Goal: Task Accomplishment & Management: Use online tool/utility

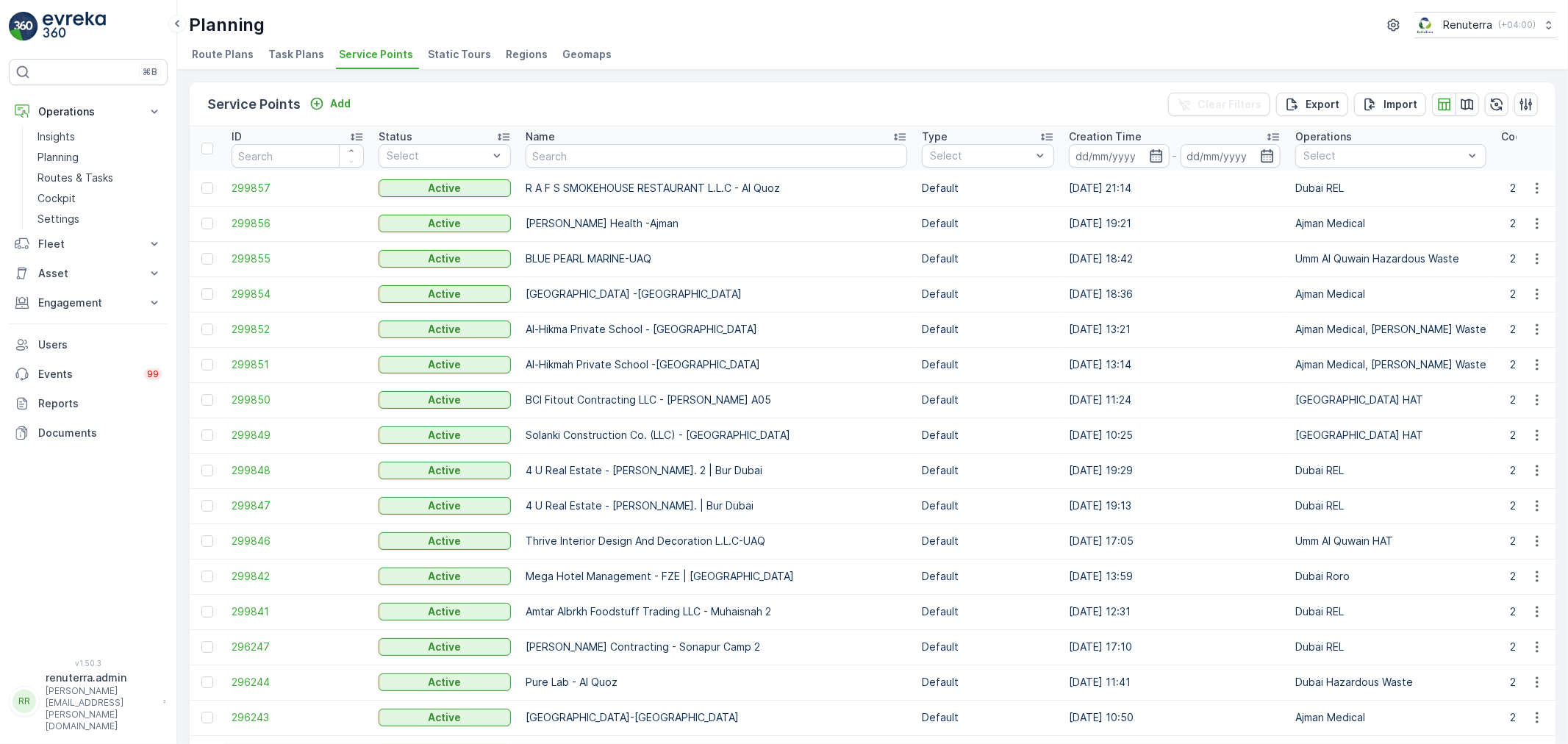
click at [584, 151] on input "text" at bounding box center [716, 155] width 382 height 24
type input "D"
type input "Falaj"
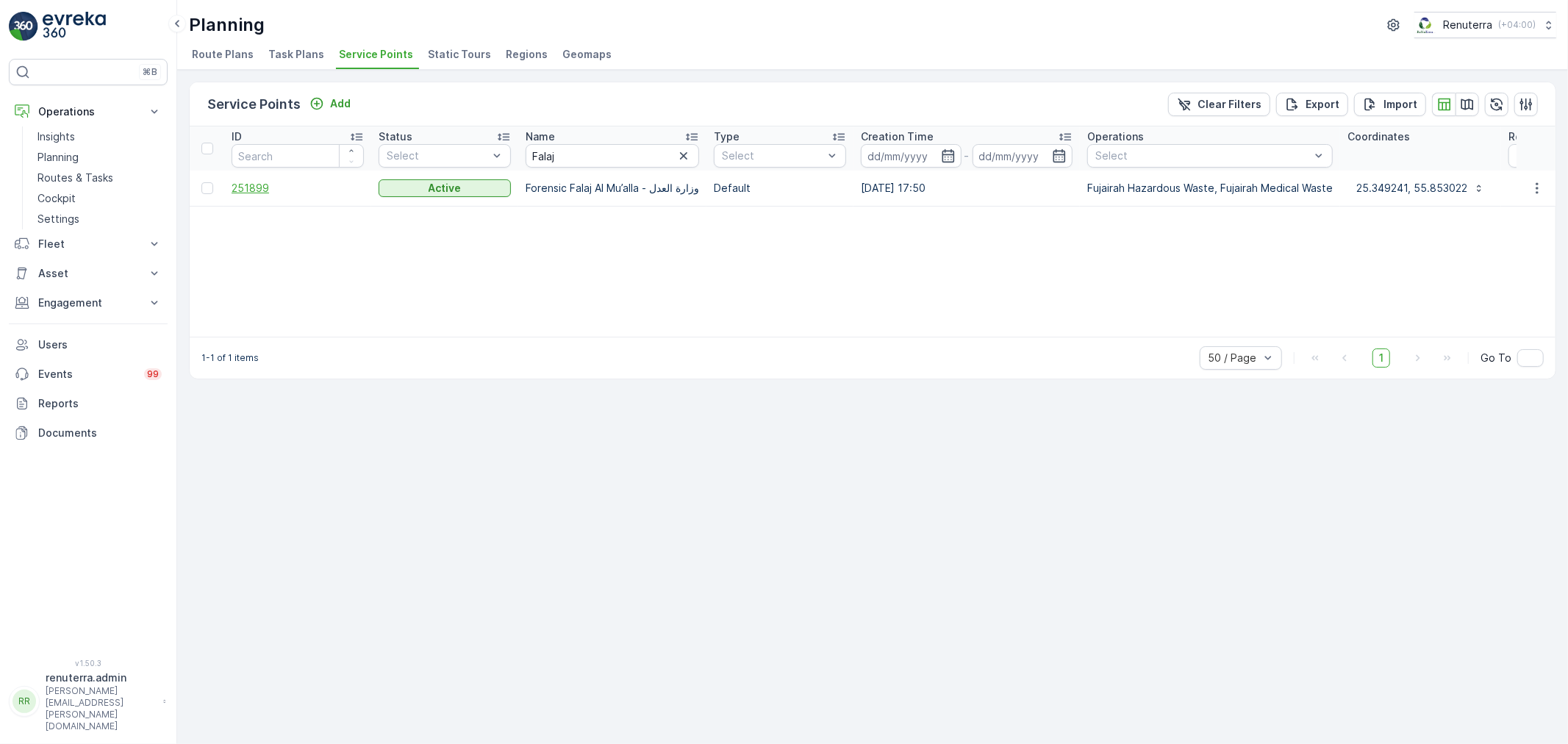
click at [276, 193] on span "251899" at bounding box center [297, 188] width 132 height 14
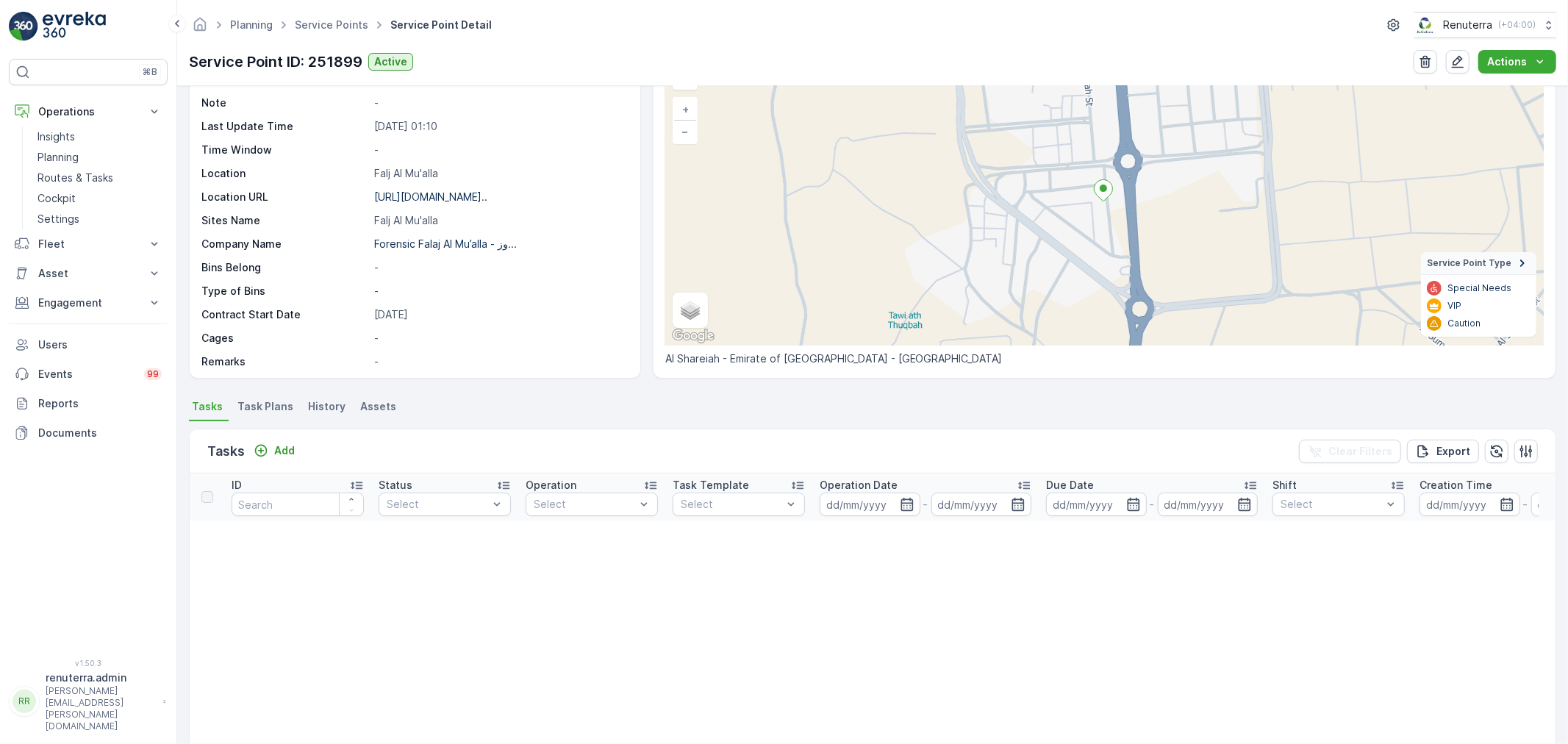
scroll to position [169, 0]
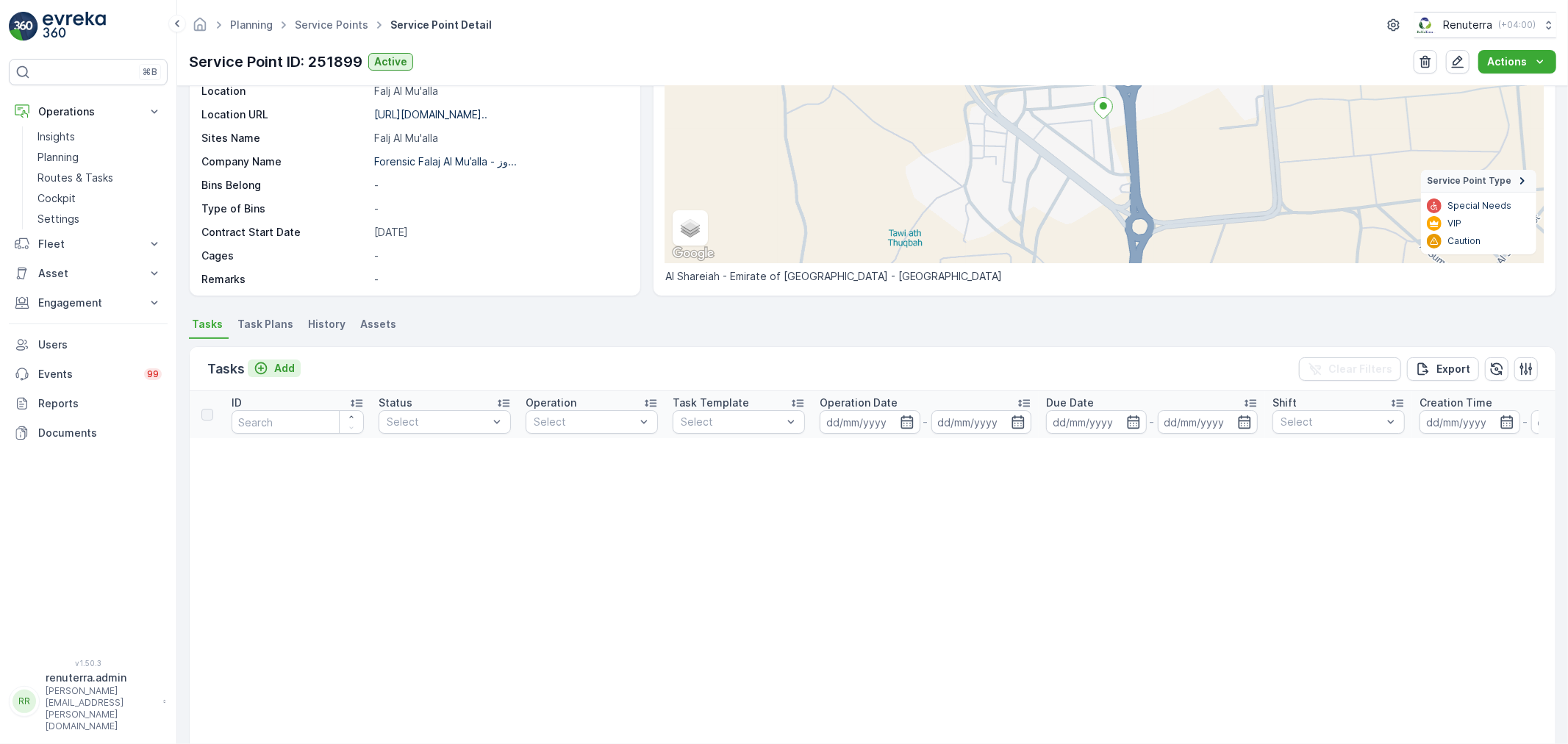
click at [274, 365] on p "Add" at bounding box center [284, 367] width 20 height 14
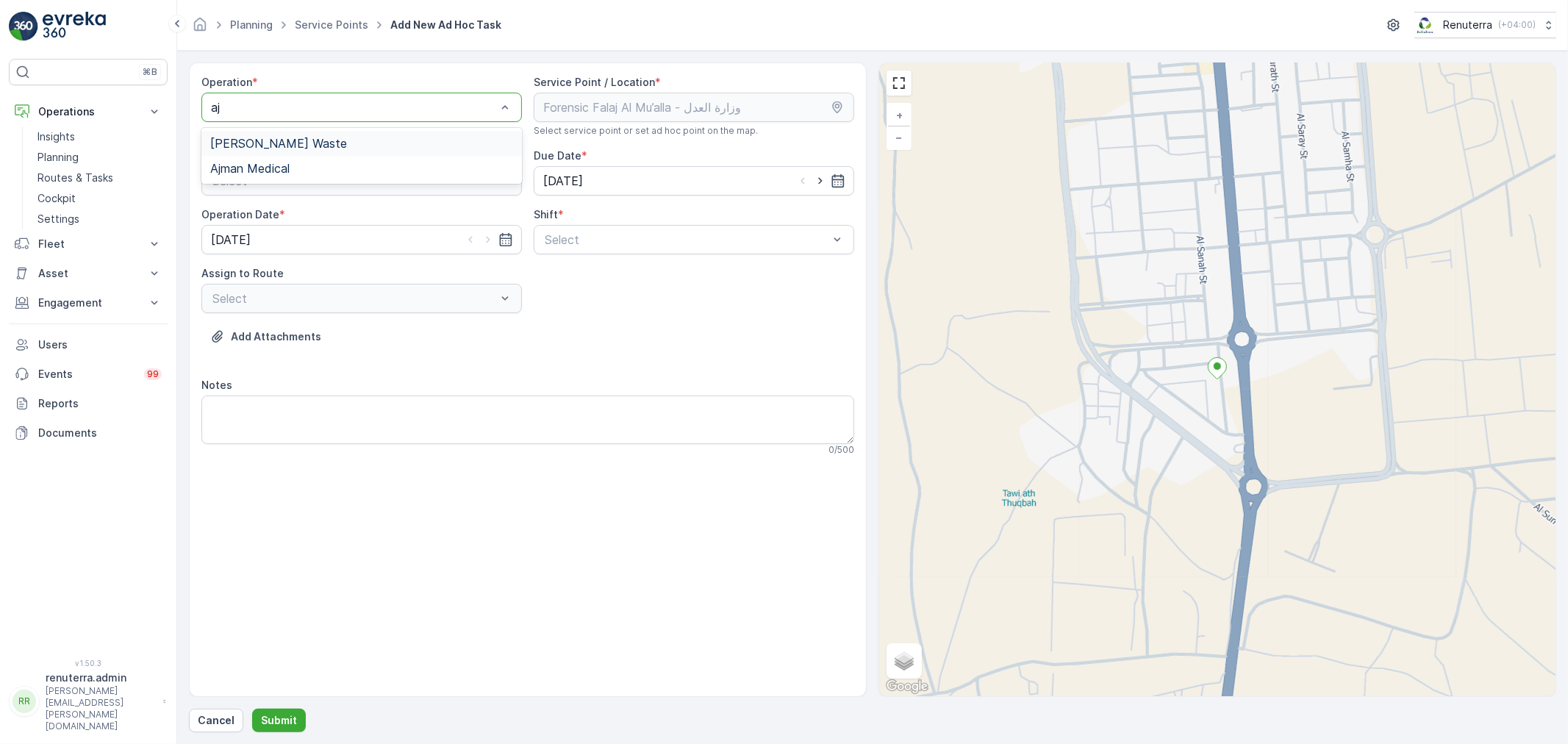
type input "a"
type input "fuj"
drag, startPoint x: 285, startPoint y: 165, endPoint x: 304, endPoint y: 184, distance: 26.9
click at [285, 165] on span "Fujairah Medical Waste" at bounding box center [272, 169] width 125 height 13
click at [559, 250] on div "Select" at bounding box center [693, 240] width 320 height 30
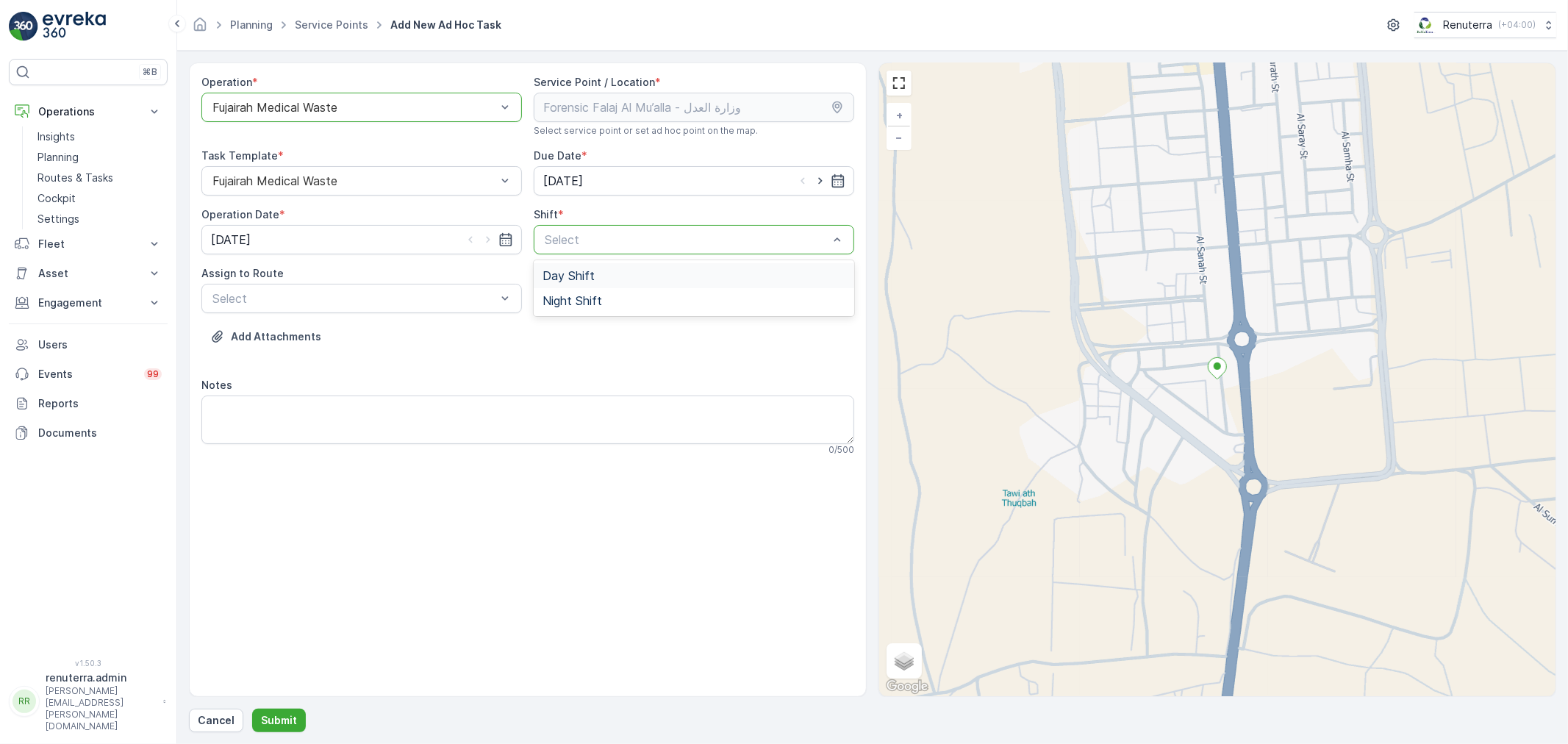
click at [529, 274] on div "Operation * option Fujairah Medical Waste, selected. Fujairah Medical Waste Ser…" at bounding box center [527, 270] width 653 height 392
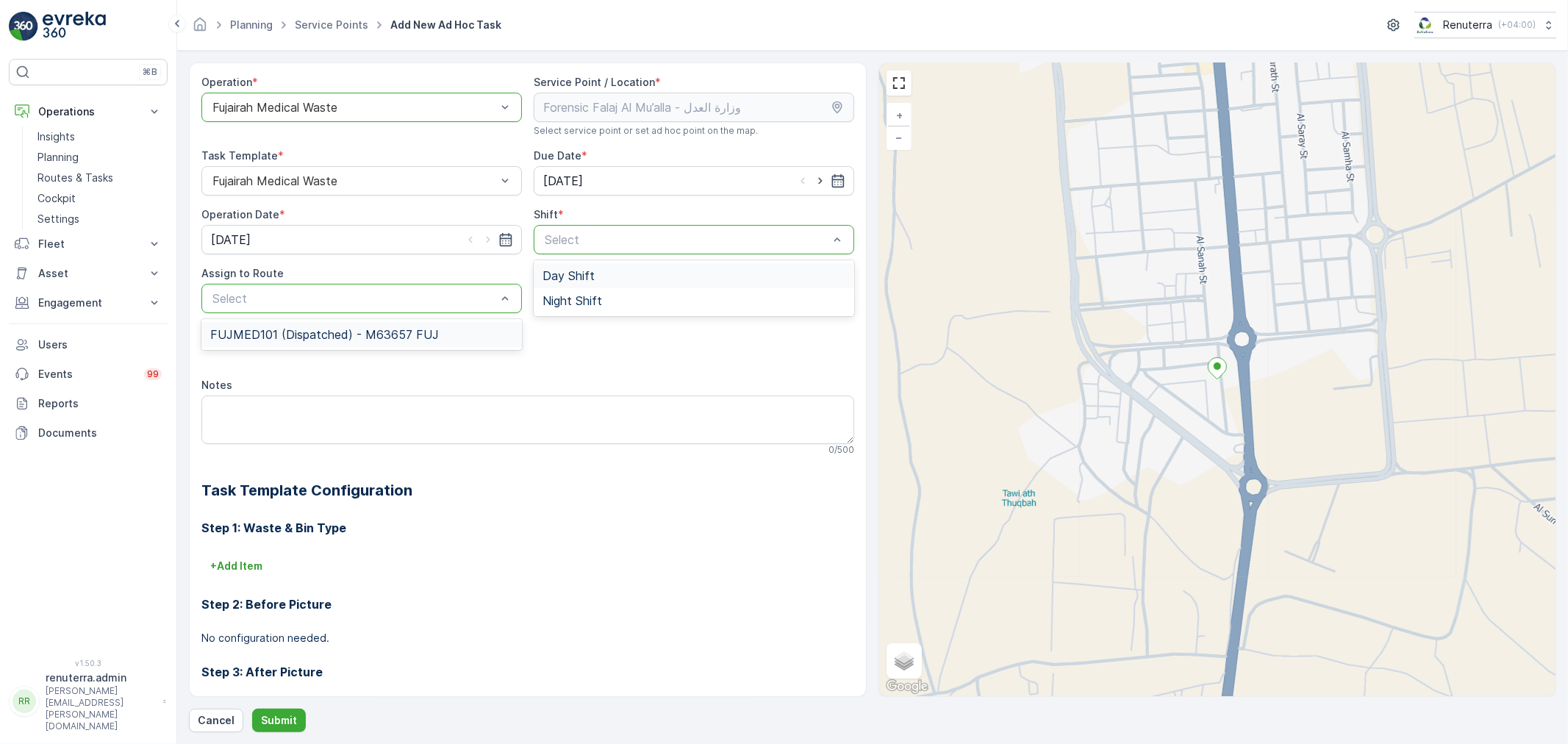
click at [420, 336] on span "FUJMED101 (Dispatched) - M63657 FUJ" at bounding box center [324, 335] width 228 height 13
click at [573, 279] on span "Day Shift" at bounding box center [569, 276] width 52 height 13
click at [281, 725] on p "Submit" at bounding box center [279, 719] width 36 height 14
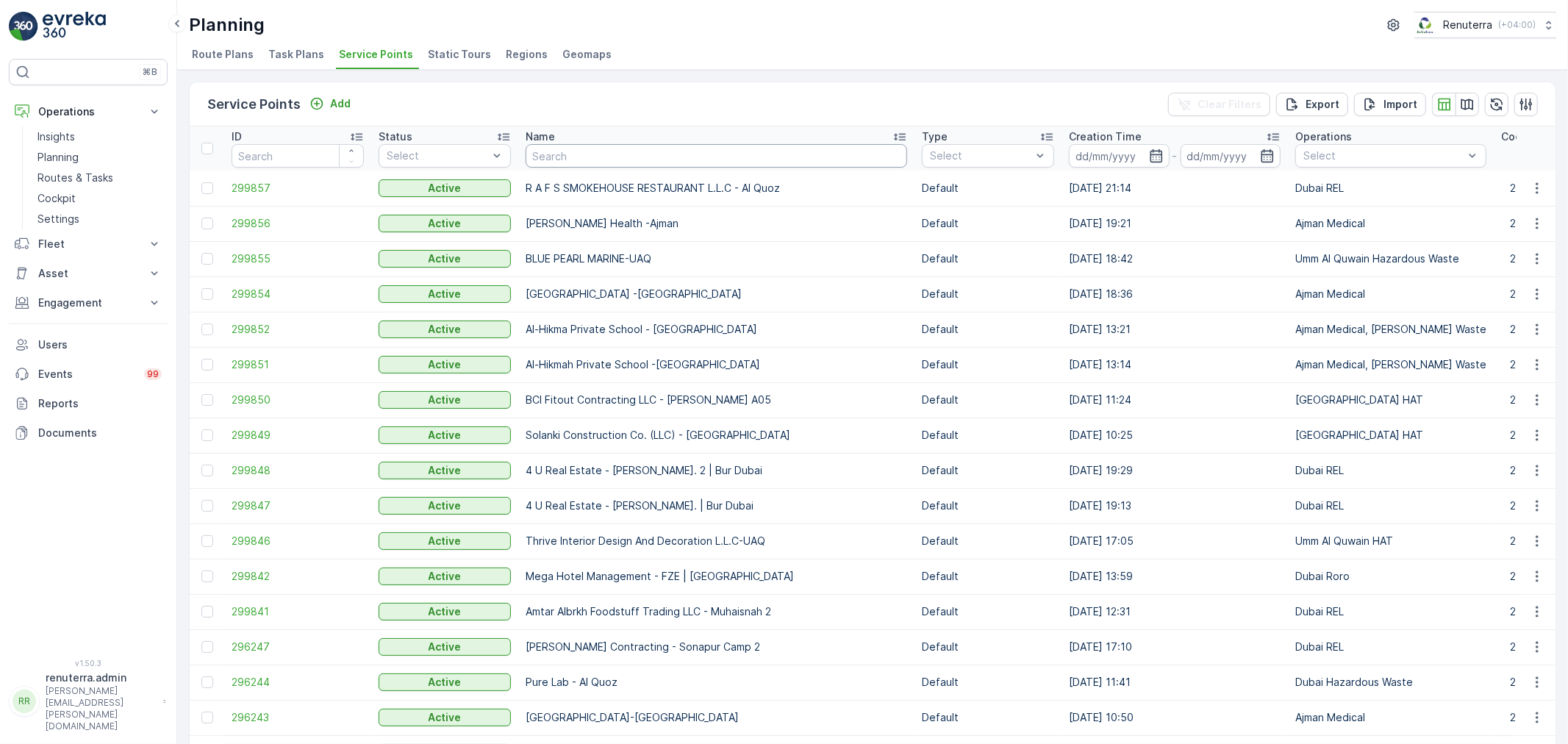
click at [590, 159] on input "text" at bounding box center [716, 155] width 382 height 24
type input "thumbay"
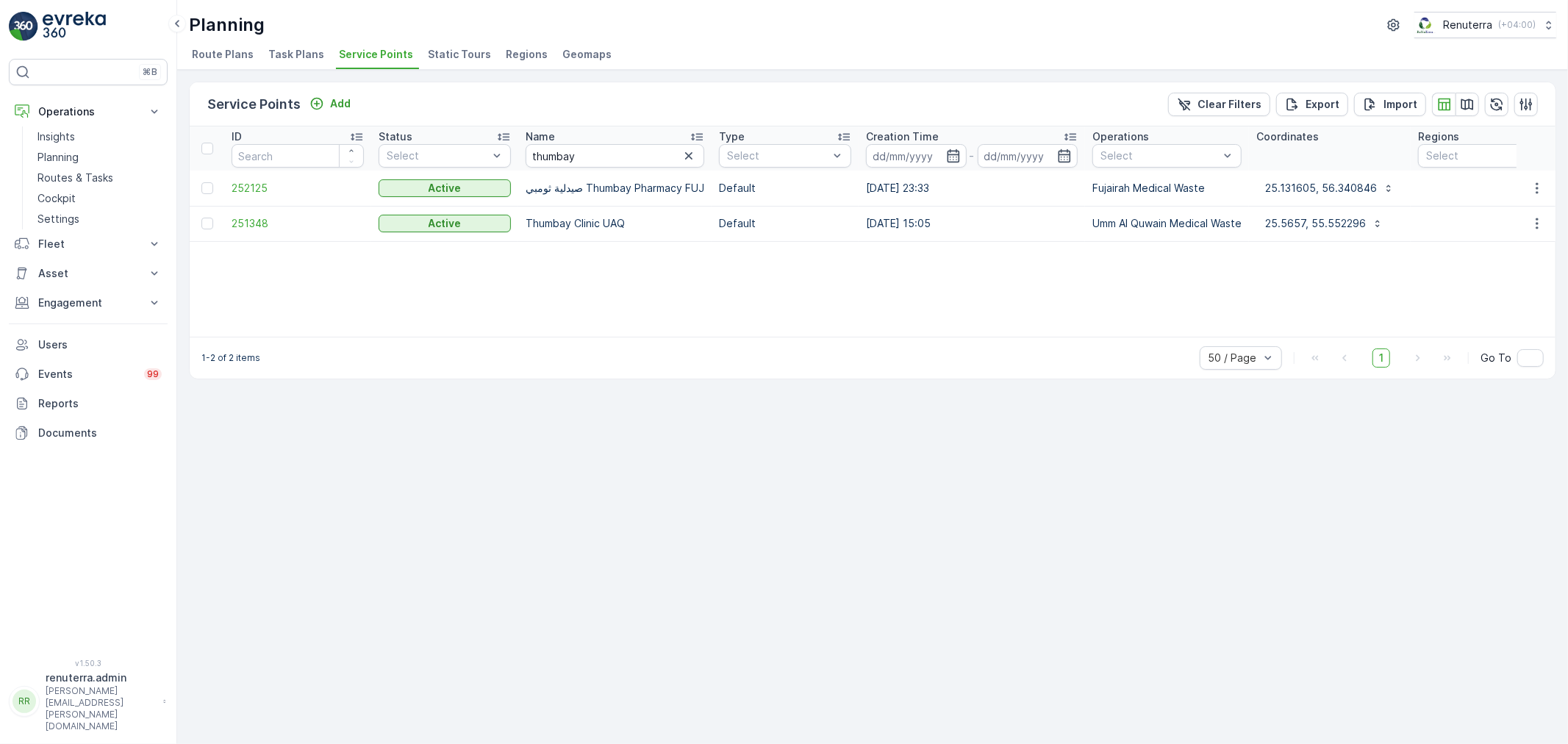
drag, startPoint x: 297, startPoint y: 231, endPoint x: 288, endPoint y: 233, distance: 9.2
click at [293, 231] on td "251348" at bounding box center [297, 223] width 147 height 35
click at [282, 235] on td "251348" at bounding box center [297, 223] width 147 height 35
click at [275, 225] on span "251348" at bounding box center [297, 222] width 132 height 14
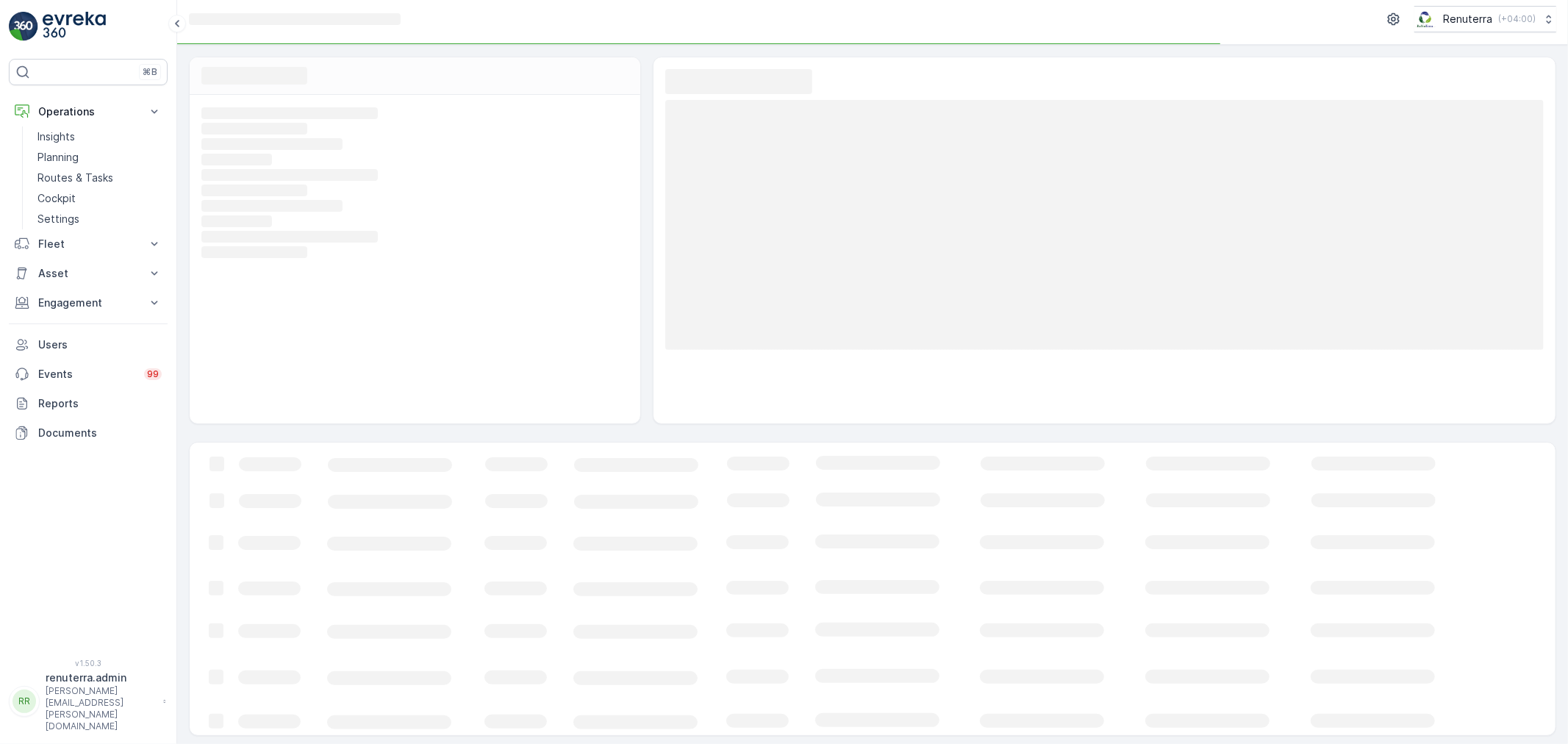
scroll to position [10, 0]
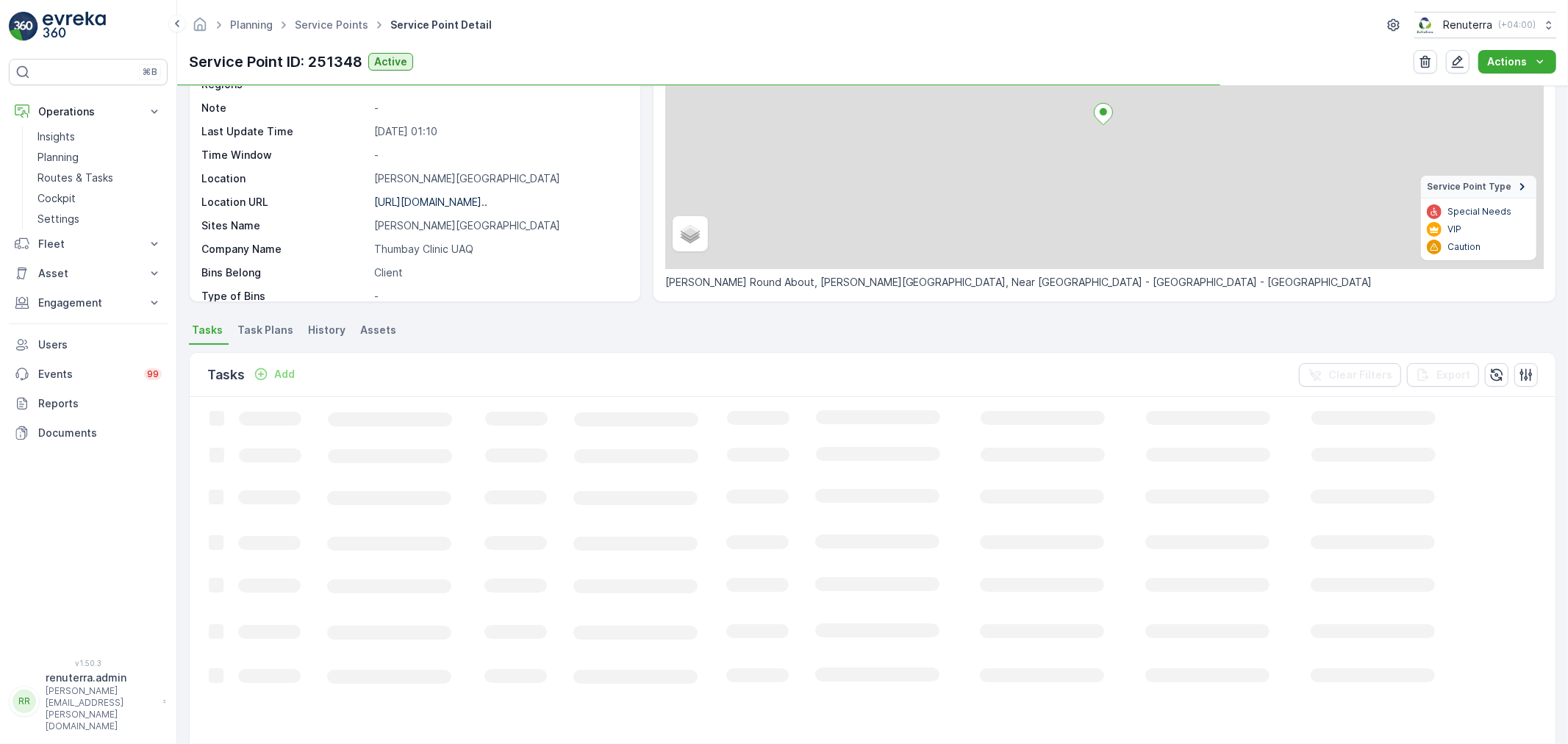
scroll to position [163, 0]
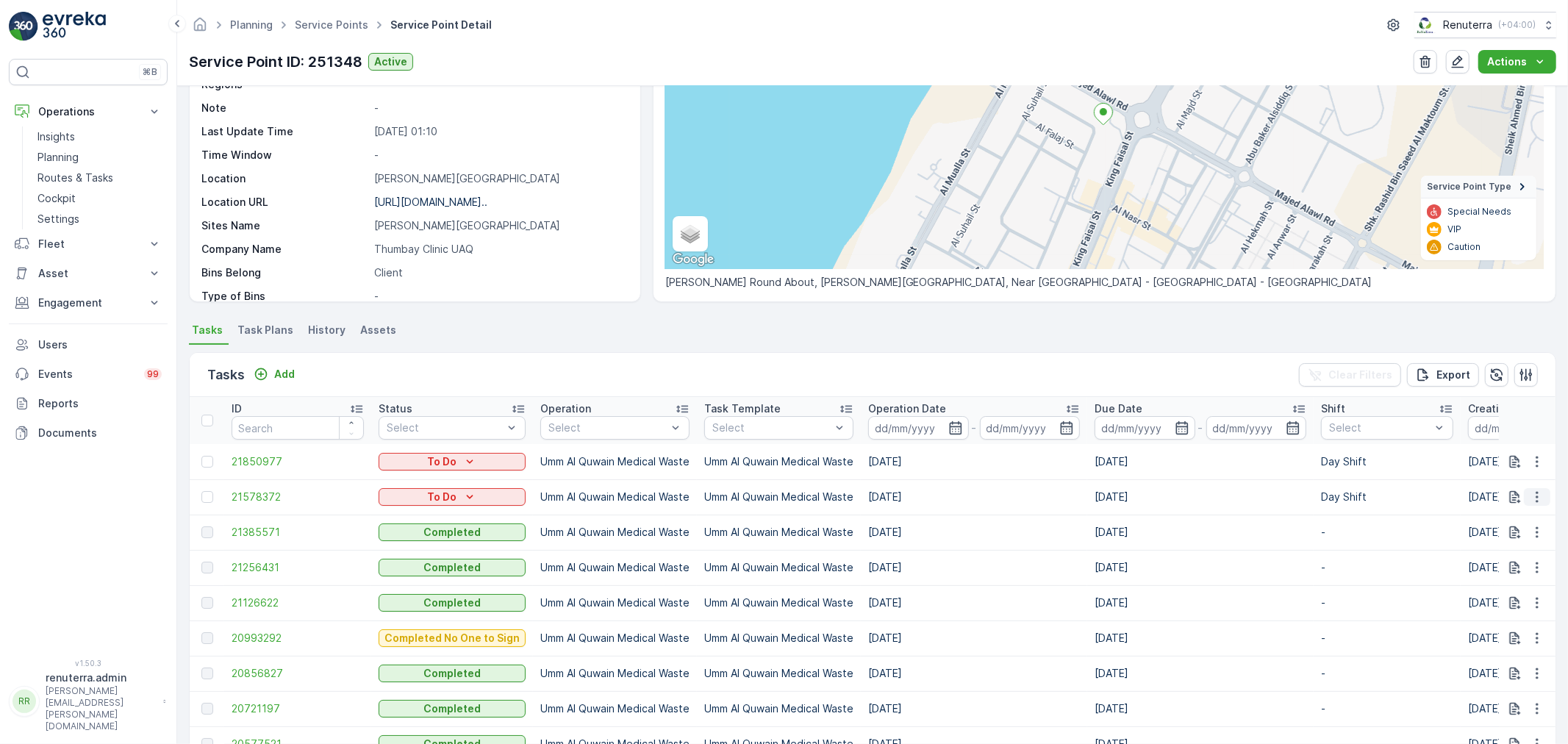
click at [1533, 498] on icon "button" at bounding box center [1536, 496] width 14 height 14
click at [1503, 553] on span "Change Route" at bounding box center [1499, 559] width 71 height 14
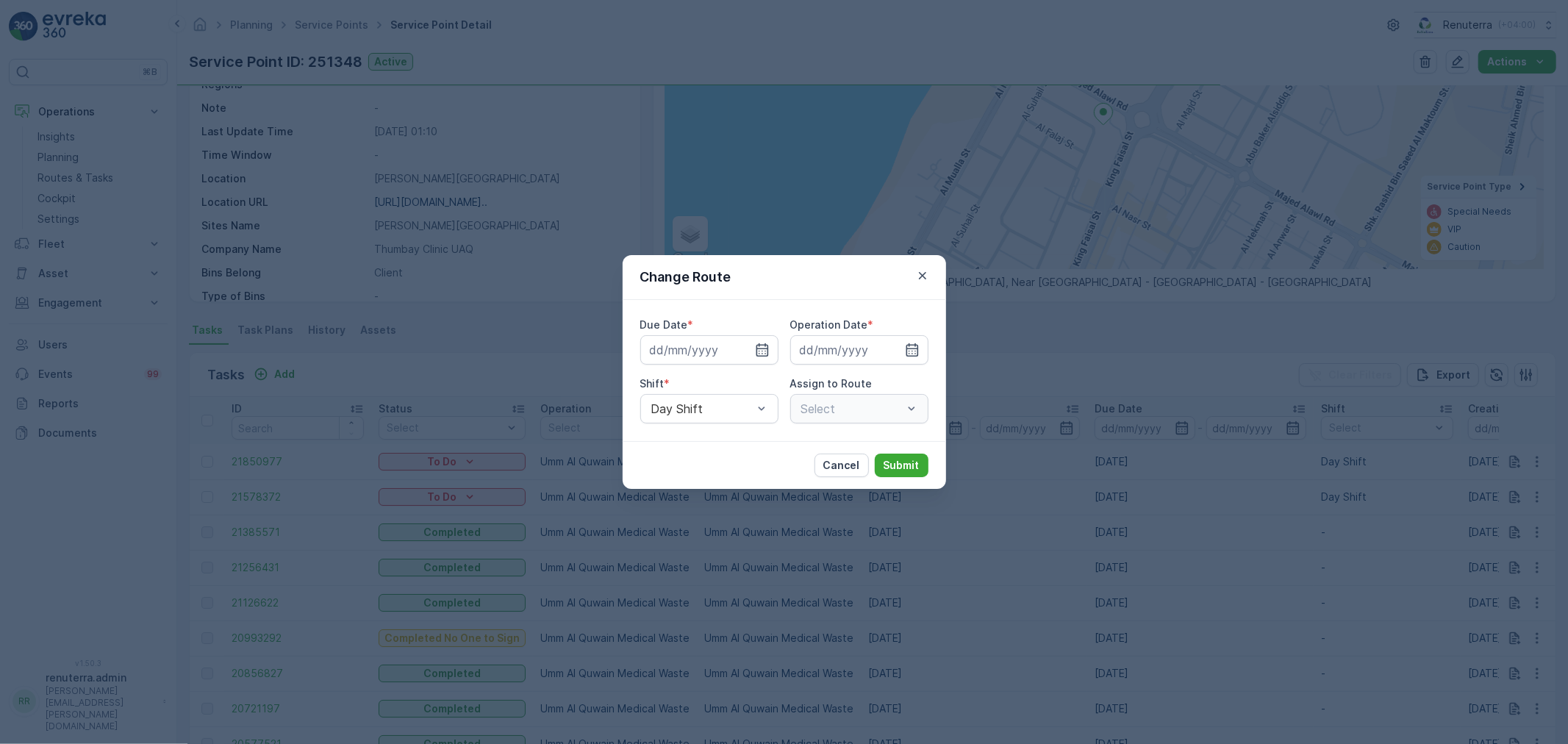
type input "18.09.2025"
click at [832, 409] on div "Select" at bounding box center [859, 408] width 138 height 30
type input "101"
drag, startPoint x: 842, startPoint y: 466, endPoint x: 876, endPoint y: 467, distance: 34.0
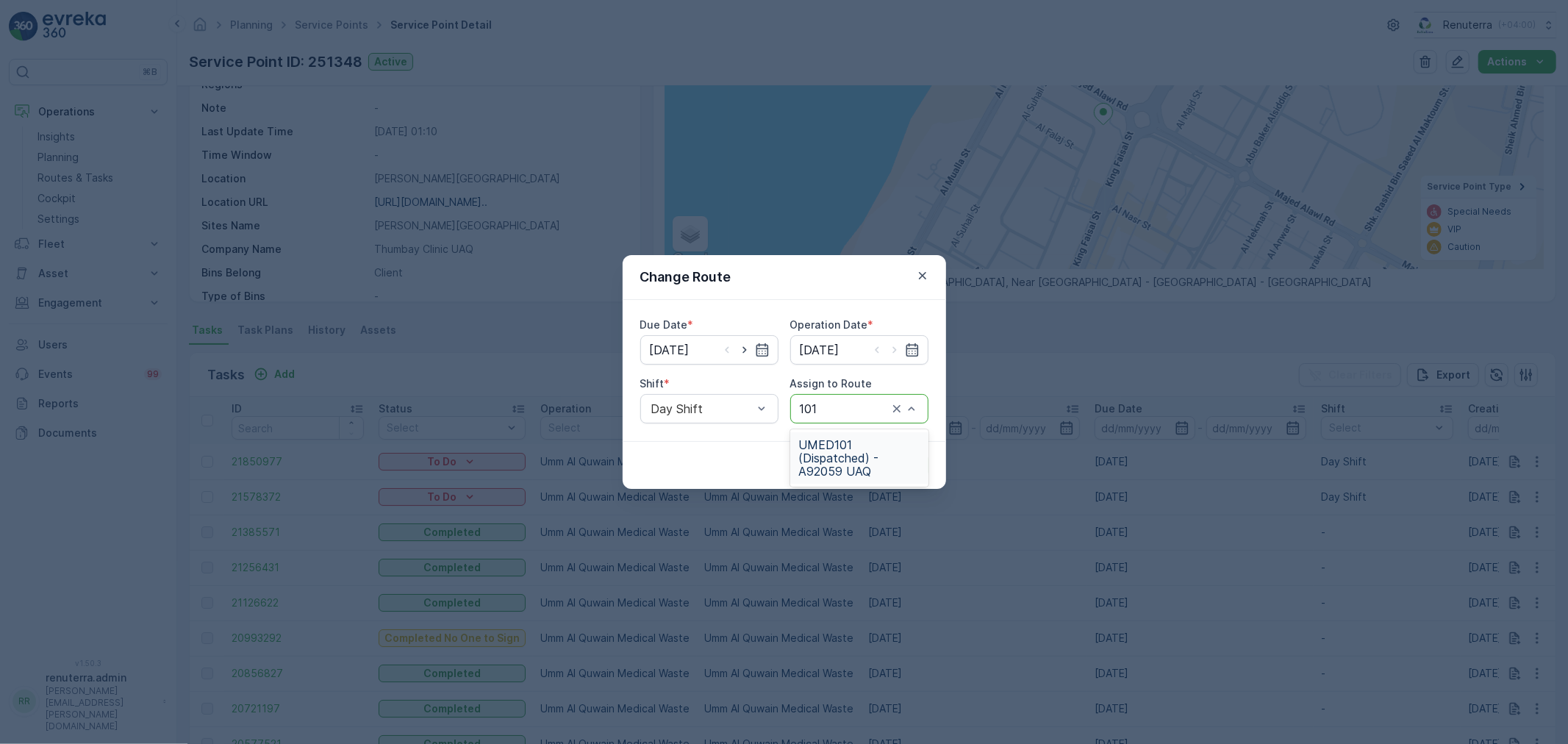
click at [846, 465] on span "UMED101 (Dispatched) - A92059 UAQ" at bounding box center [859, 457] width 121 height 39
click at [890, 467] on p "Submit" at bounding box center [901, 464] width 36 height 14
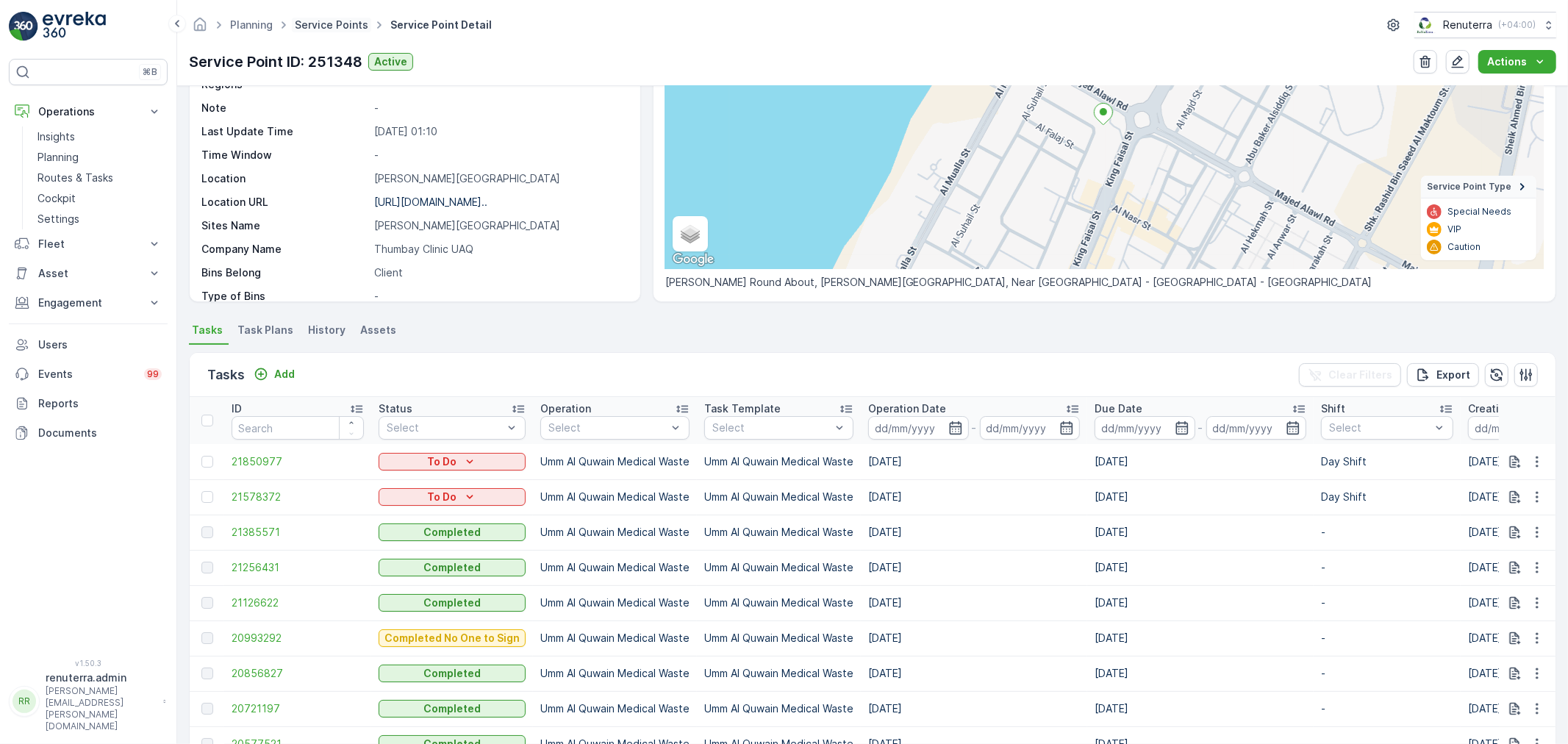
click at [333, 24] on link "Service Points" at bounding box center [331, 24] width 74 height 12
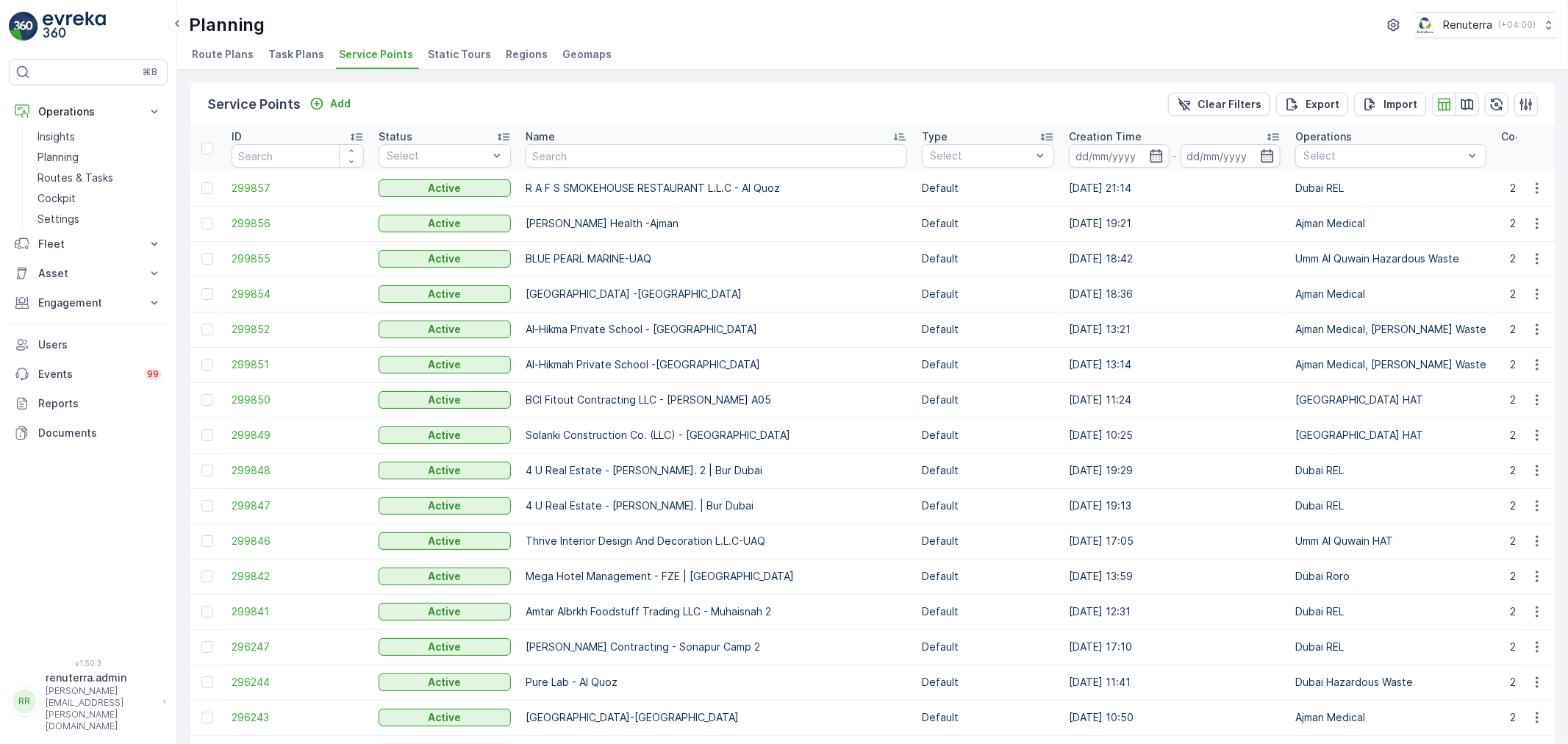
drag, startPoint x: 518, startPoint y: 379, endPoint x: 549, endPoint y: 157, distance: 224.2
click at [549, 157] on input "text" at bounding box center [716, 155] width 382 height 24
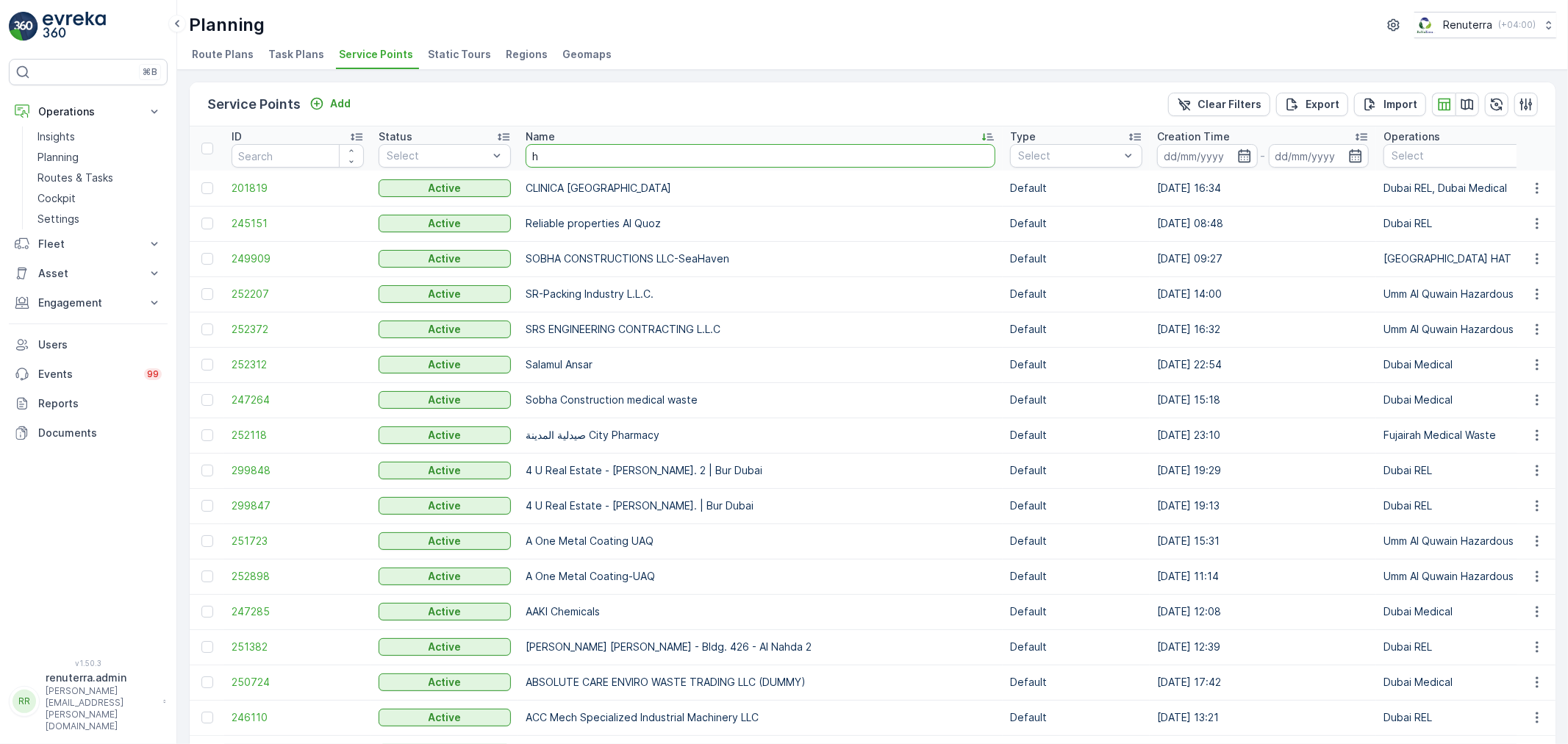
type input "he"
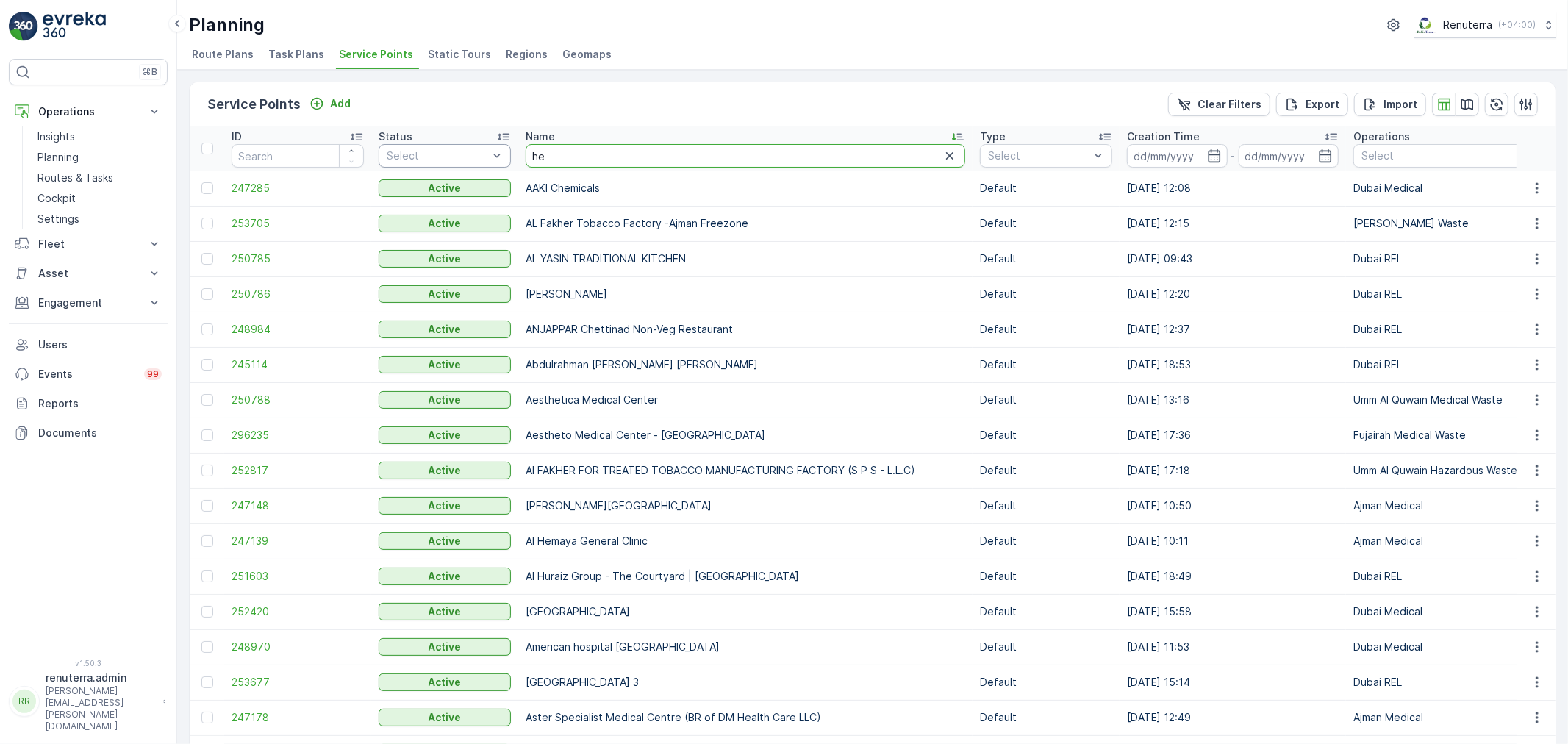
drag, startPoint x: 567, startPoint y: 160, endPoint x: 505, endPoint y: 159, distance: 62.0
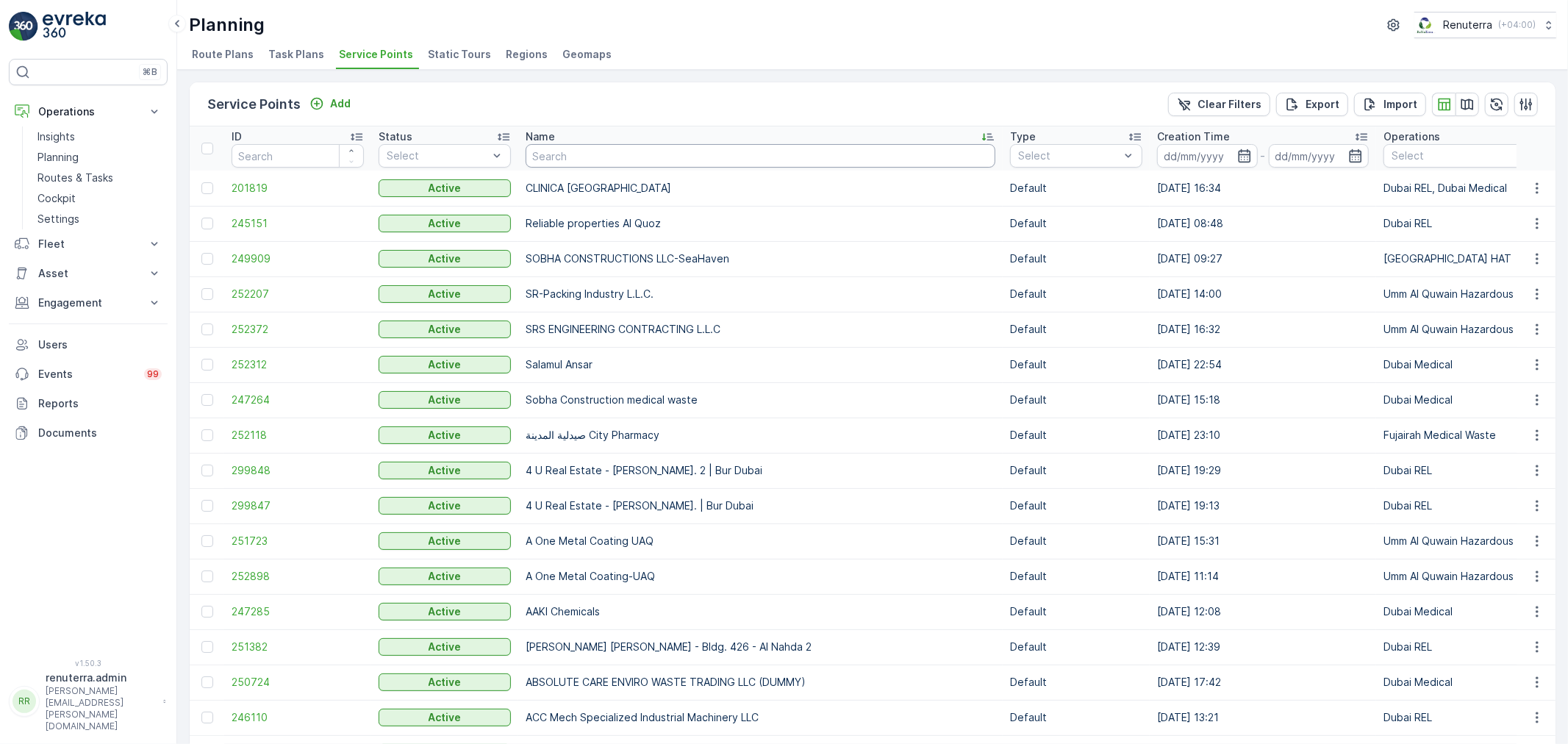
click at [548, 157] on input "text" at bounding box center [761, 155] width 470 height 24
type input "gulfco"
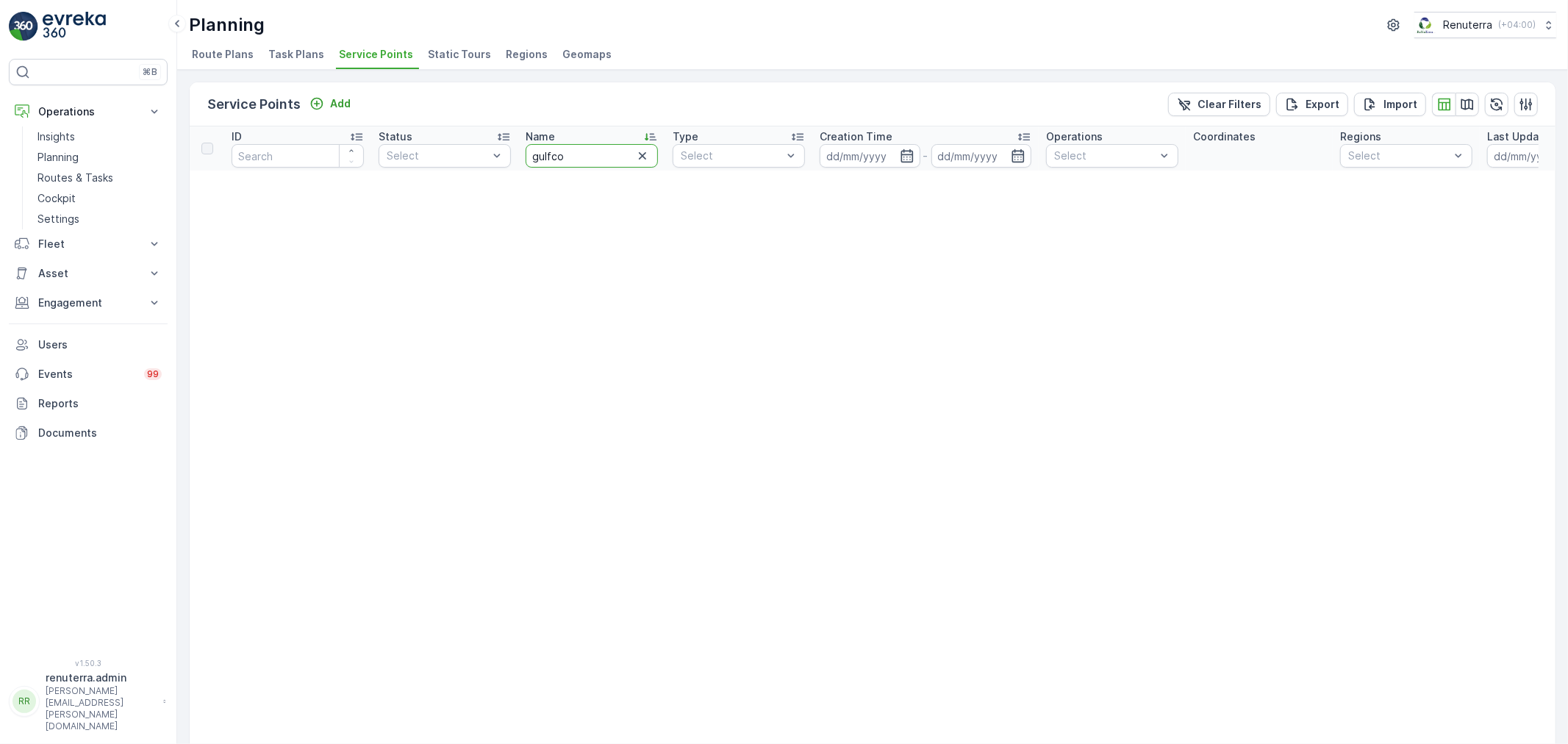
drag, startPoint x: 541, startPoint y: 160, endPoint x: 427, endPoint y: 174, distance: 114.9
type input "gulf"
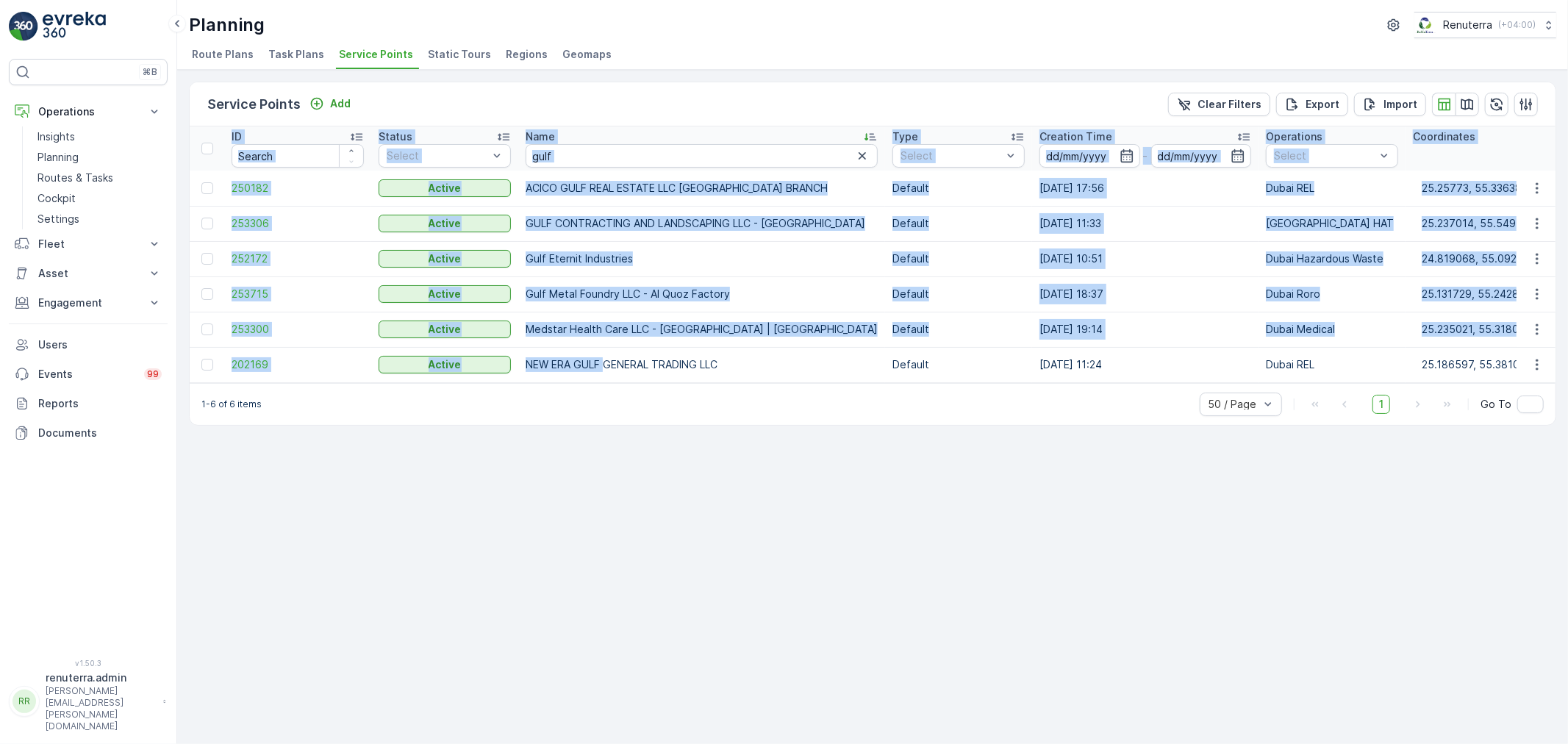
drag, startPoint x: 607, startPoint y: 381, endPoint x: 737, endPoint y: 384, distance: 130.0
click at [737, 383] on div "ID Status Select Name gulf Type Select Creation Time - Operations Select Coordi…" at bounding box center [873, 254] width 1366 height 256
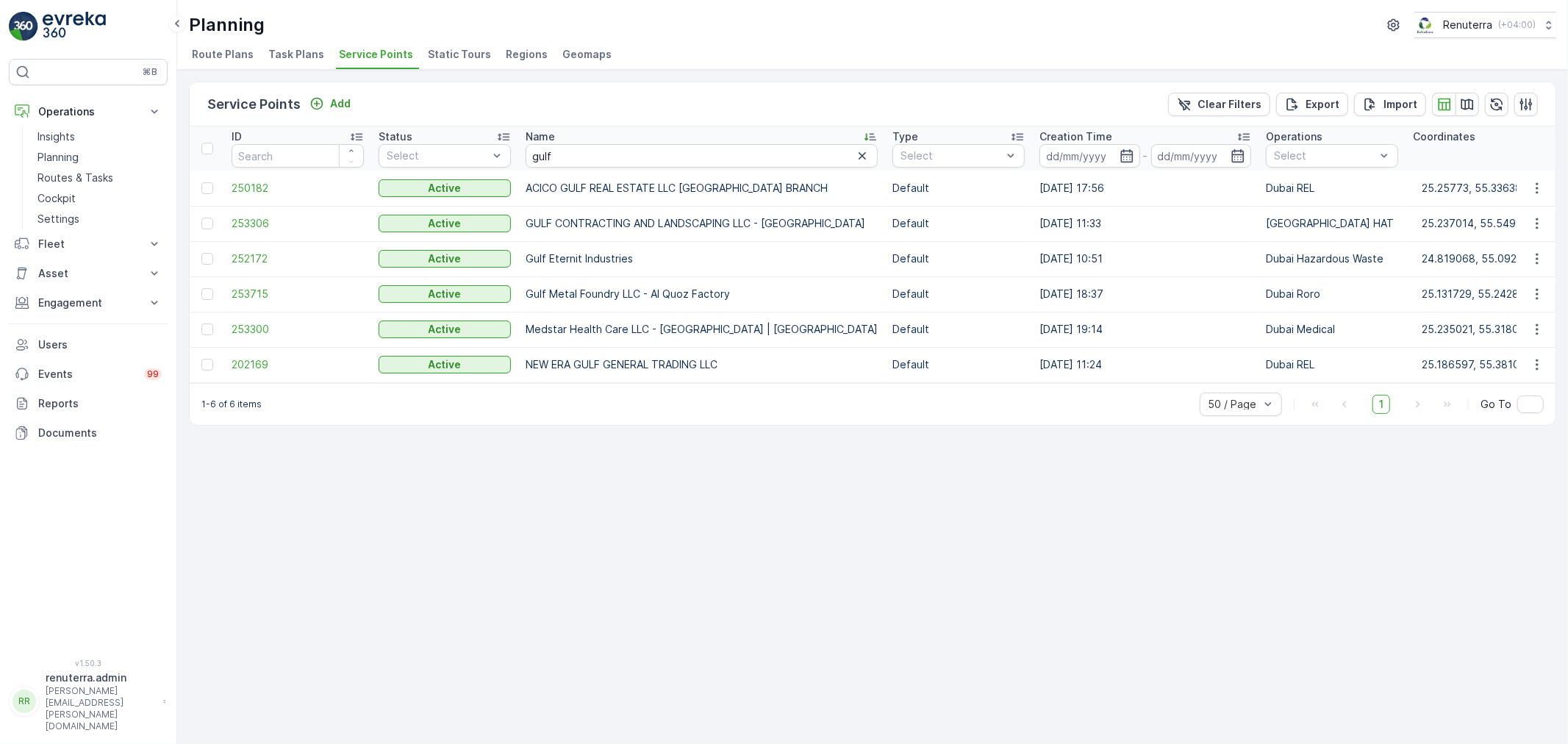
click at [697, 436] on div "Service Points Add Clear Filters Export Import ID Status Select Name gulf Type …" at bounding box center [873, 407] width 1391 height 674
click at [590, 381] on td "NEW ERA GULF GENERAL TRADING LLC" at bounding box center [701, 364] width 366 height 35
drag, startPoint x: 562, startPoint y: 155, endPoint x: 552, endPoint y: 154, distance: 10.0
click at [552, 154] on input "gulf" at bounding box center [701, 155] width 352 height 24
click at [544, 152] on input "gulf" at bounding box center [701, 155] width 352 height 24
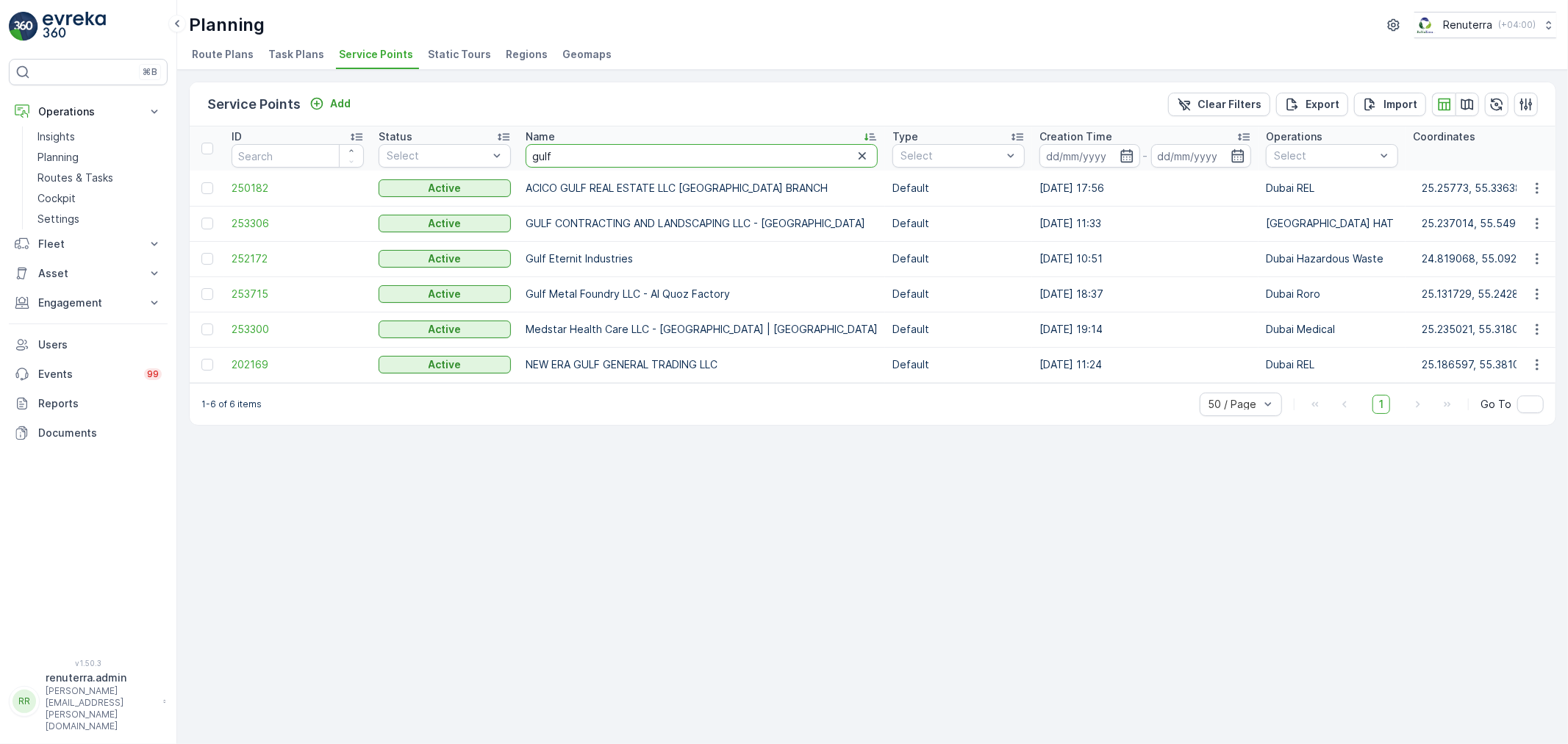
drag, startPoint x: 557, startPoint y: 156, endPoint x: 514, endPoint y: 152, distance: 43.2
type input "Bel"
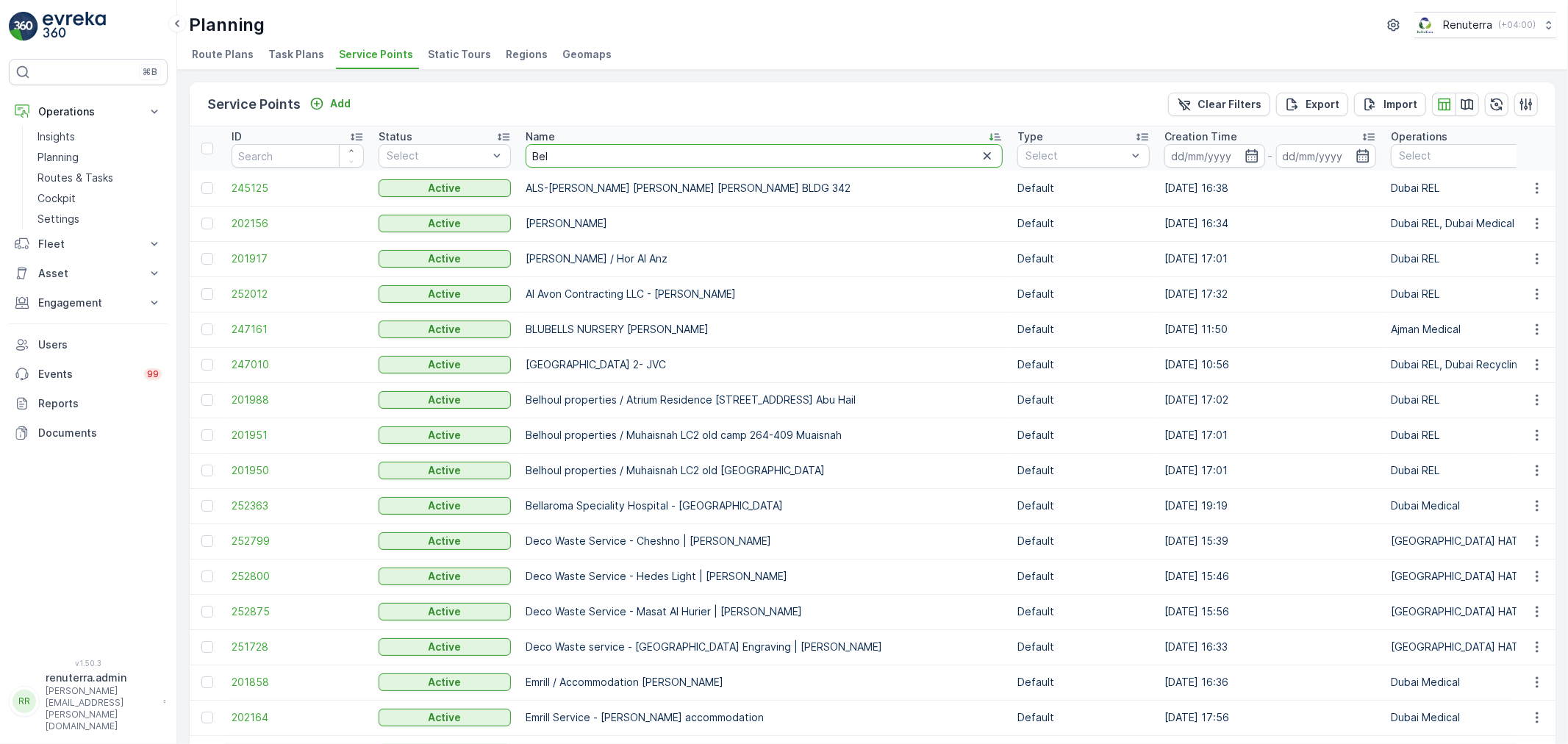
drag, startPoint x: 554, startPoint y: 149, endPoint x: 527, endPoint y: 148, distance: 27.0
click at [527, 148] on input "Bel" at bounding box center [763, 155] width 477 height 24
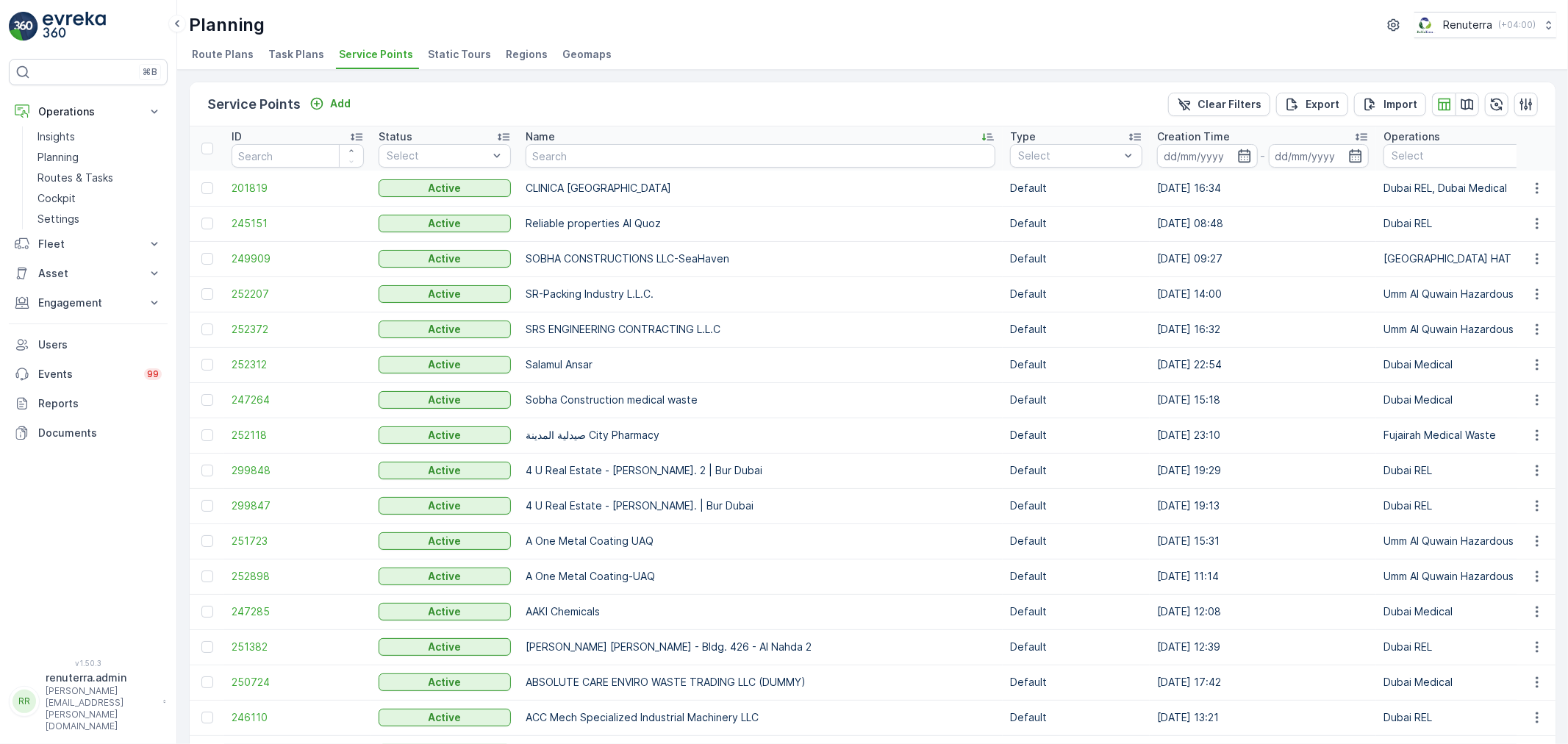
click at [980, 137] on icon at bounding box center [987, 136] width 14 height 14
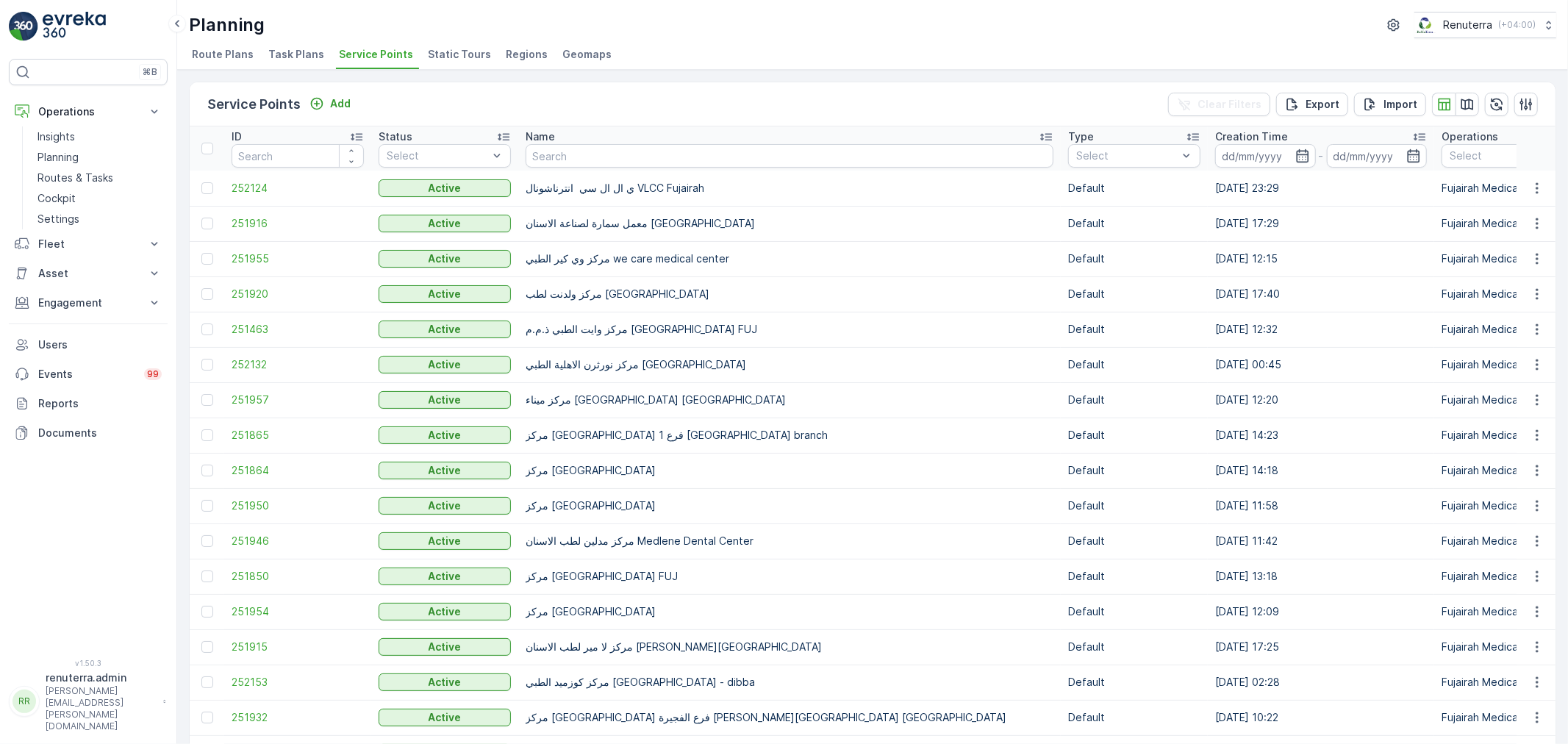
click at [1040, 133] on icon at bounding box center [1045, 137] width 12 height 8
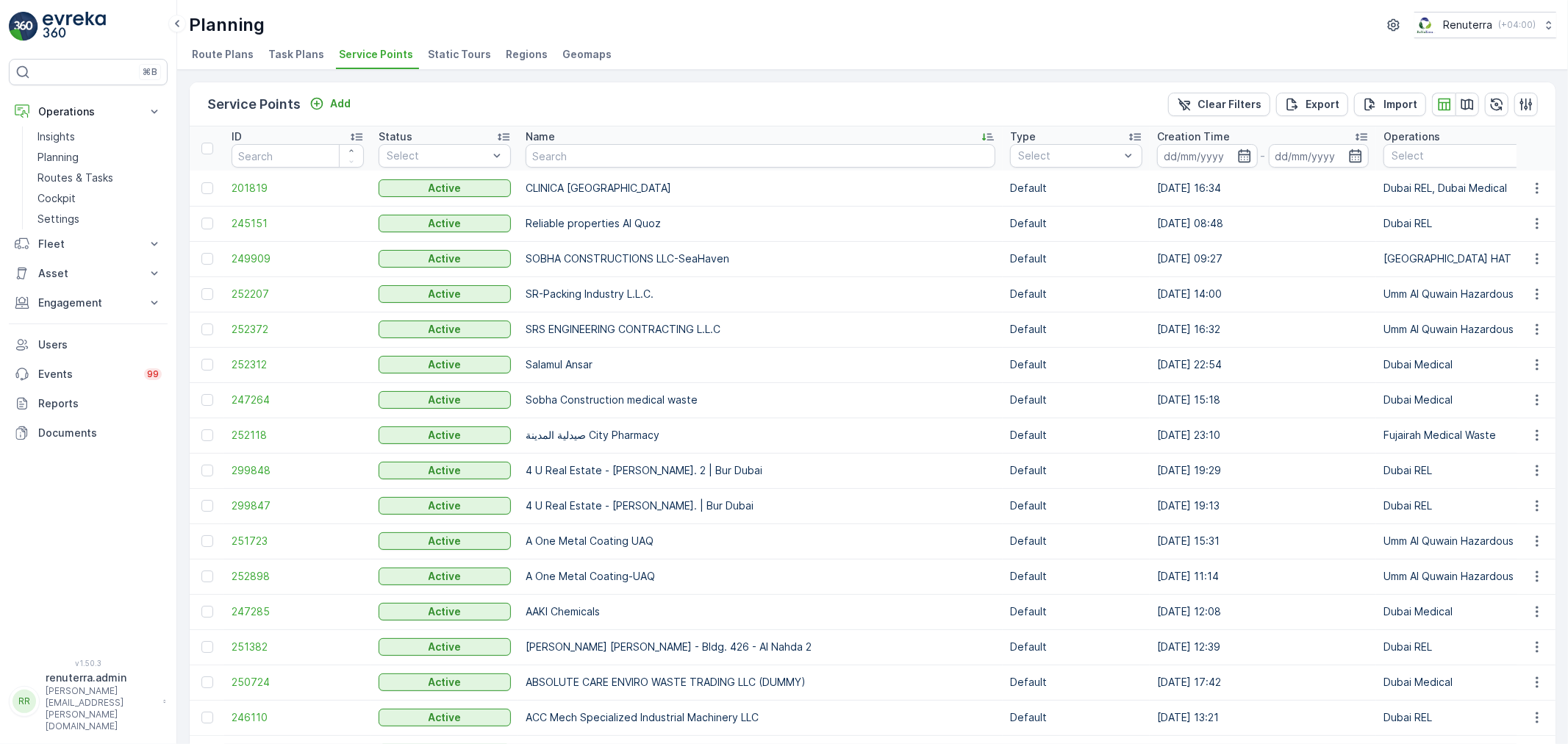
click at [917, 134] on th "Name" at bounding box center [760, 149] width 484 height 44
click at [914, 134] on th "Name" at bounding box center [760, 149] width 484 height 44
click at [980, 134] on icon at bounding box center [987, 136] width 14 height 14
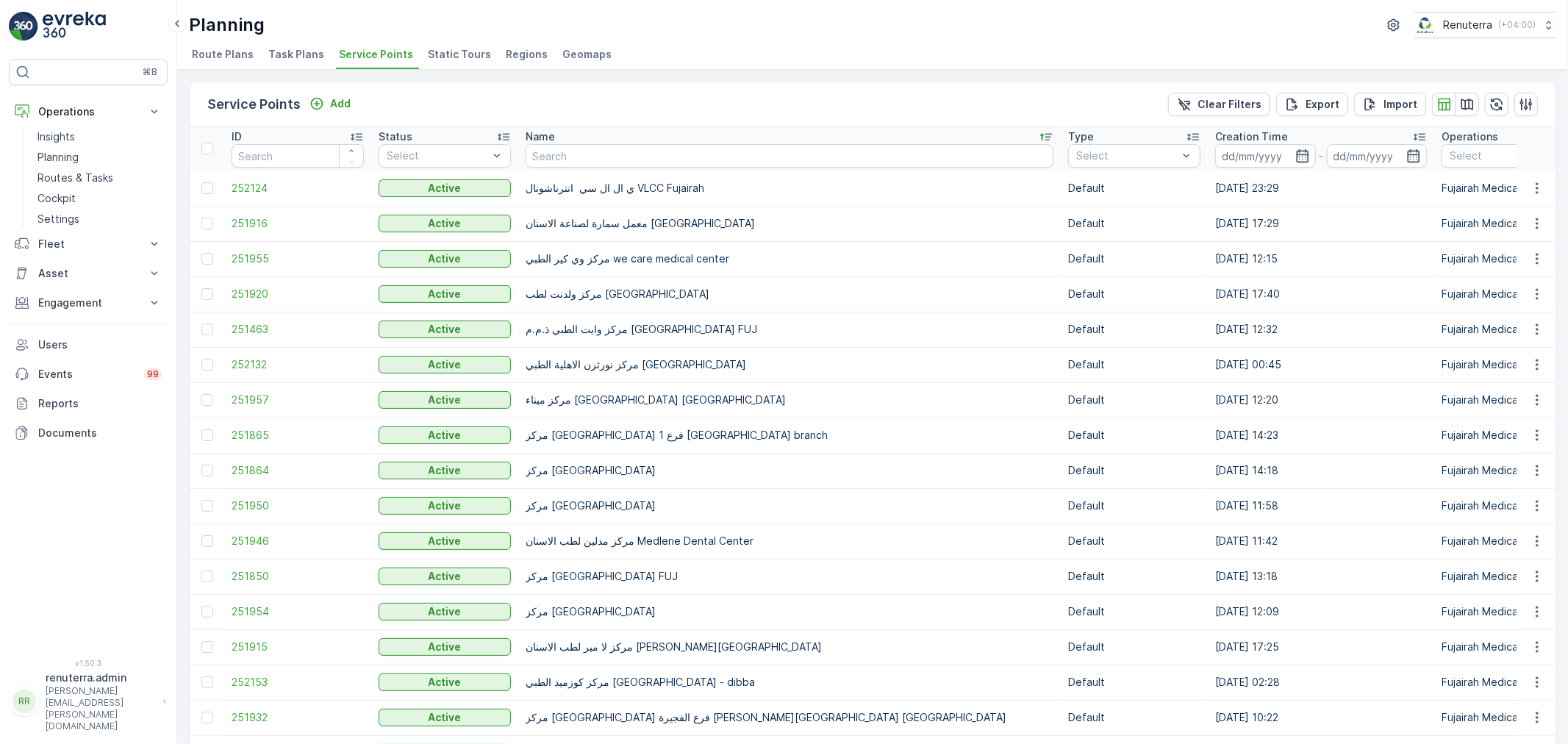
click at [1039, 130] on icon at bounding box center [1045, 136] width 14 height 14
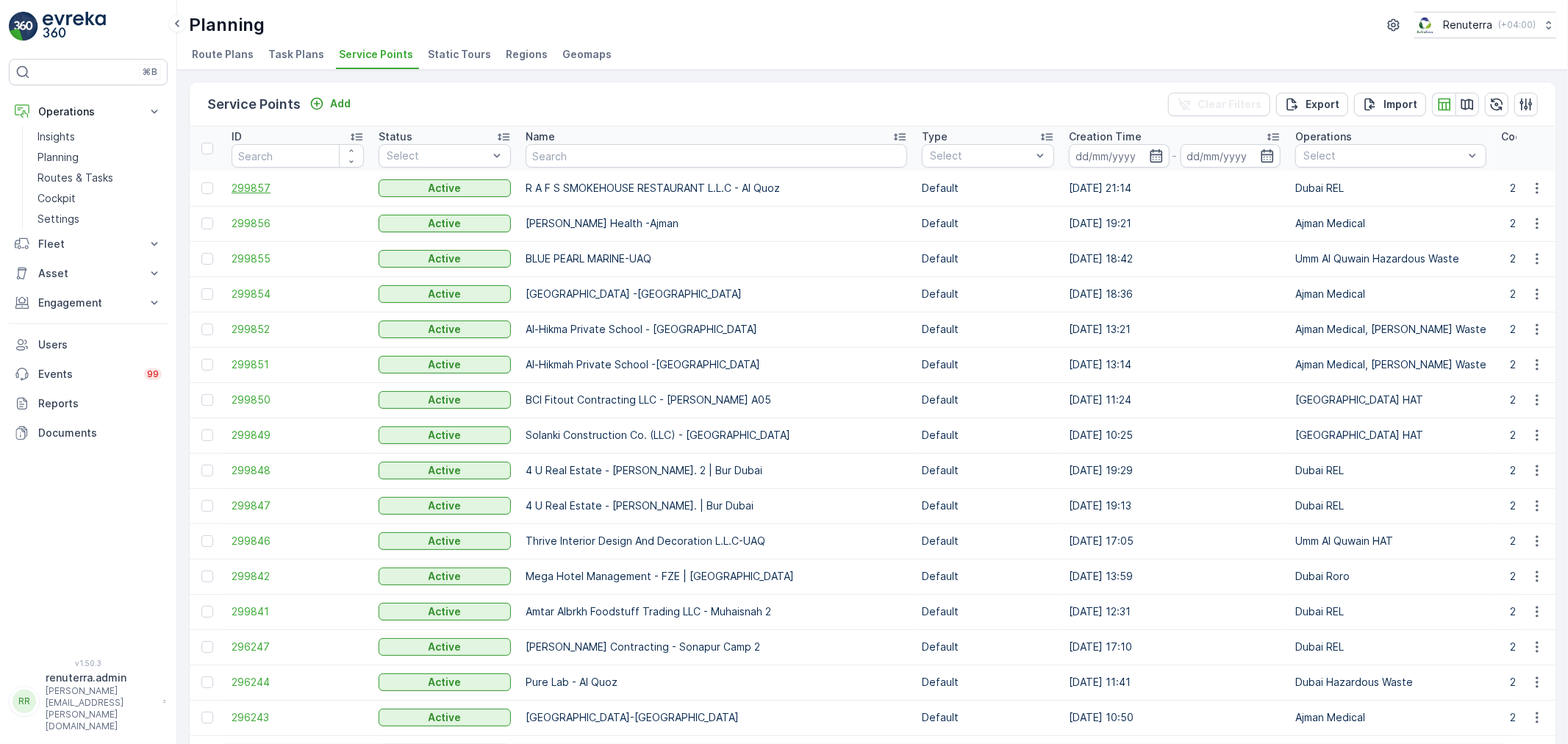
click at [259, 192] on span "299857" at bounding box center [297, 188] width 132 height 14
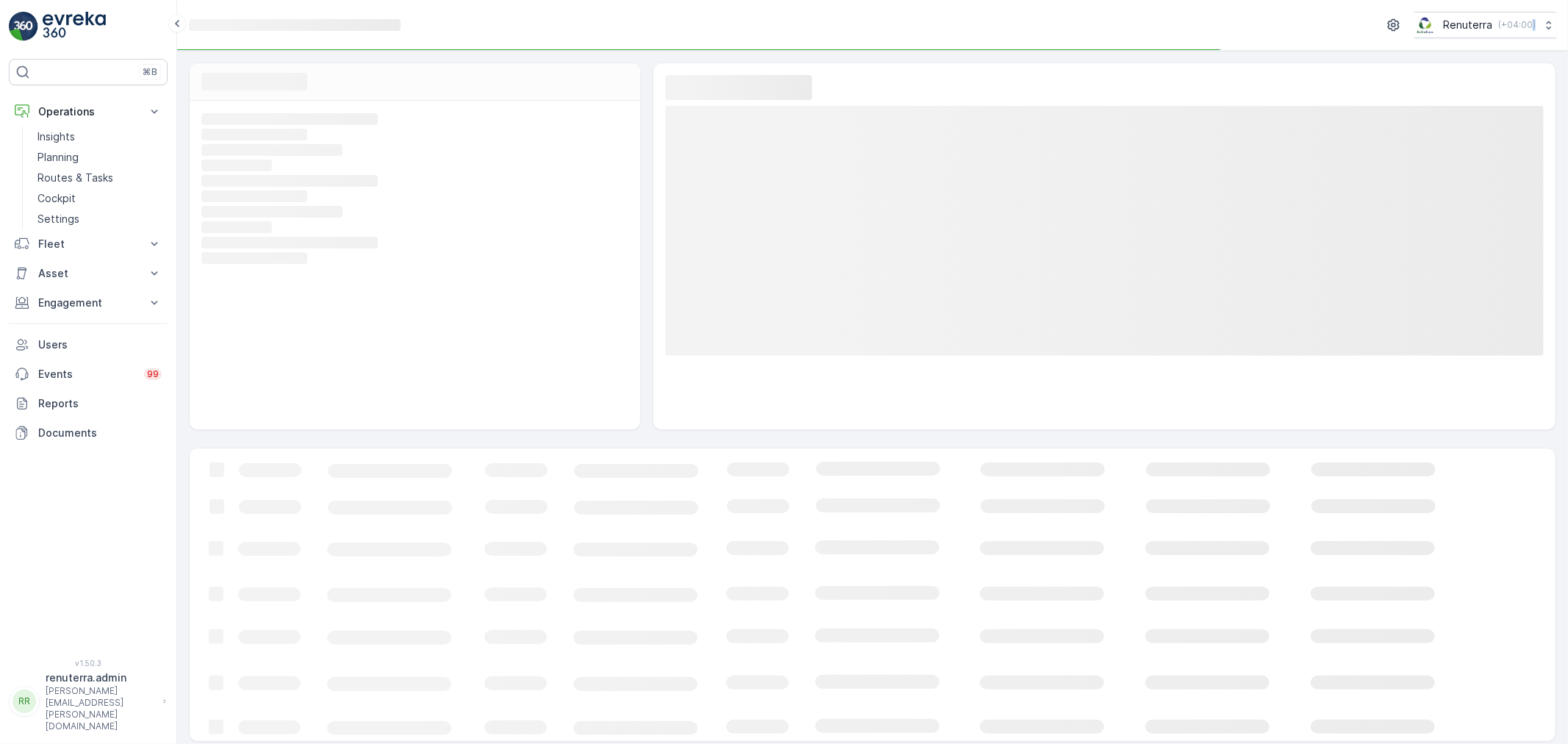
click at [259, 192] on icon "Loading..." at bounding box center [412, 197] width 423 height 13
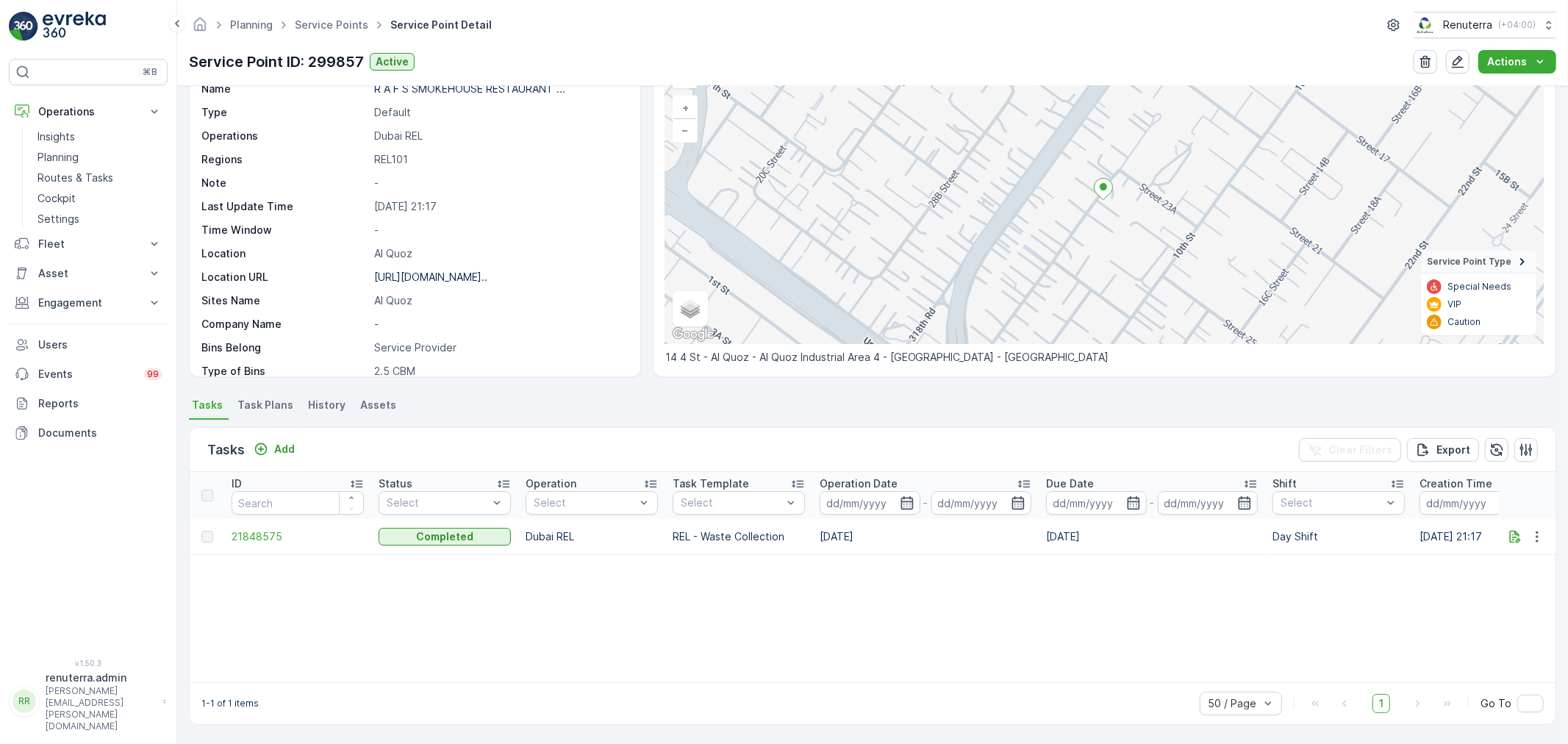
scroll to position [88, 0]
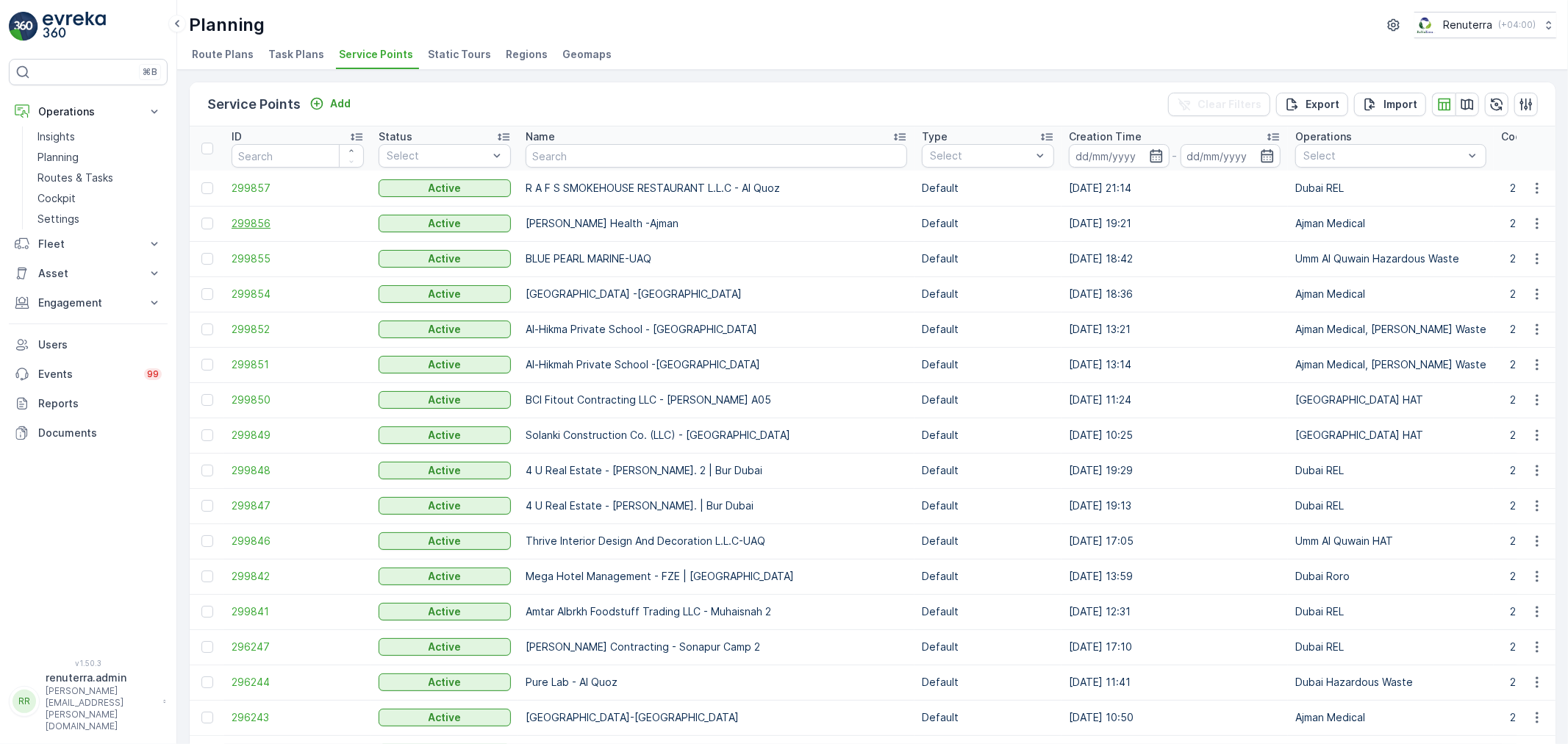
click at [270, 228] on span "299856" at bounding box center [297, 222] width 132 height 14
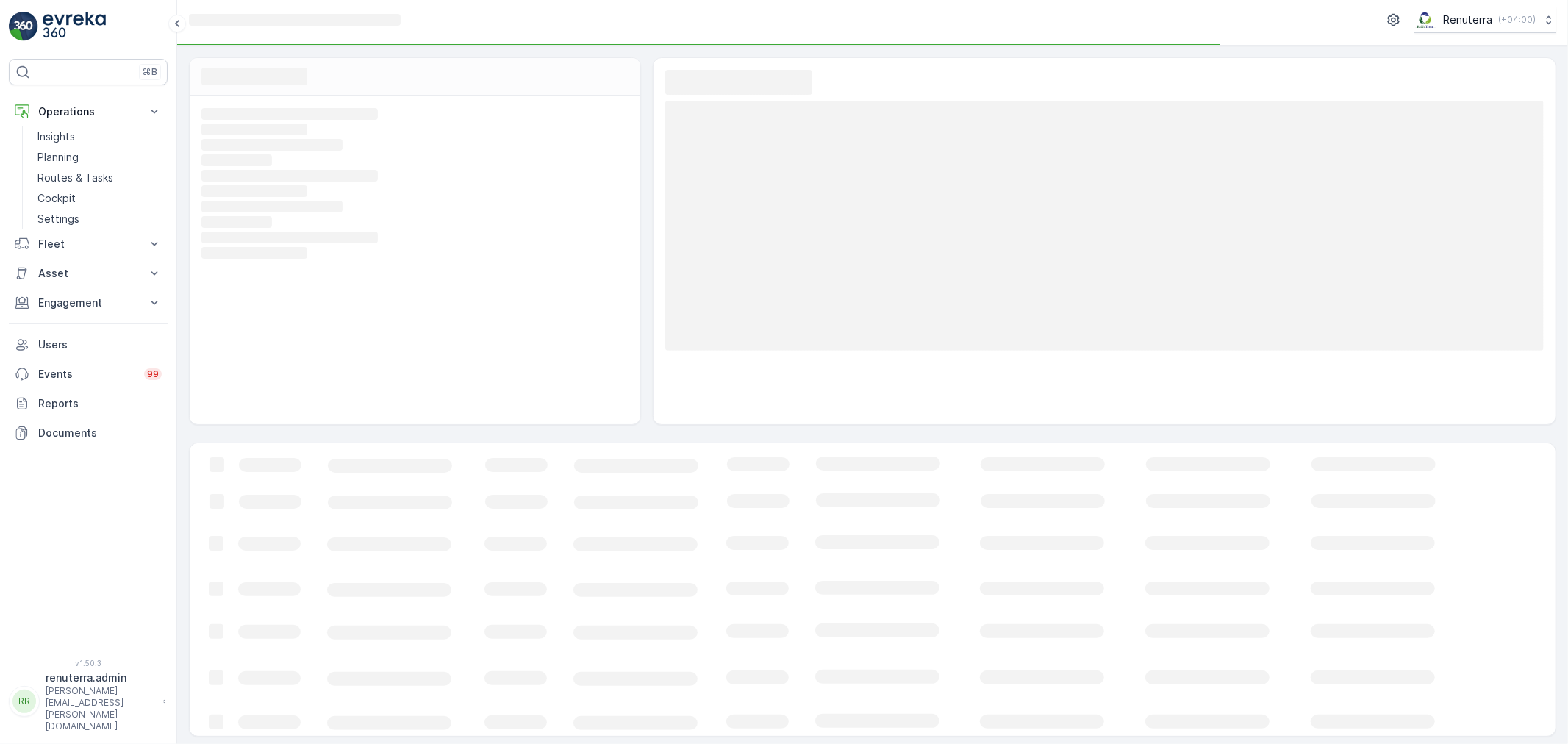
scroll to position [10, 0]
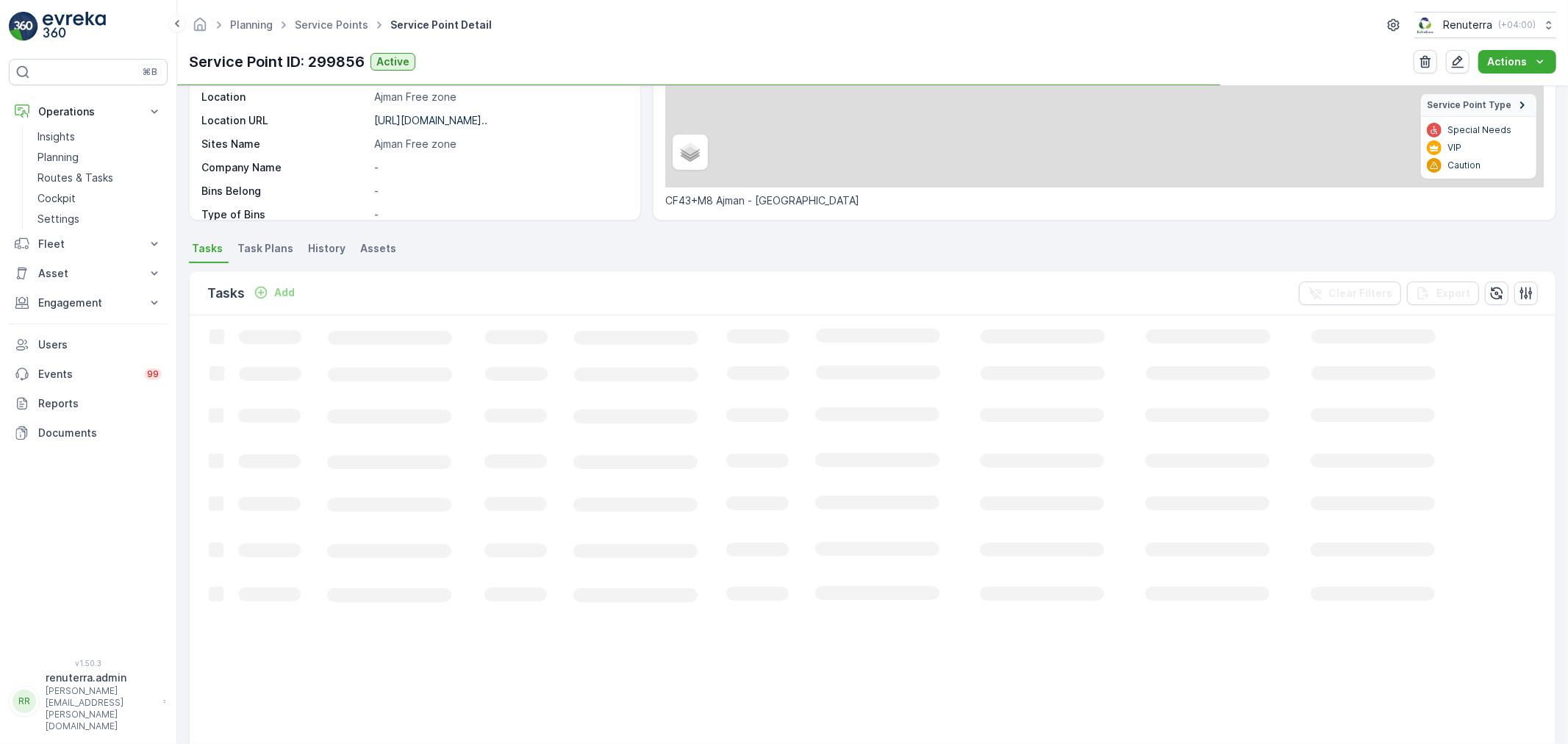
scroll to position [244, 0]
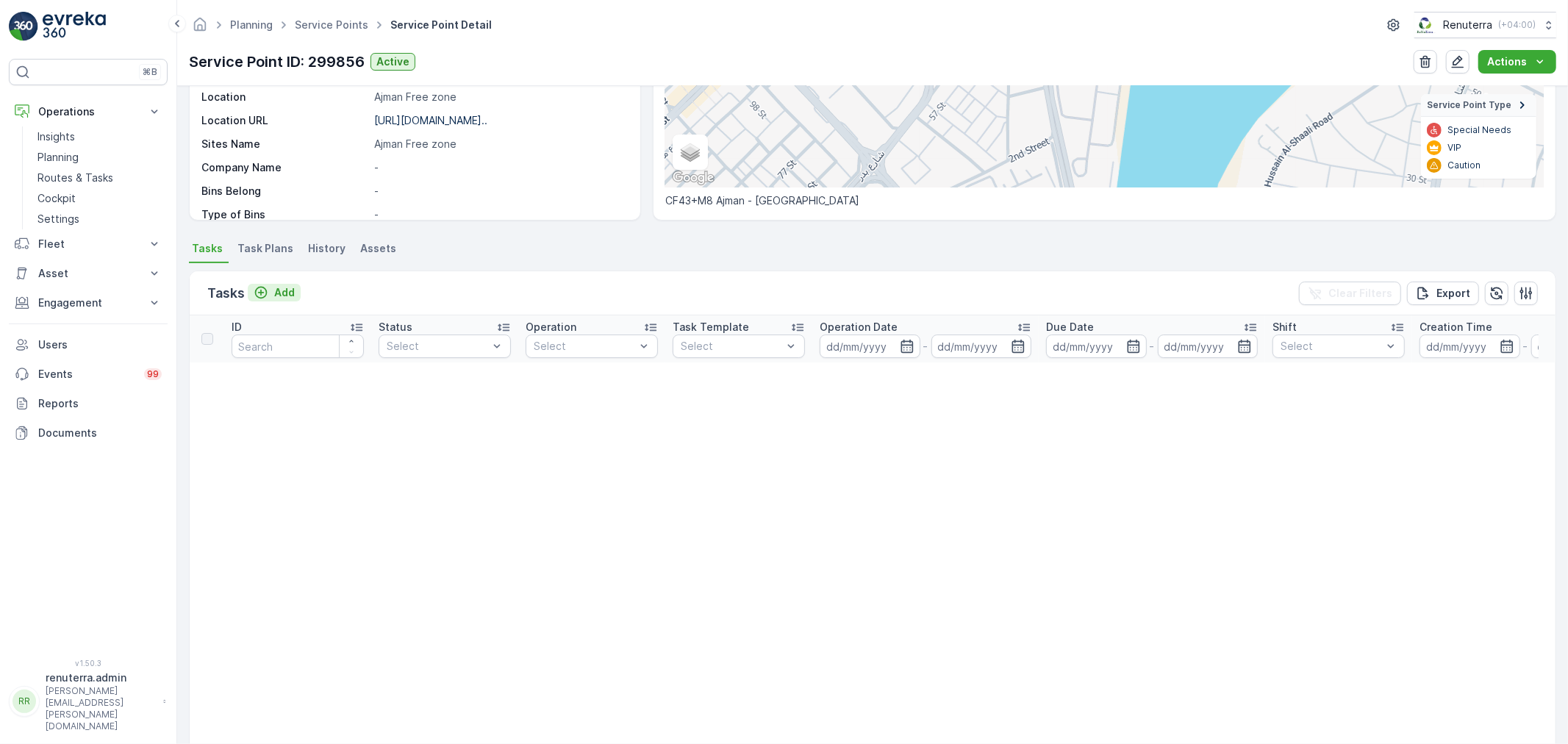
drag, startPoint x: 272, startPoint y: 287, endPoint x: 281, endPoint y: 285, distance: 9.2
click at [281, 285] on div "Add" at bounding box center [273, 291] width 41 height 14
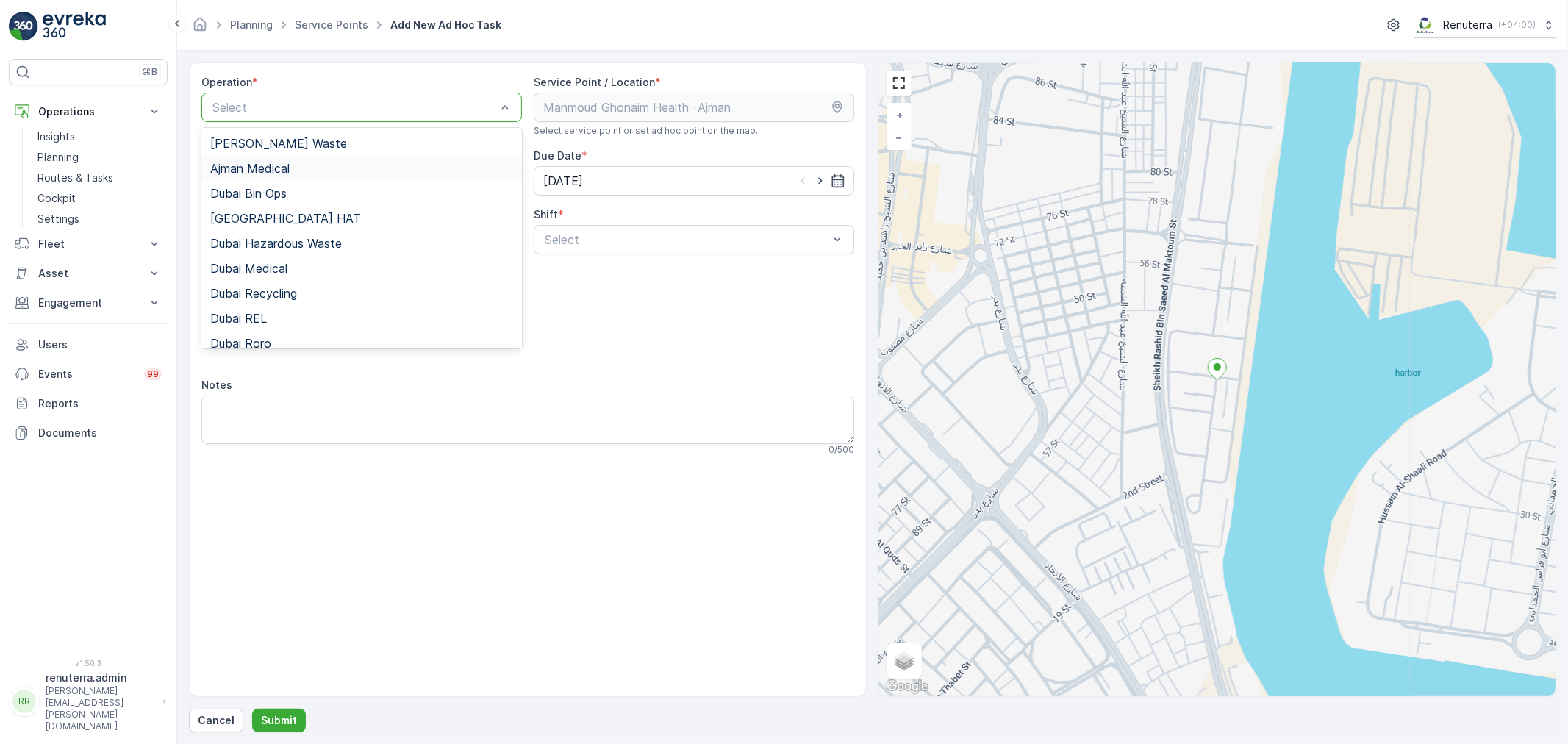
click at [285, 164] on span "Ajman Medical" at bounding box center [249, 169] width 80 height 13
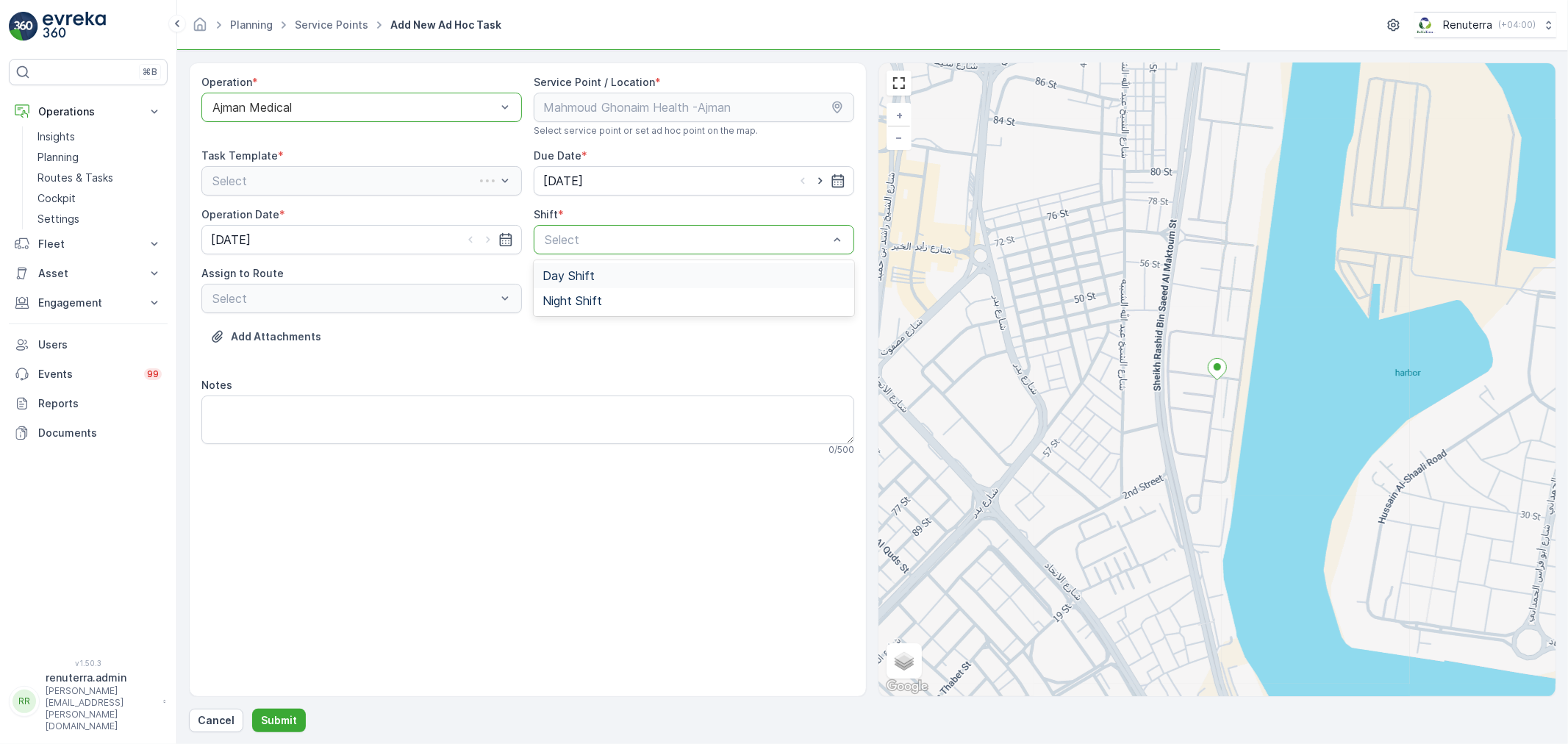
click at [559, 250] on div "Select" at bounding box center [693, 240] width 320 height 30
click at [559, 282] on div "Day Shift" at bounding box center [693, 275] width 320 height 25
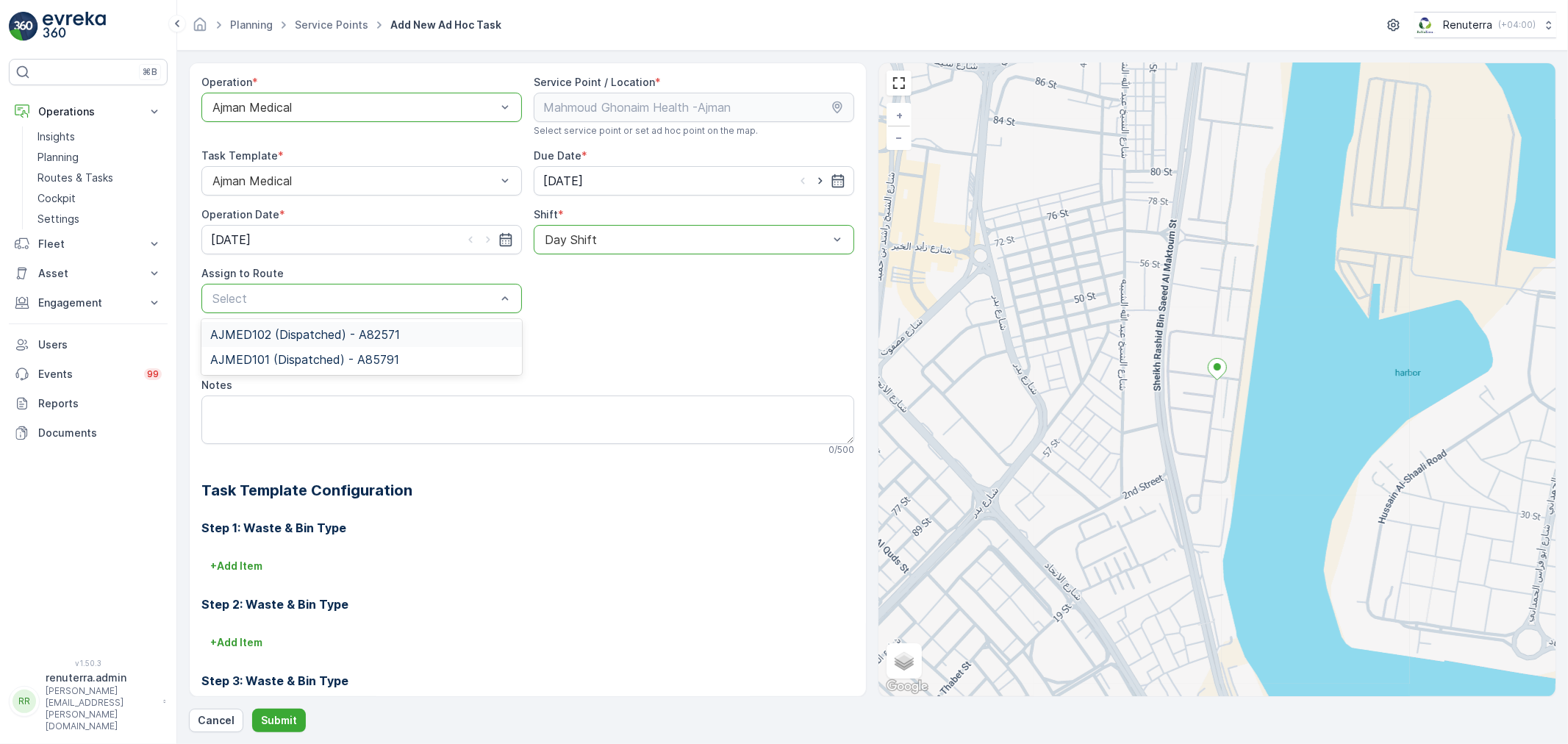
drag, startPoint x: 357, startPoint y: 329, endPoint x: 354, endPoint y: 348, distance: 19.2
click at [355, 328] on span "AJMED102 (Dispatched) - A82571" at bounding box center [305, 335] width 190 height 13
click at [270, 723] on p "Submit" at bounding box center [279, 719] width 36 height 14
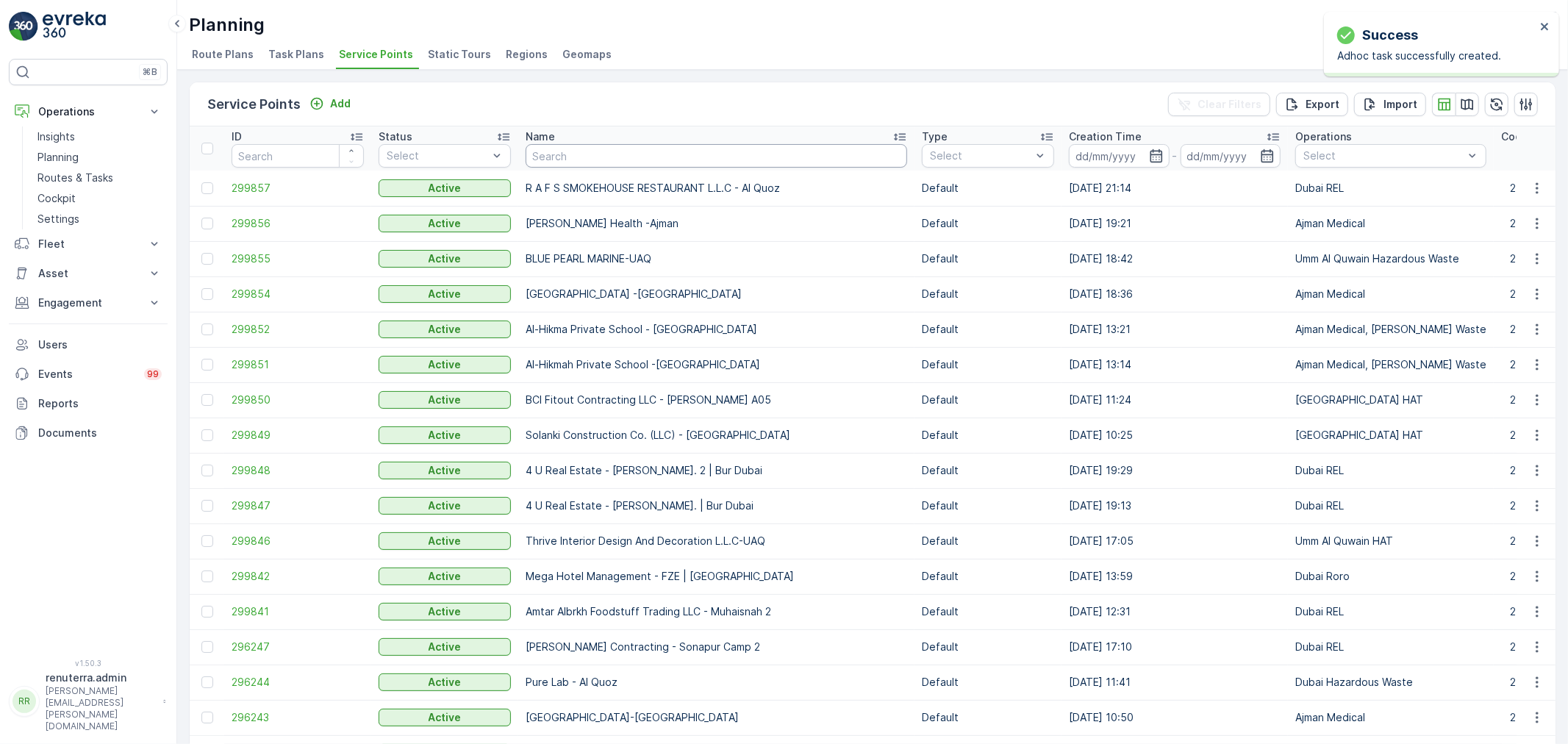
click at [560, 163] on input "text" at bounding box center [716, 155] width 382 height 24
type input "Green"
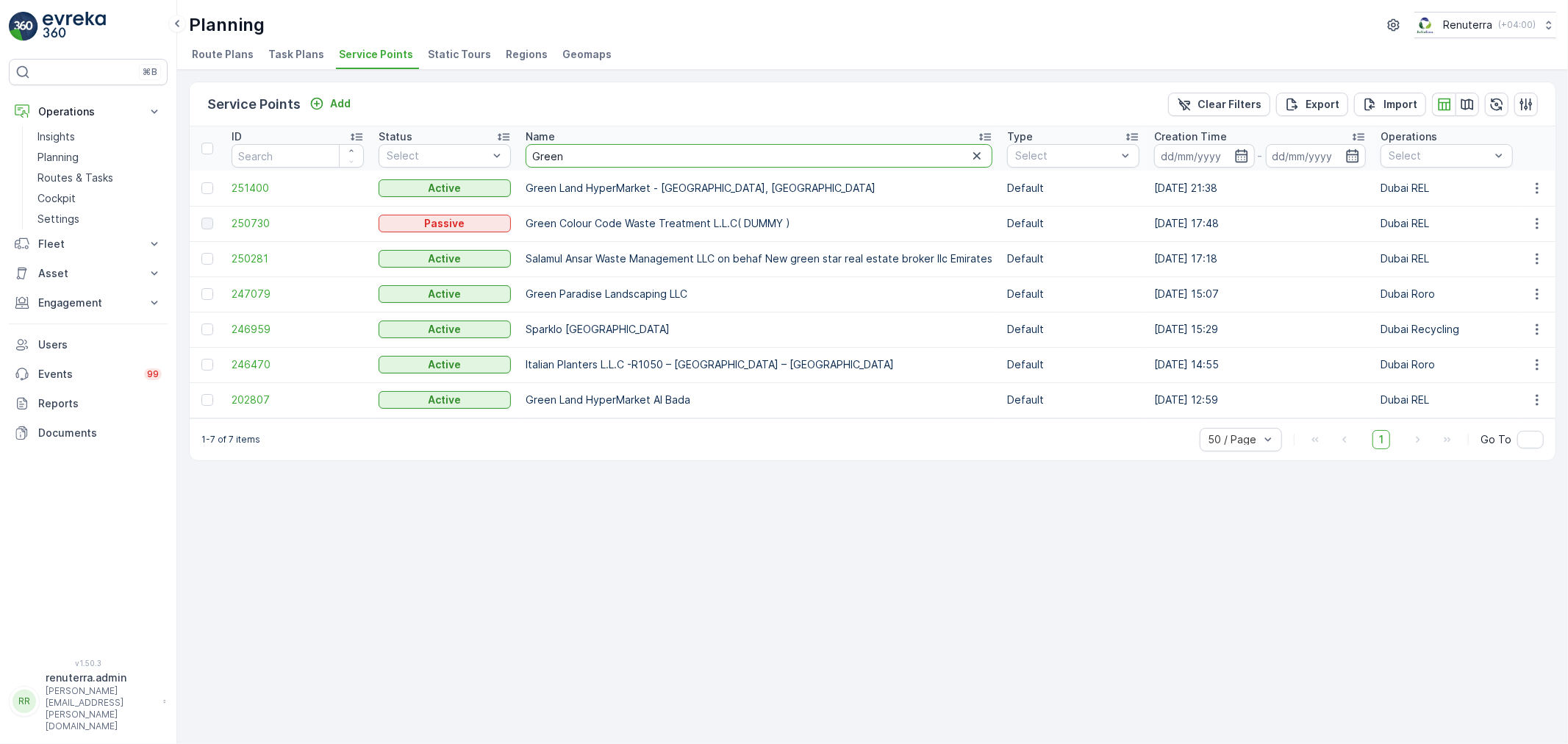
drag, startPoint x: 578, startPoint y: 143, endPoint x: 508, endPoint y: 143, distance: 70.0
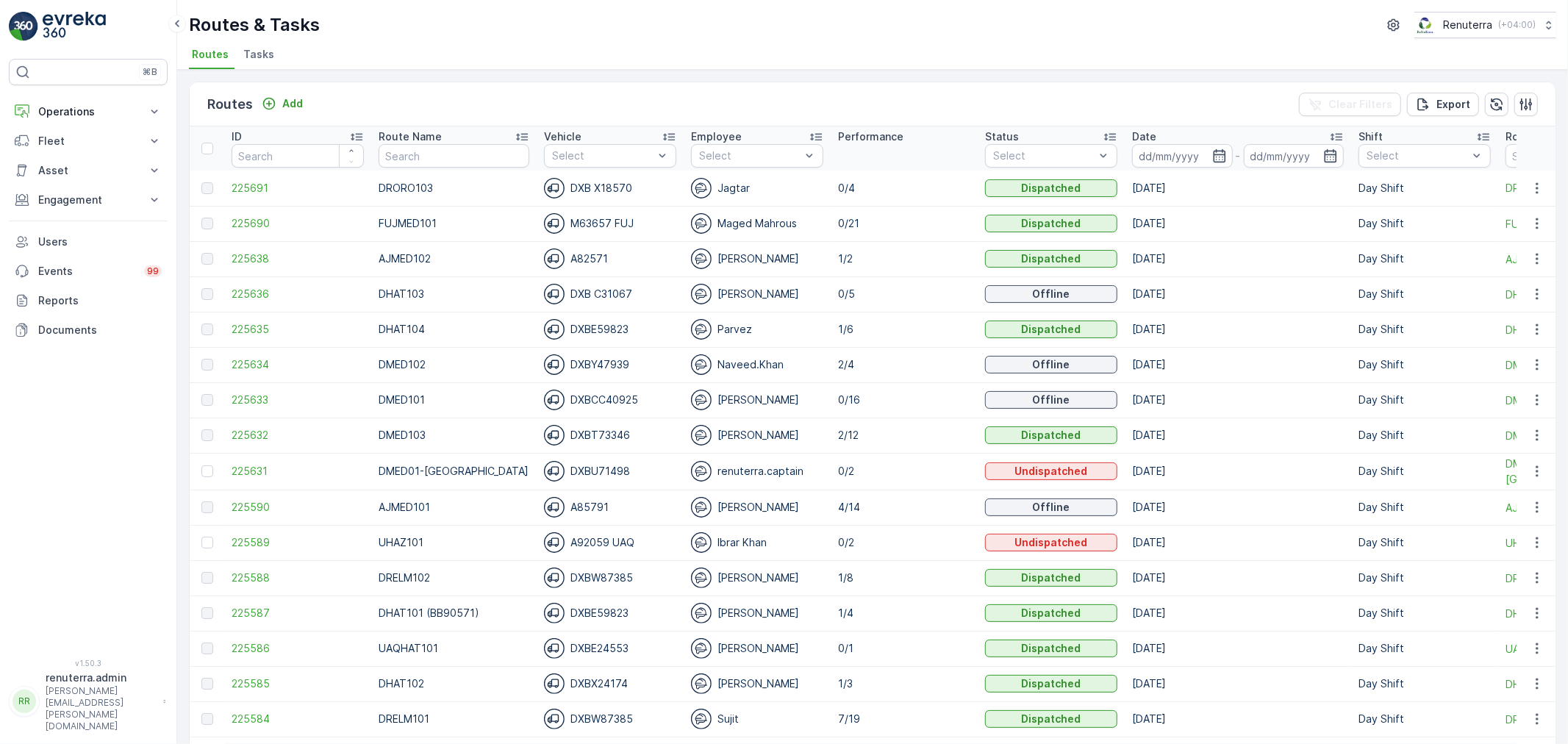
click at [1161, 173] on td "18.09.2025" at bounding box center [1238, 188] width 226 height 35
click at [1155, 160] on input at bounding box center [1182, 155] width 101 height 24
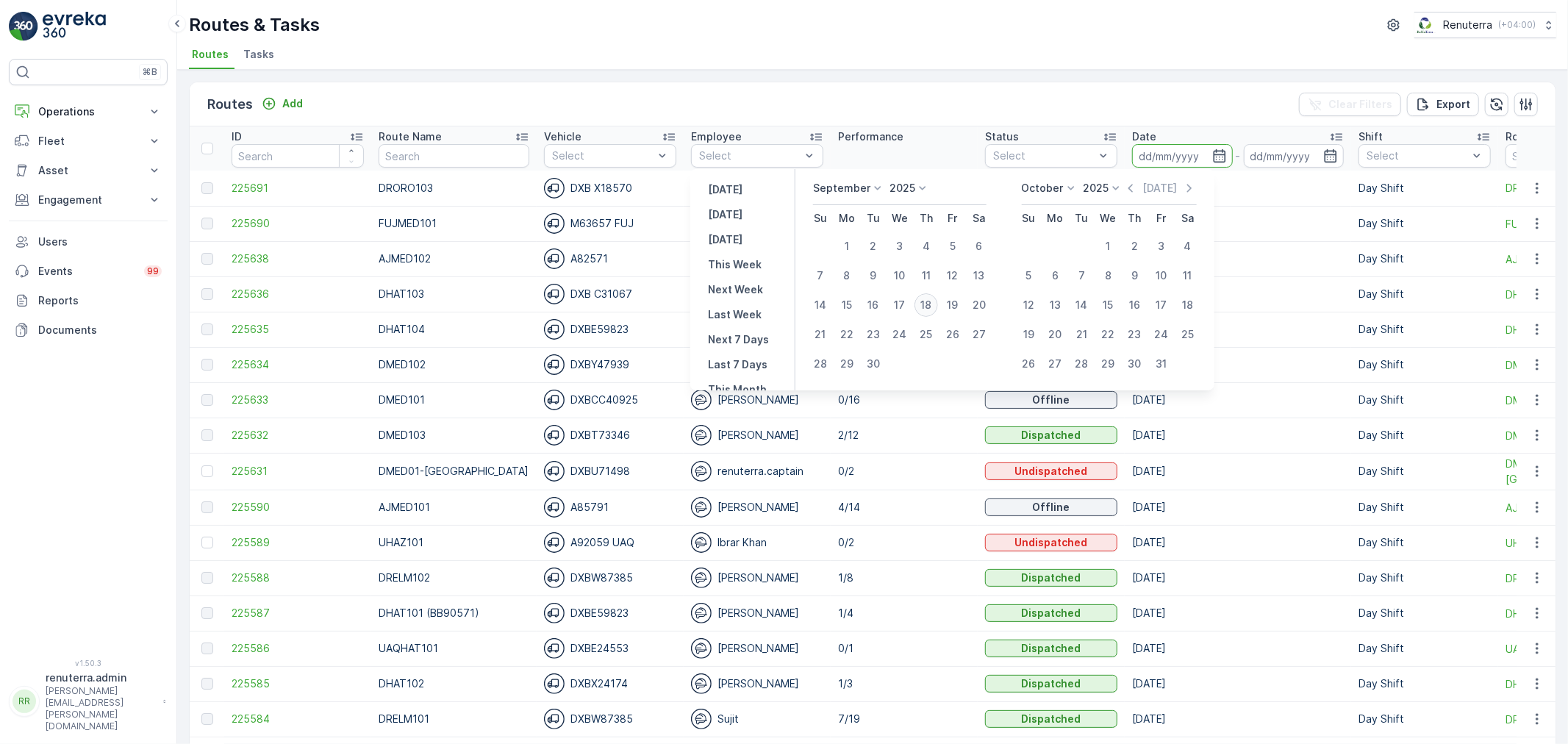
click at [924, 297] on div "18" at bounding box center [925, 305] width 24 height 24
type input "18.09.2025"
click at [924, 297] on div "18" at bounding box center [925, 305] width 24 height 24
type input "18.09.2025"
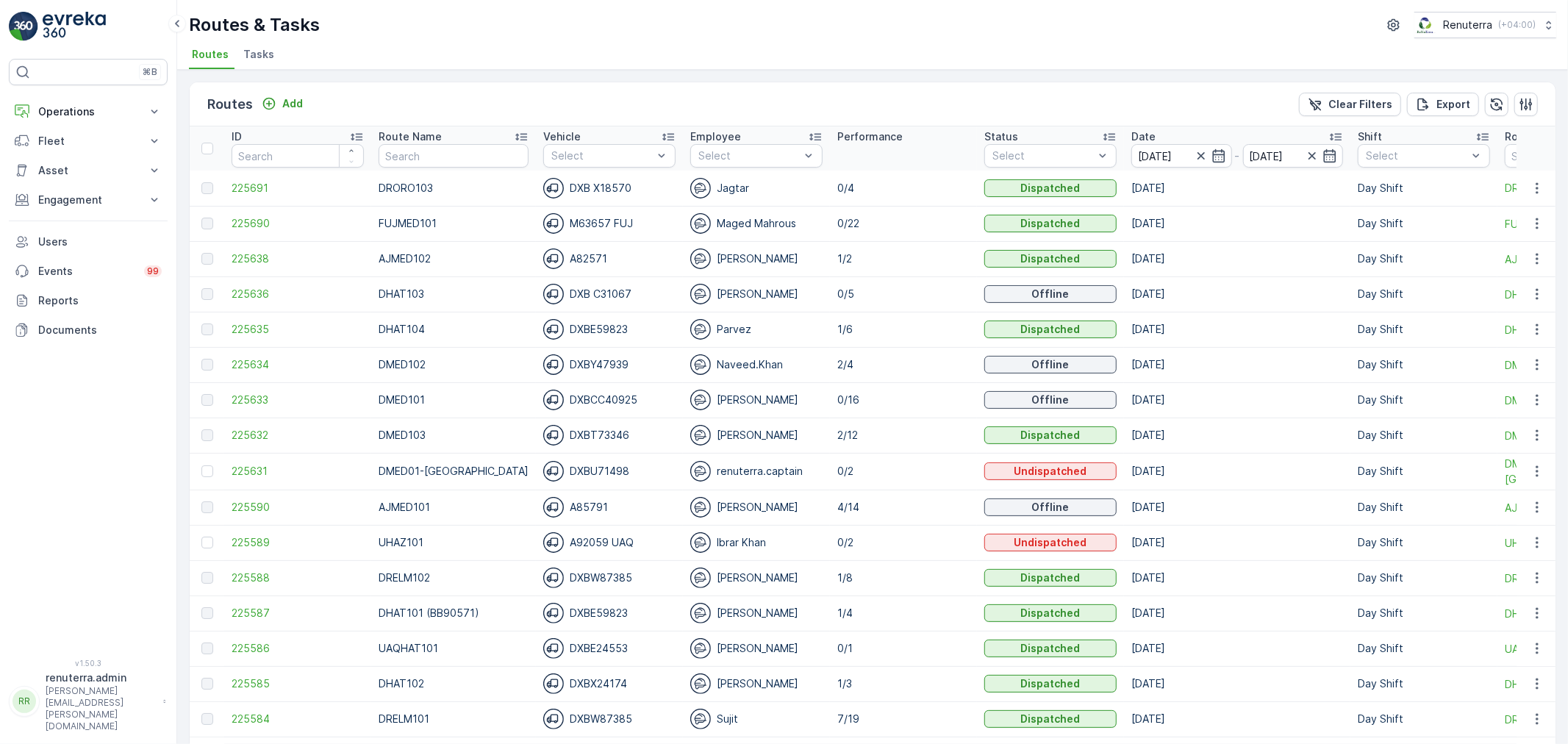
click at [424, 156] on input "text" at bounding box center [454, 155] width 150 height 24
type input "DREL"
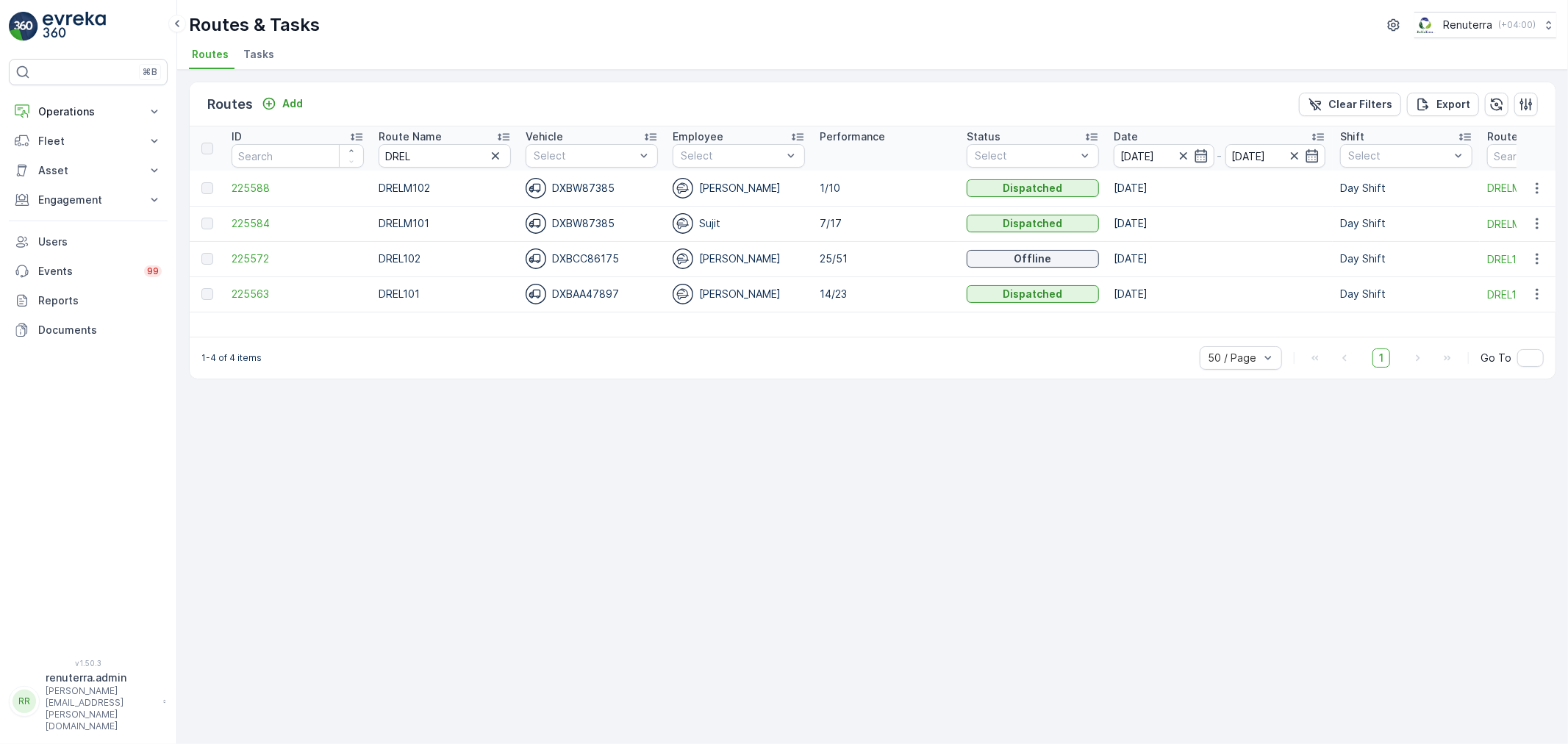
click at [263, 214] on td "225584" at bounding box center [297, 223] width 147 height 35
click at [263, 216] on span "225584" at bounding box center [297, 222] width 132 height 14
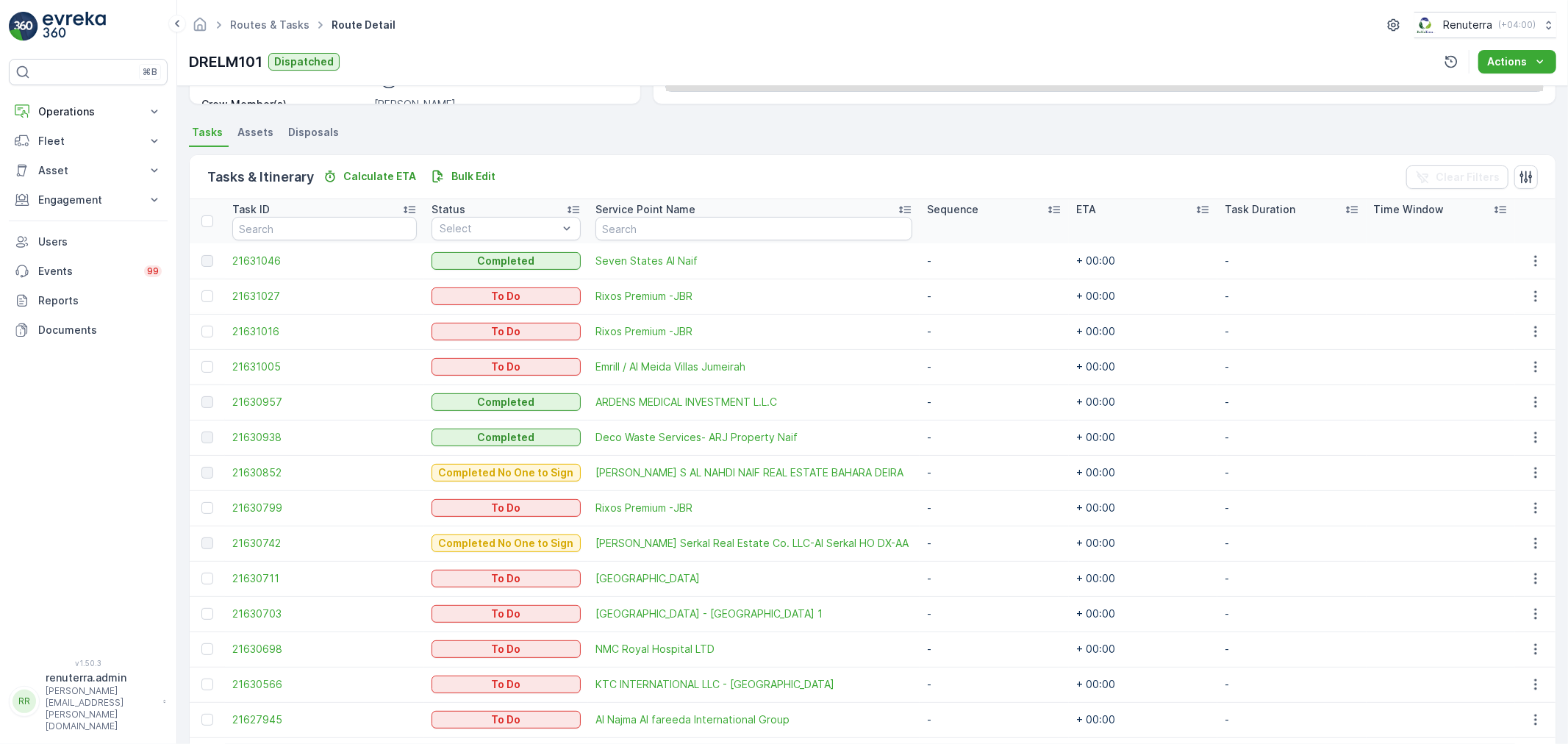
scroll to position [285, 0]
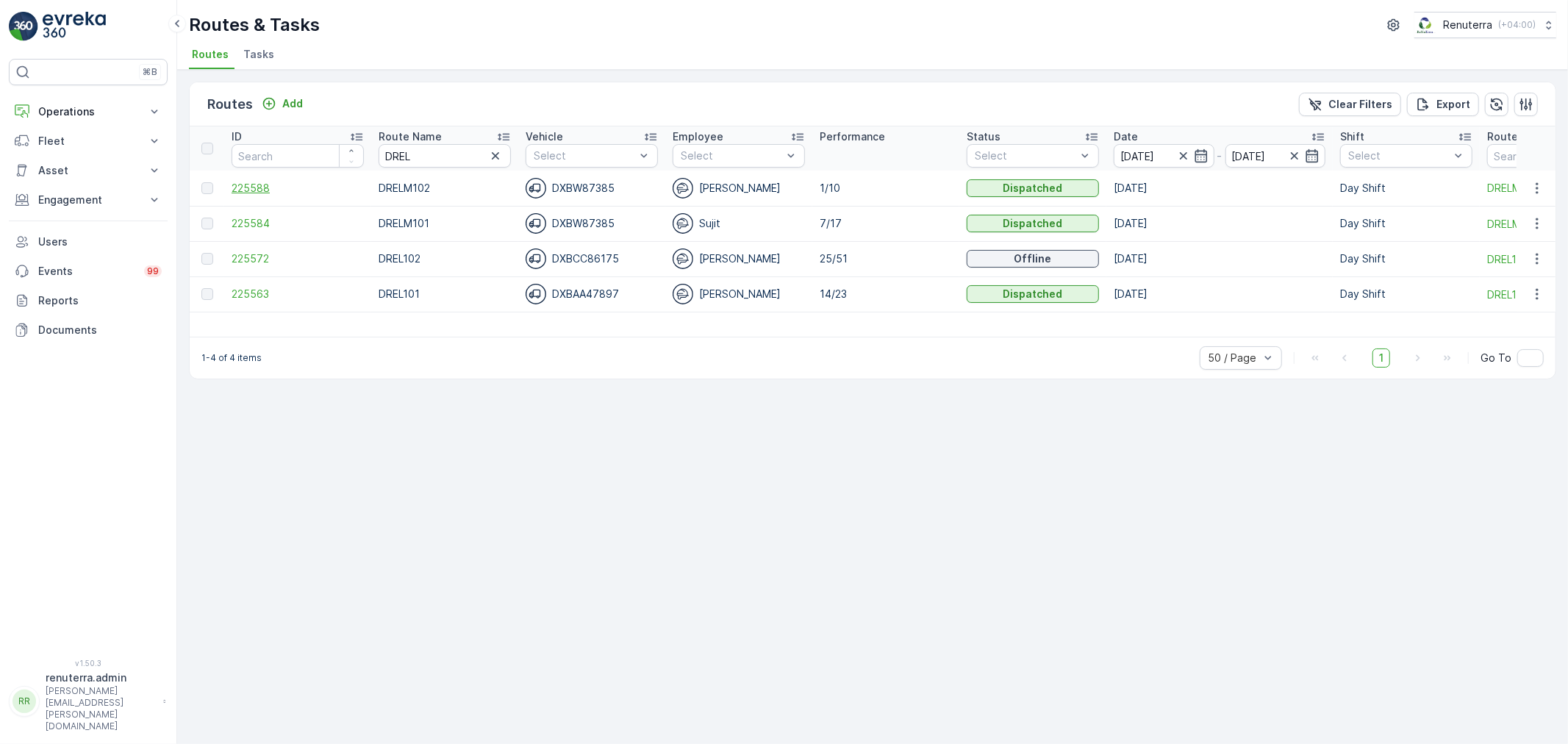
click at [250, 194] on td "225588" at bounding box center [297, 188] width 147 height 35
click at [253, 188] on span "225588" at bounding box center [297, 188] width 132 height 14
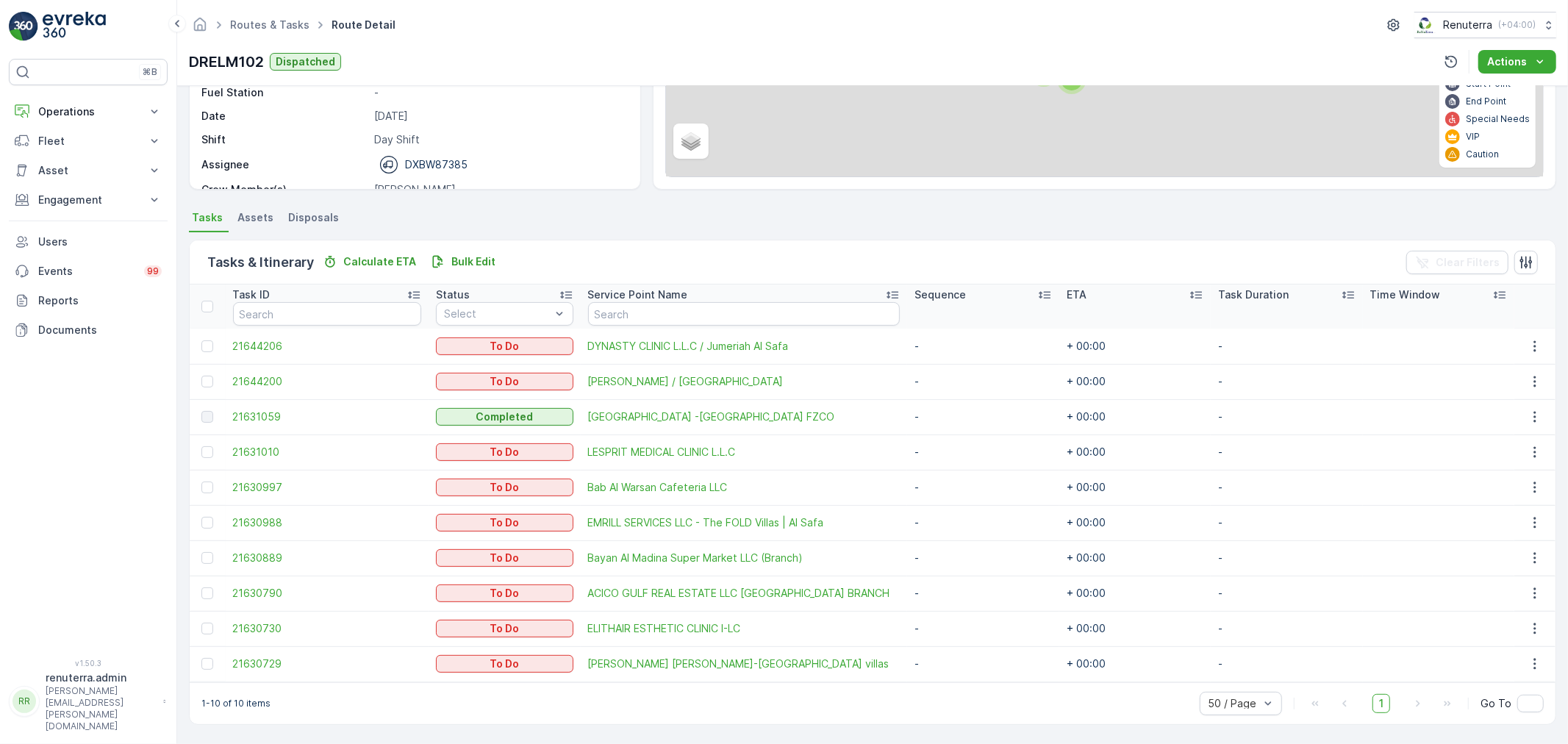
scroll to position [201, 0]
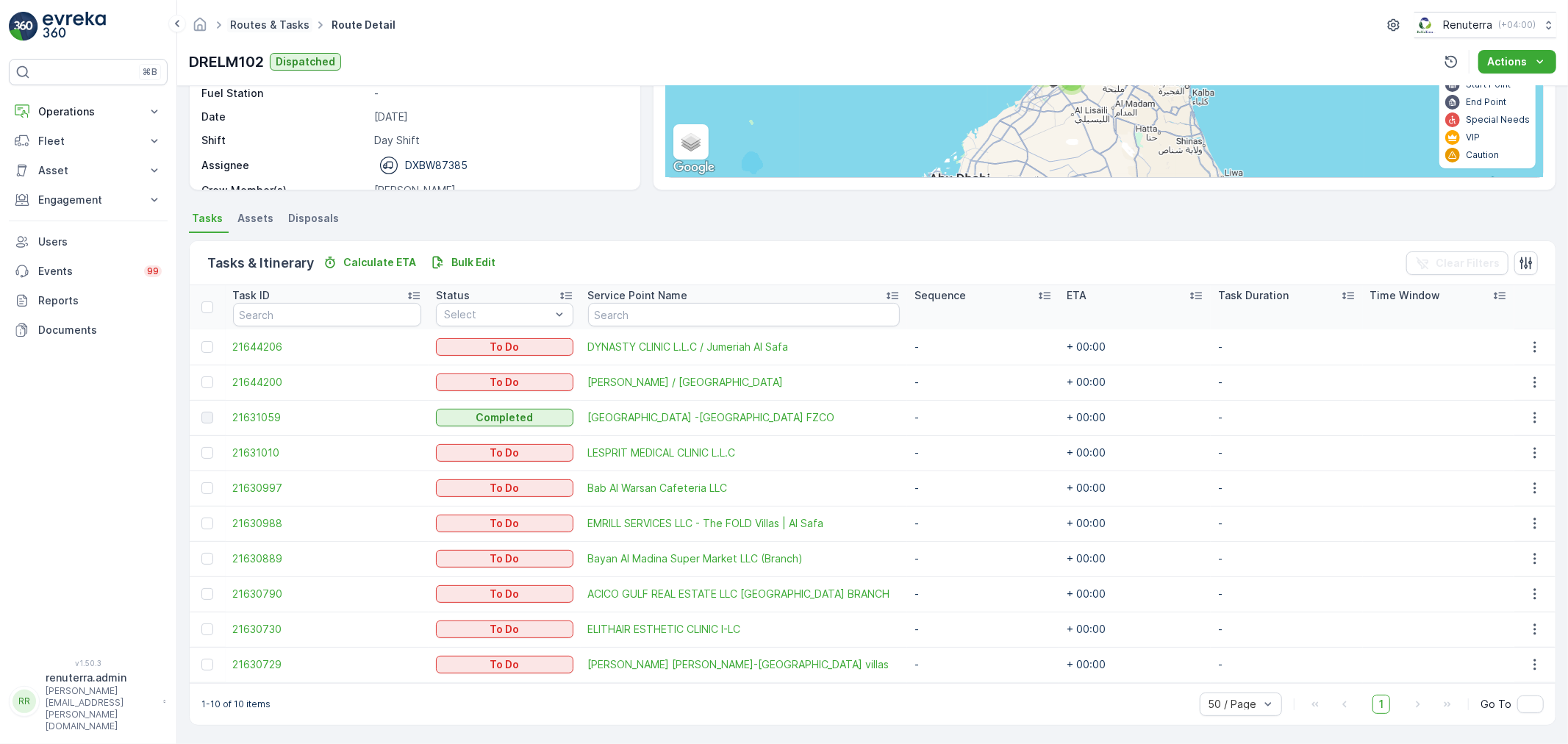
click at [258, 18] on link "Routes & Tasks" at bounding box center [269, 24] width 80 height 12
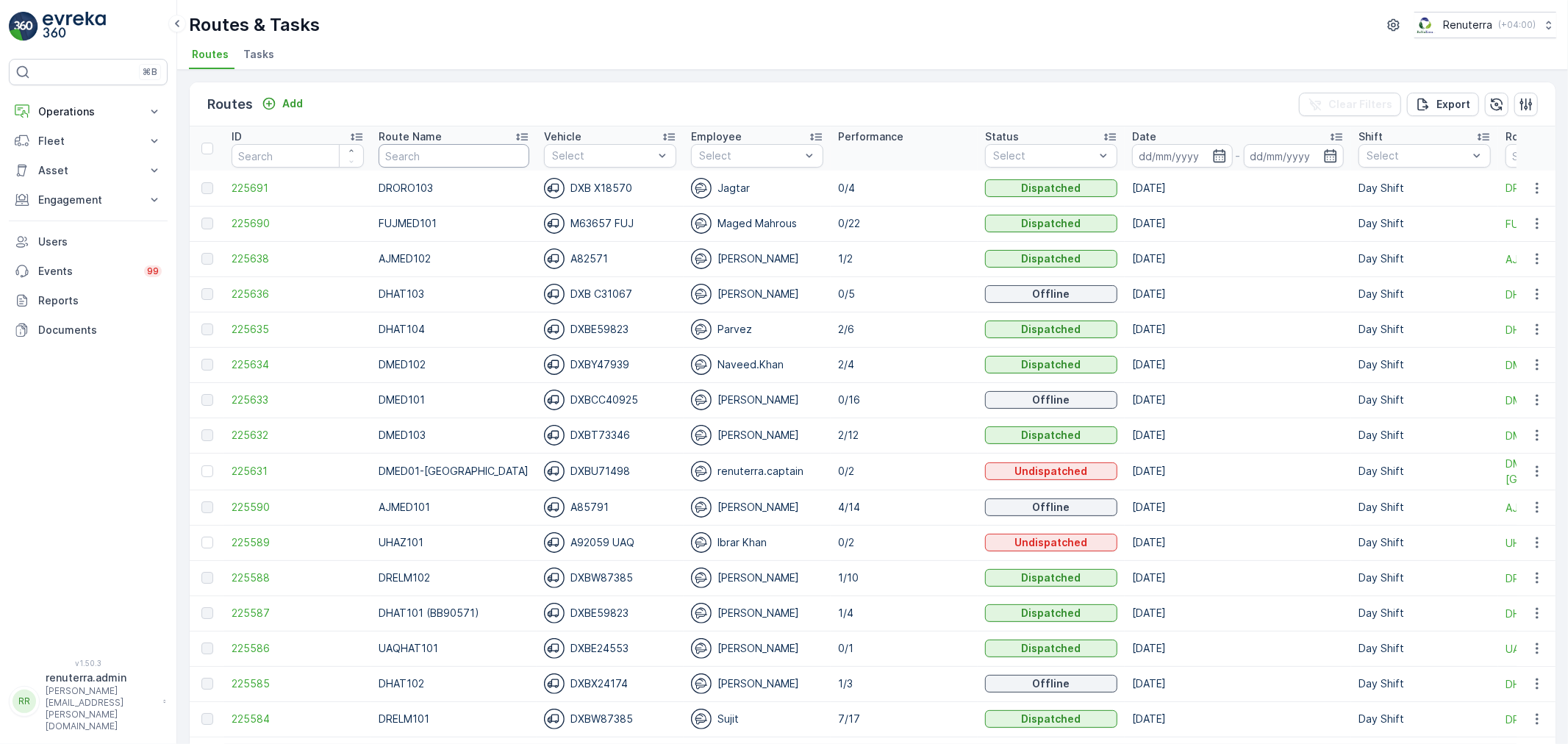
click at [433, 152] on input "text" at bounding box center [454, 155] width 151 height 24
type input "DHAT"
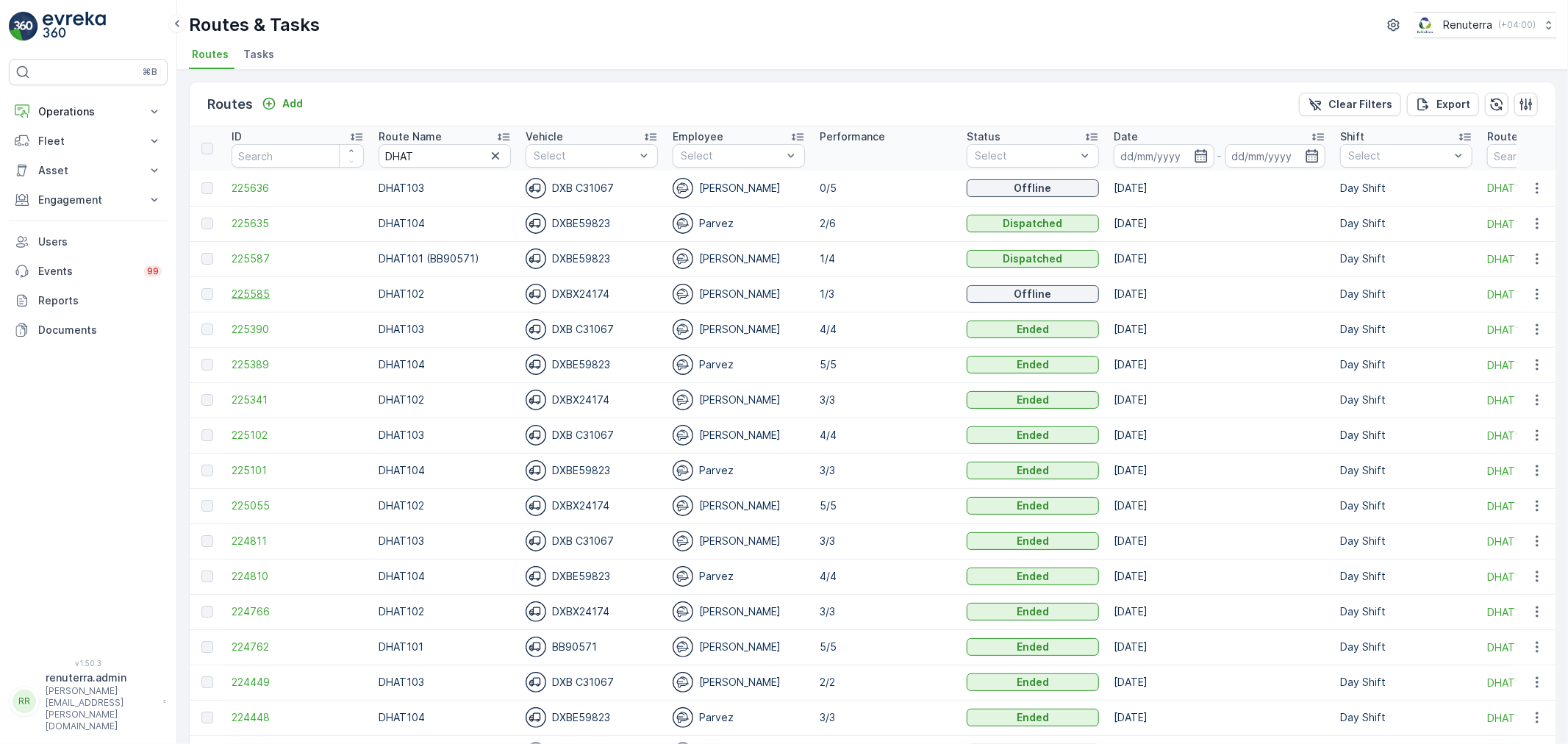
click at [261, 291] on span "225585" at bounding box center [297, 293] width 132 height 14
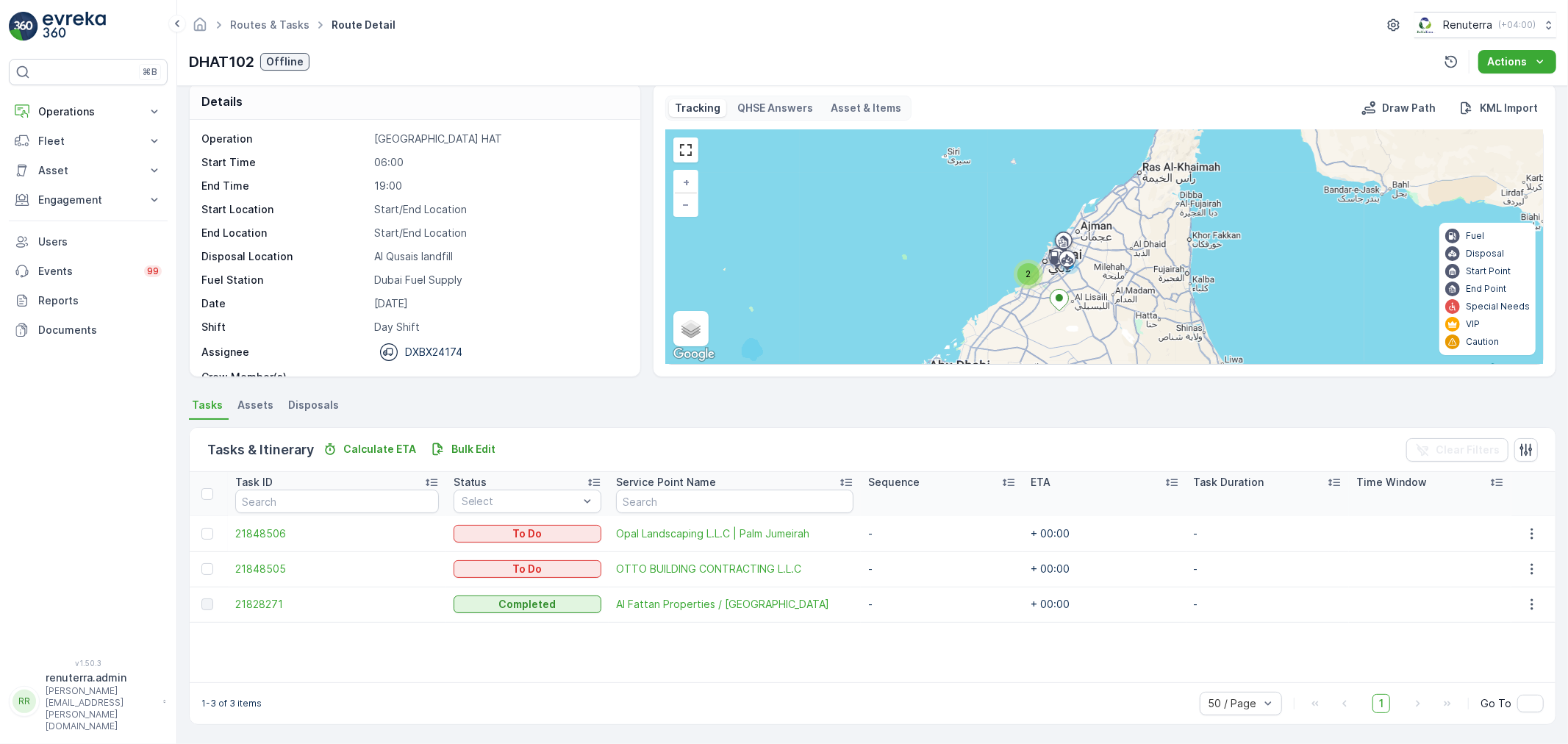
scroll to position [13, 0]
click at [273, 604] on span "21828271" at bounding box center [337, 605] width 203 height 14
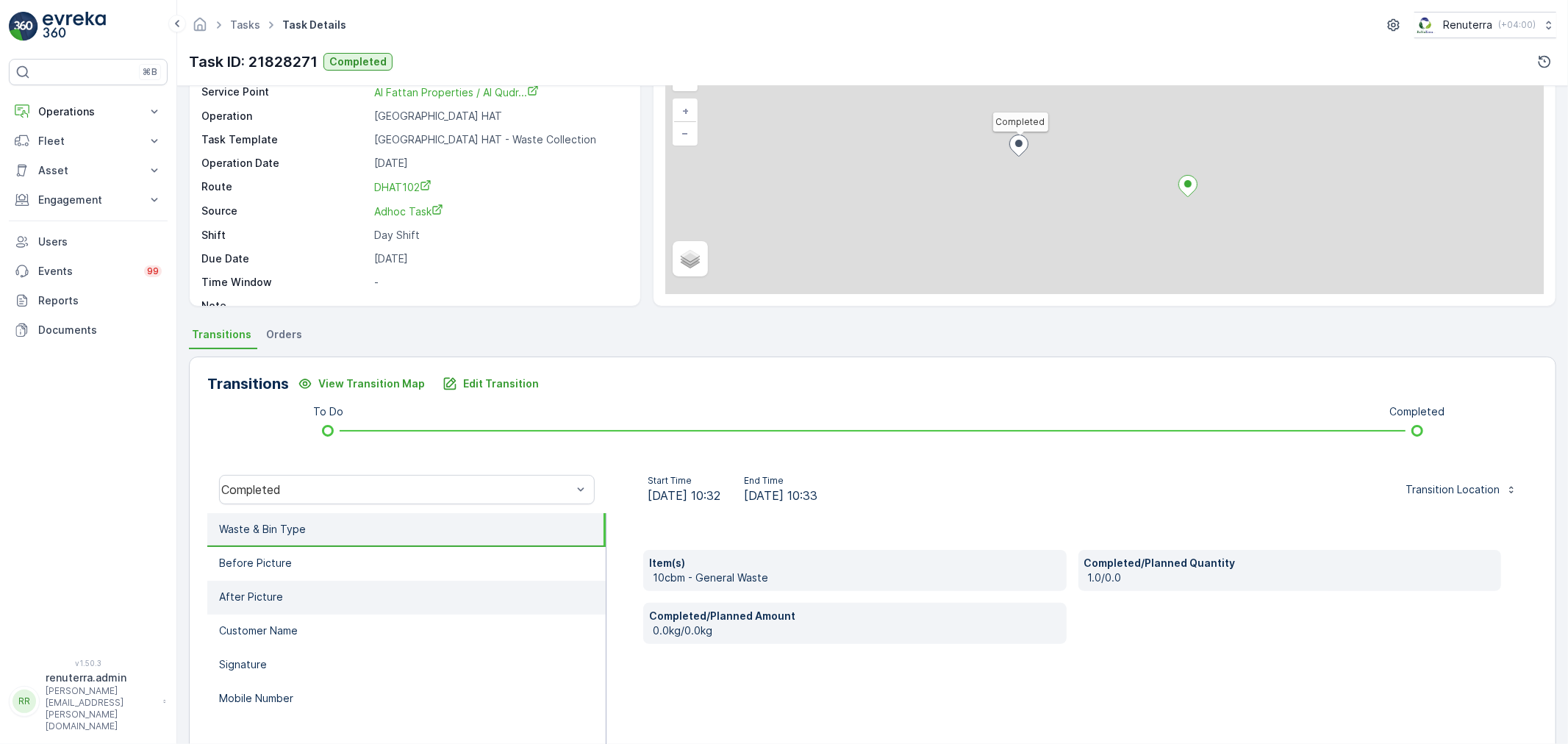
scroll to position [163, 0]
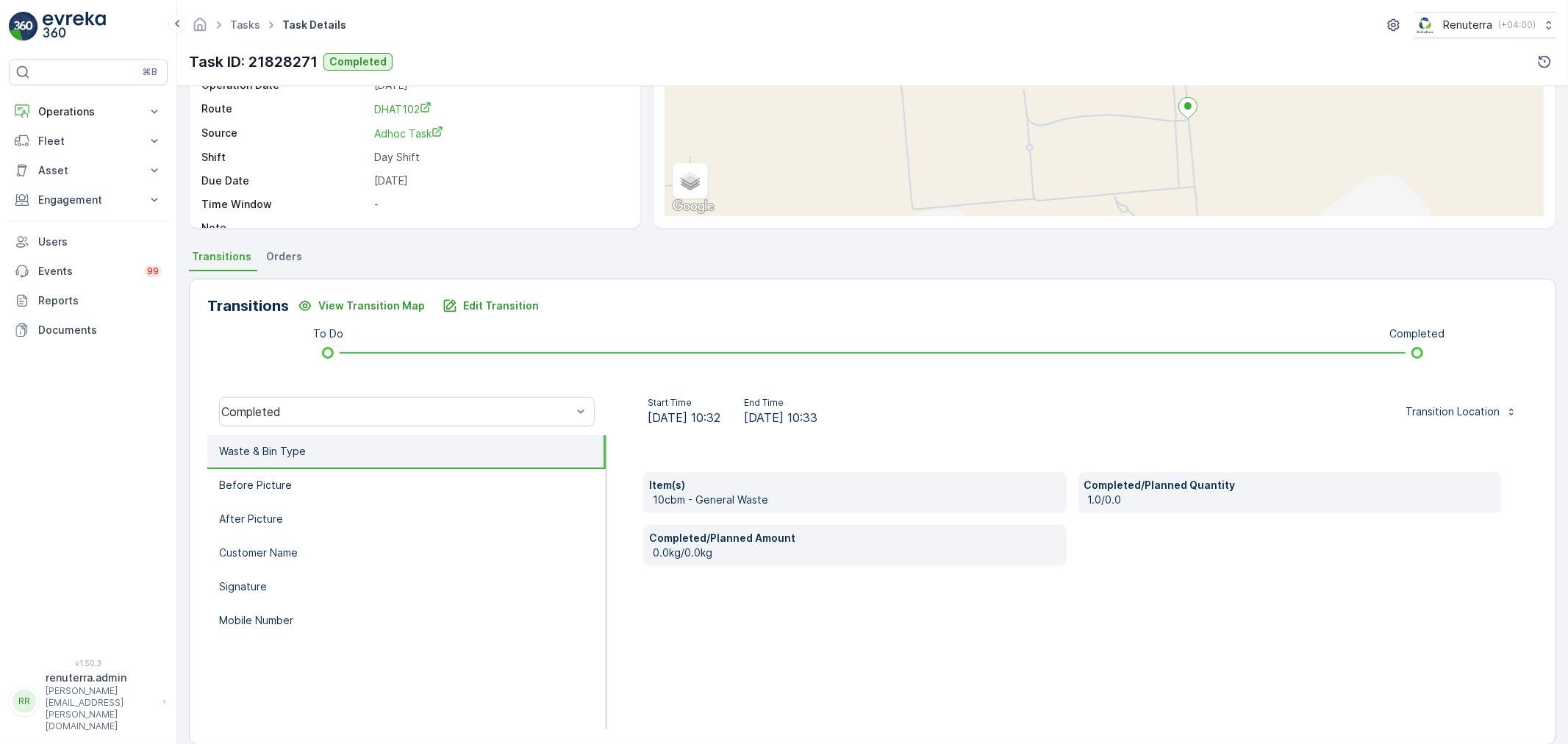
click at [345, 458] on li "Waste & Bin Type" at bounding box center [406, 452] width 398 height 34
click at [348, 486] on li "Before Picture" at bounding box center [406, 485] width 398 height 34
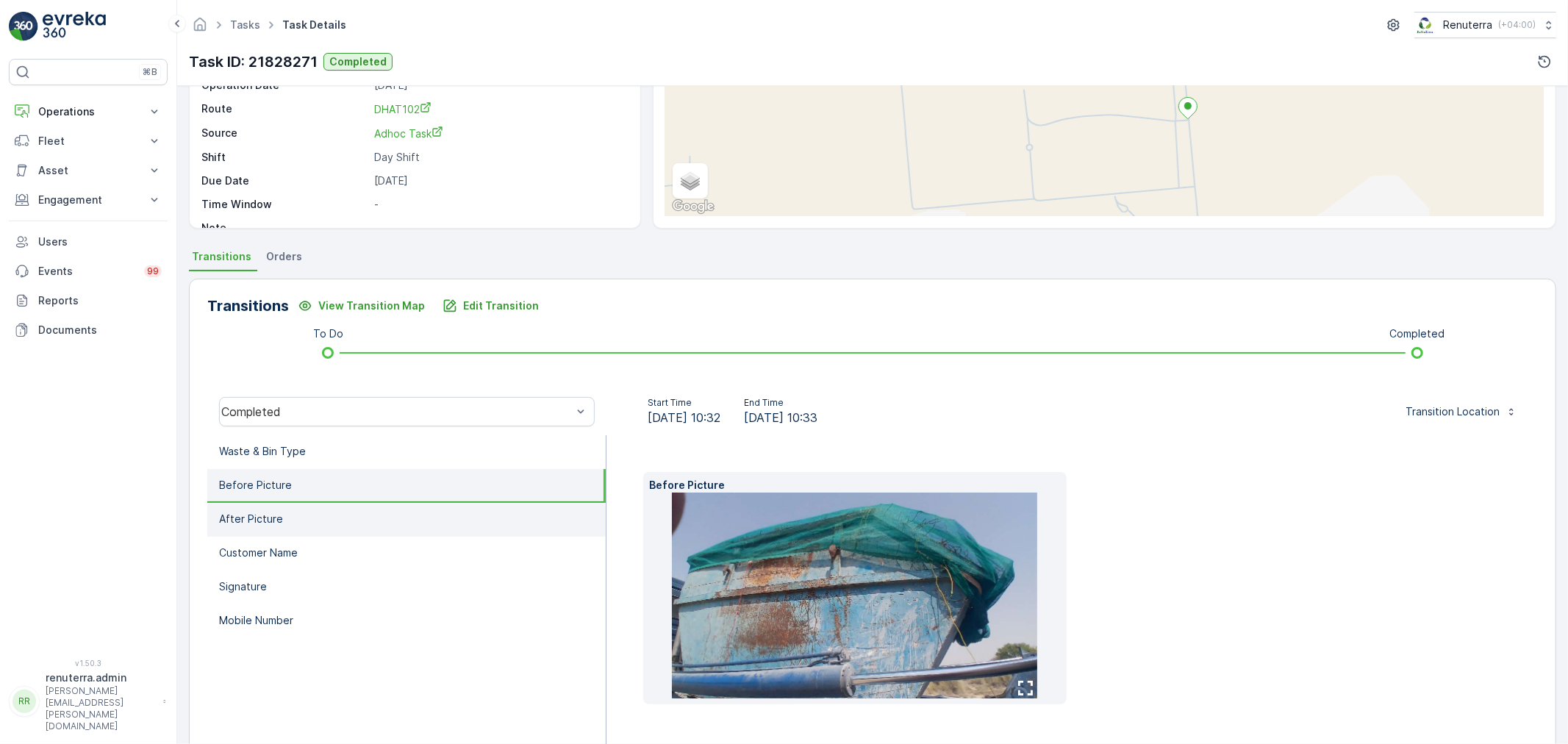
click at [368, 512] on li "After Picture" at bounding box center [406, 519] width 398 height 34
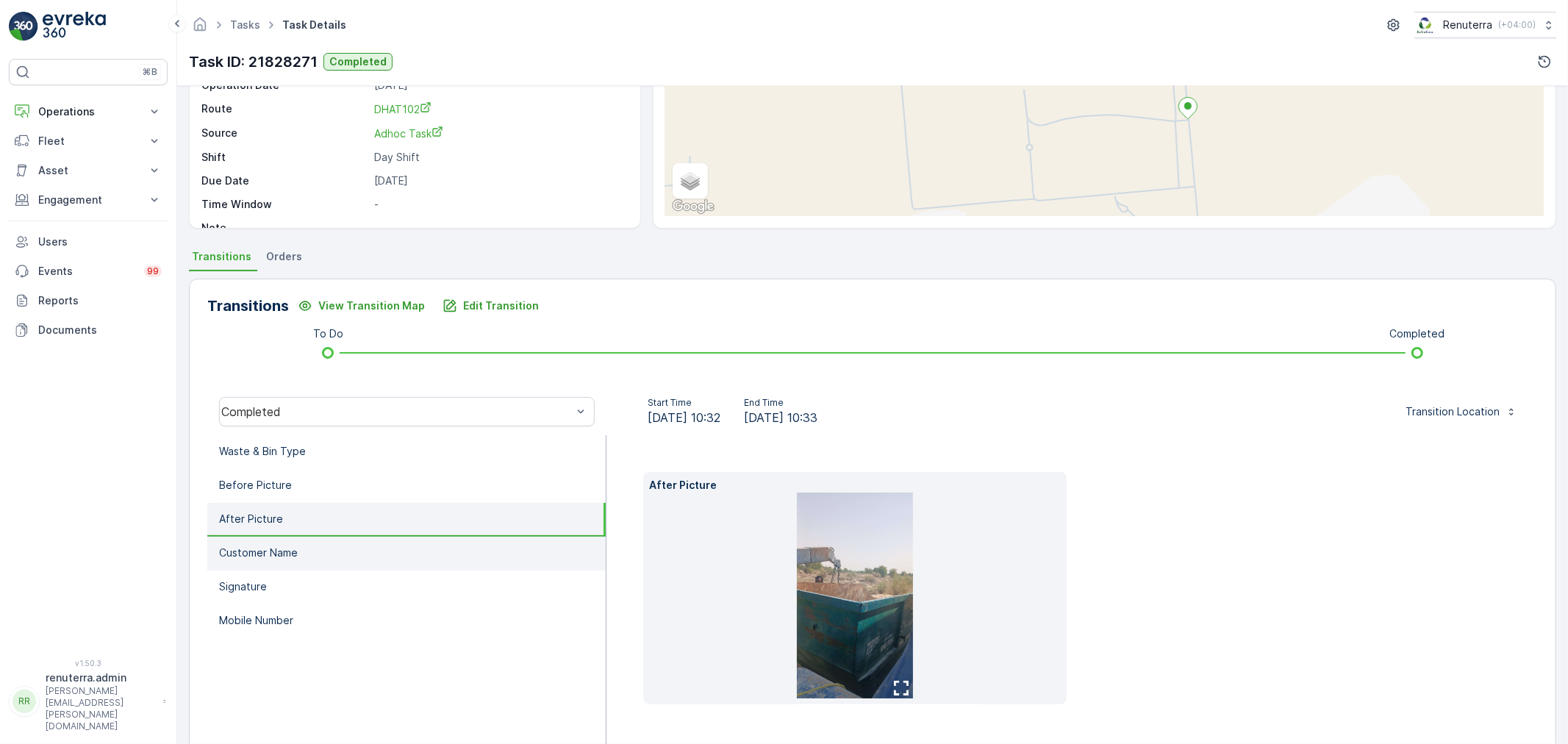
click at [368, 549] on li "Customer Name" at bounding box center [406, 552] width 398 height 34
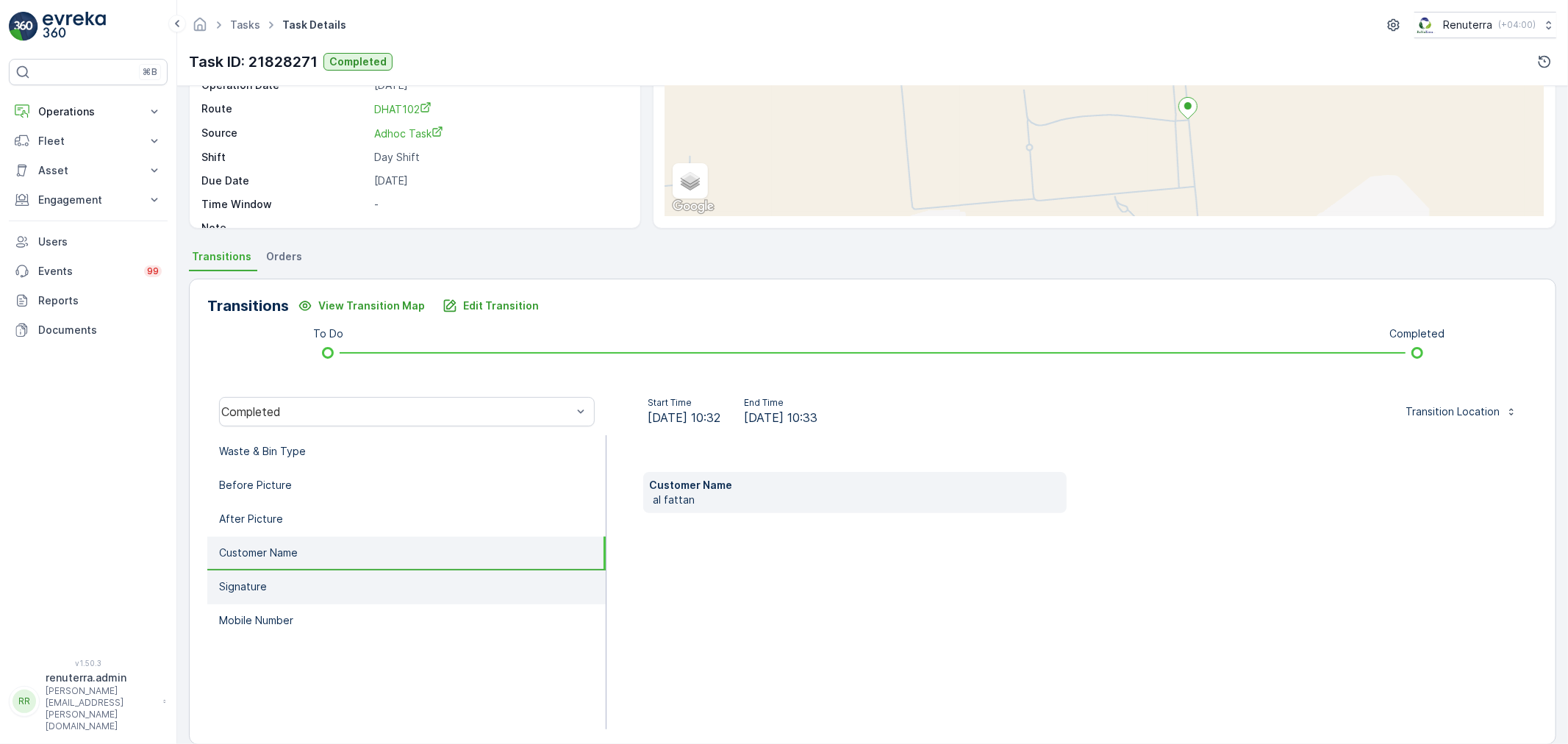
click at [361, 579] on li "Signature" at bounding box center [406, 587] width 398 height 34
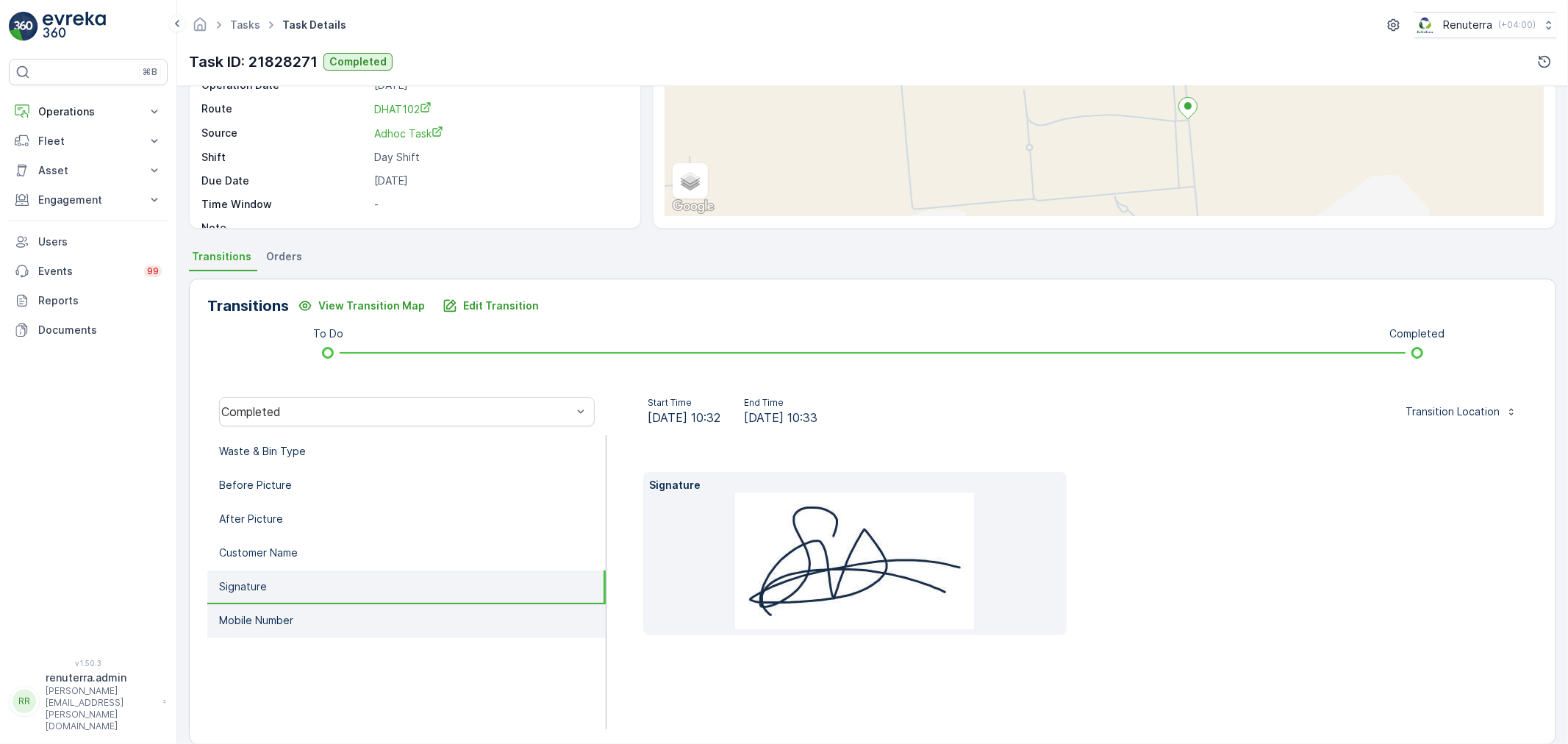
click at [361, 604] on li "Mobile Number" at bounding box center [406, 620] width 398 height 34
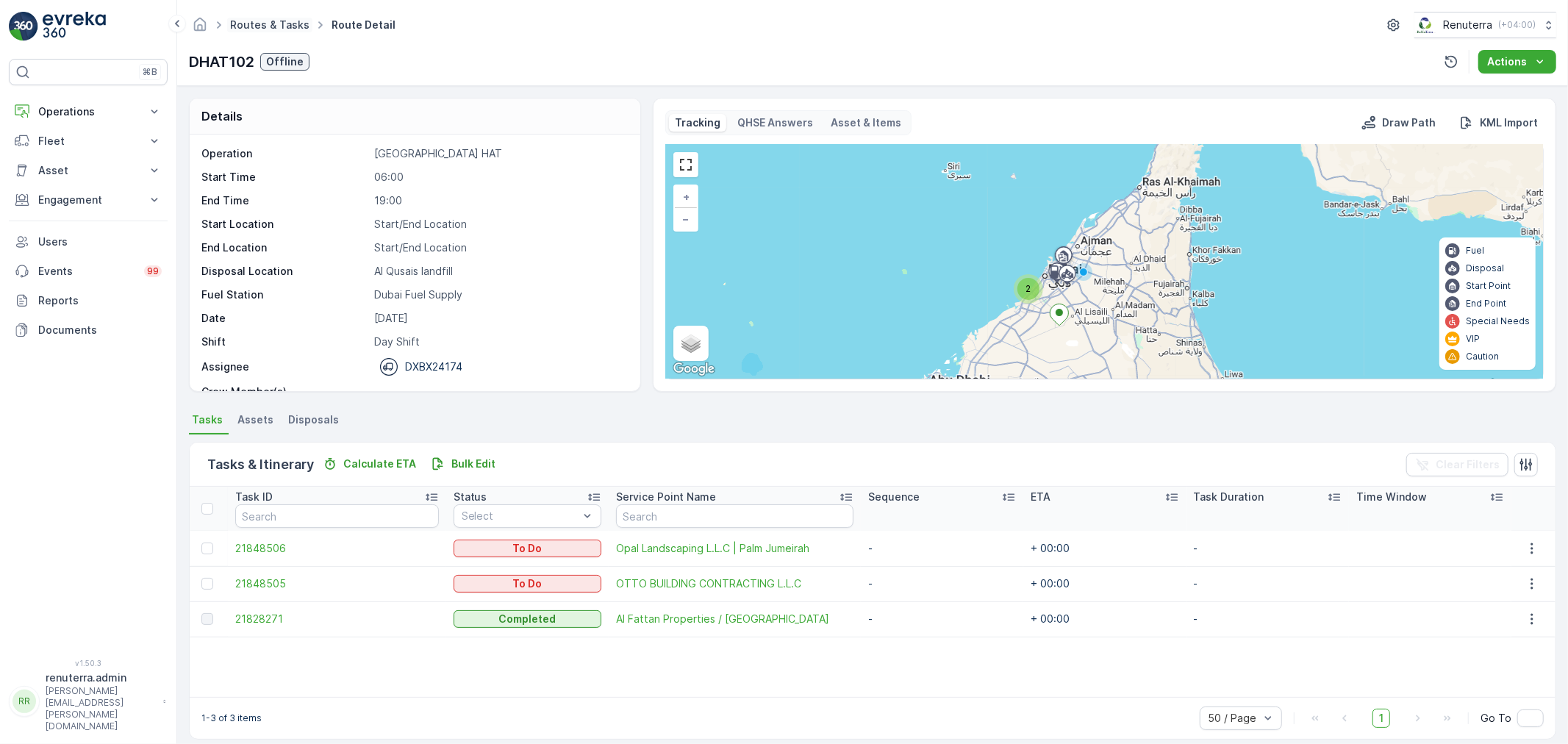
click at [260, 24] on link "Routes & Tasks" at bounding box center [269, 24] width 80 height 12
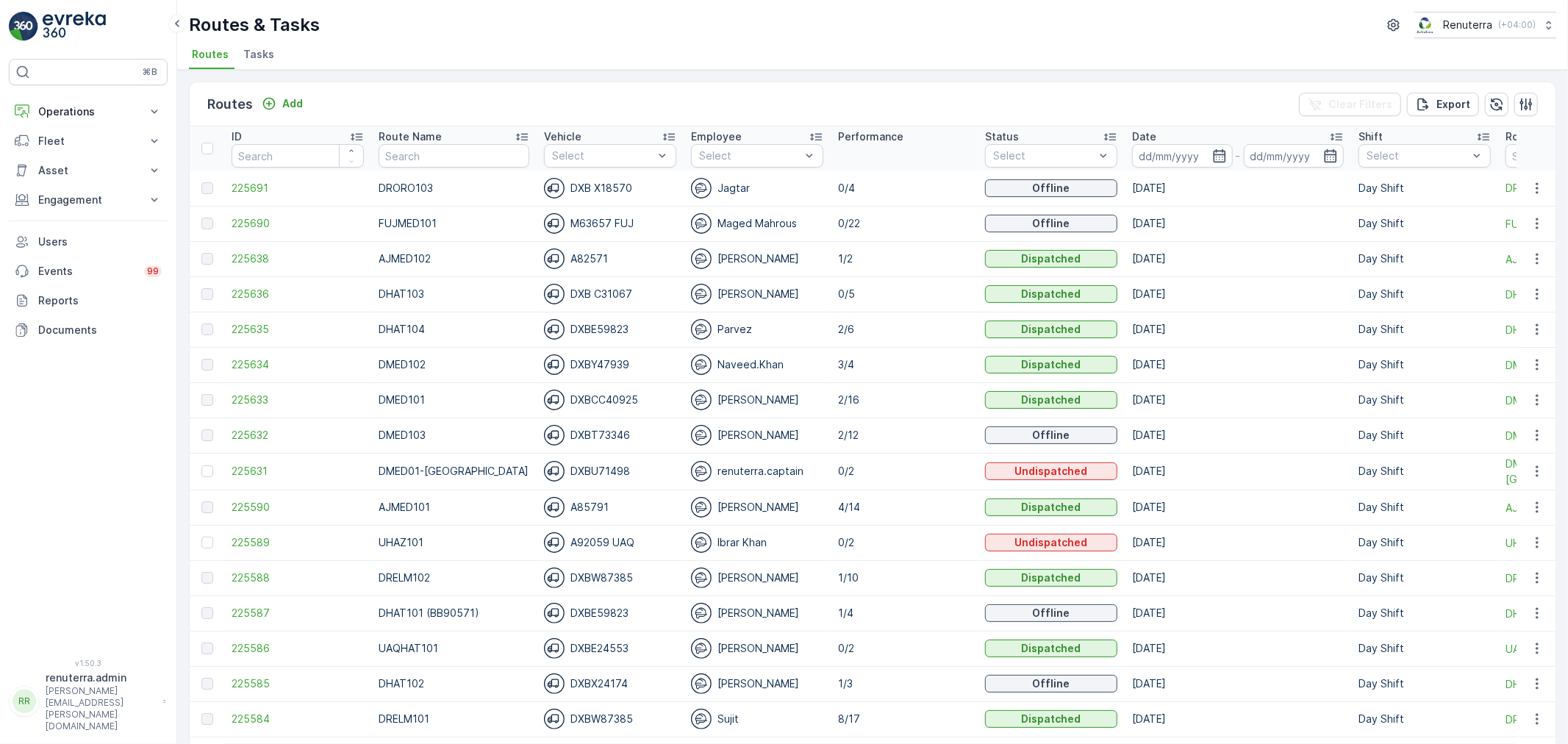
drag, startPoint x: 451, startPoint y: 171, endPoint x: 444, endPoint y: 157, distance: 15.7
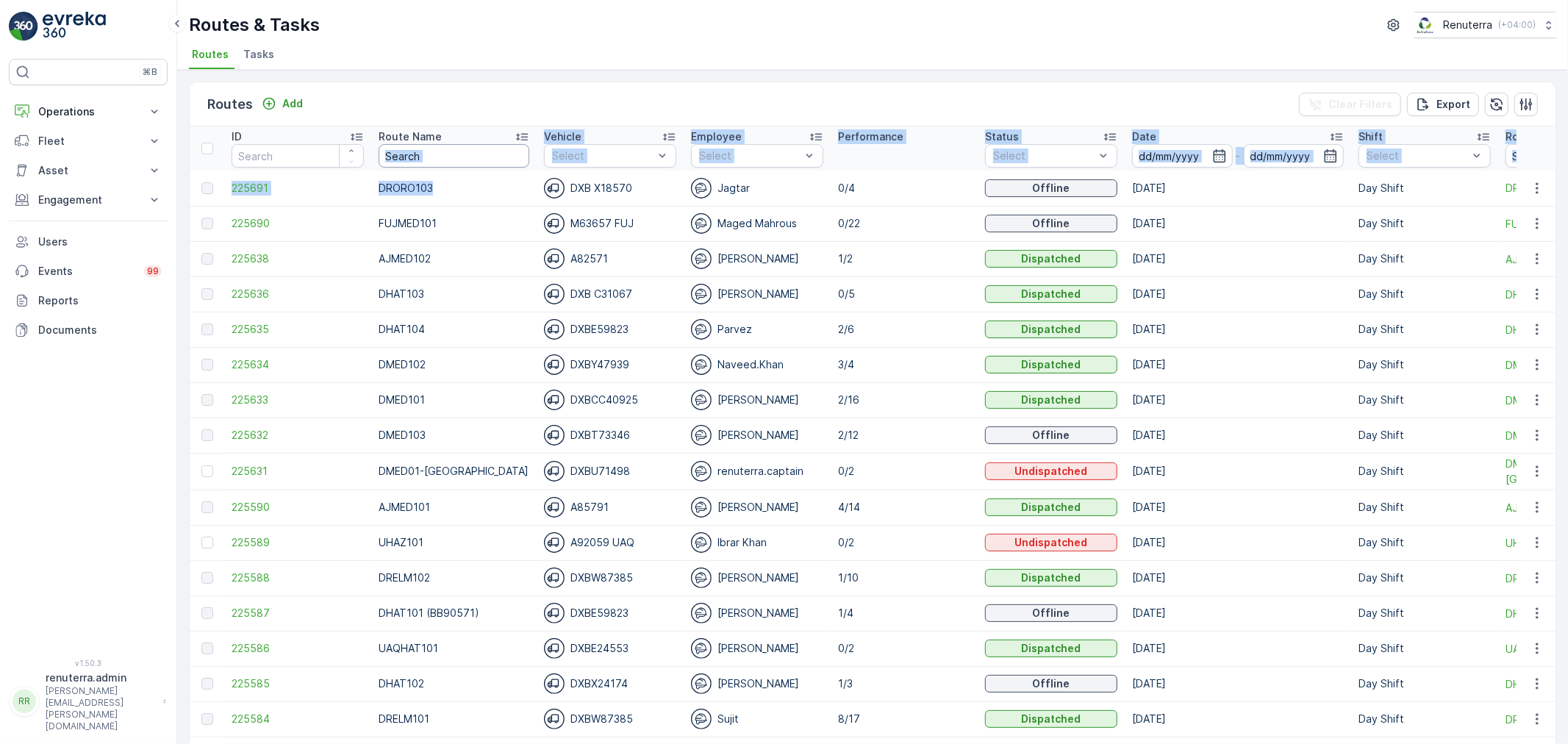
click at [444, 156] on input "text" at bounding box center [454, 155] width 151 height 24
click at [477, 155] on input "text" at bounding box center [454, 155] width 151 height 24
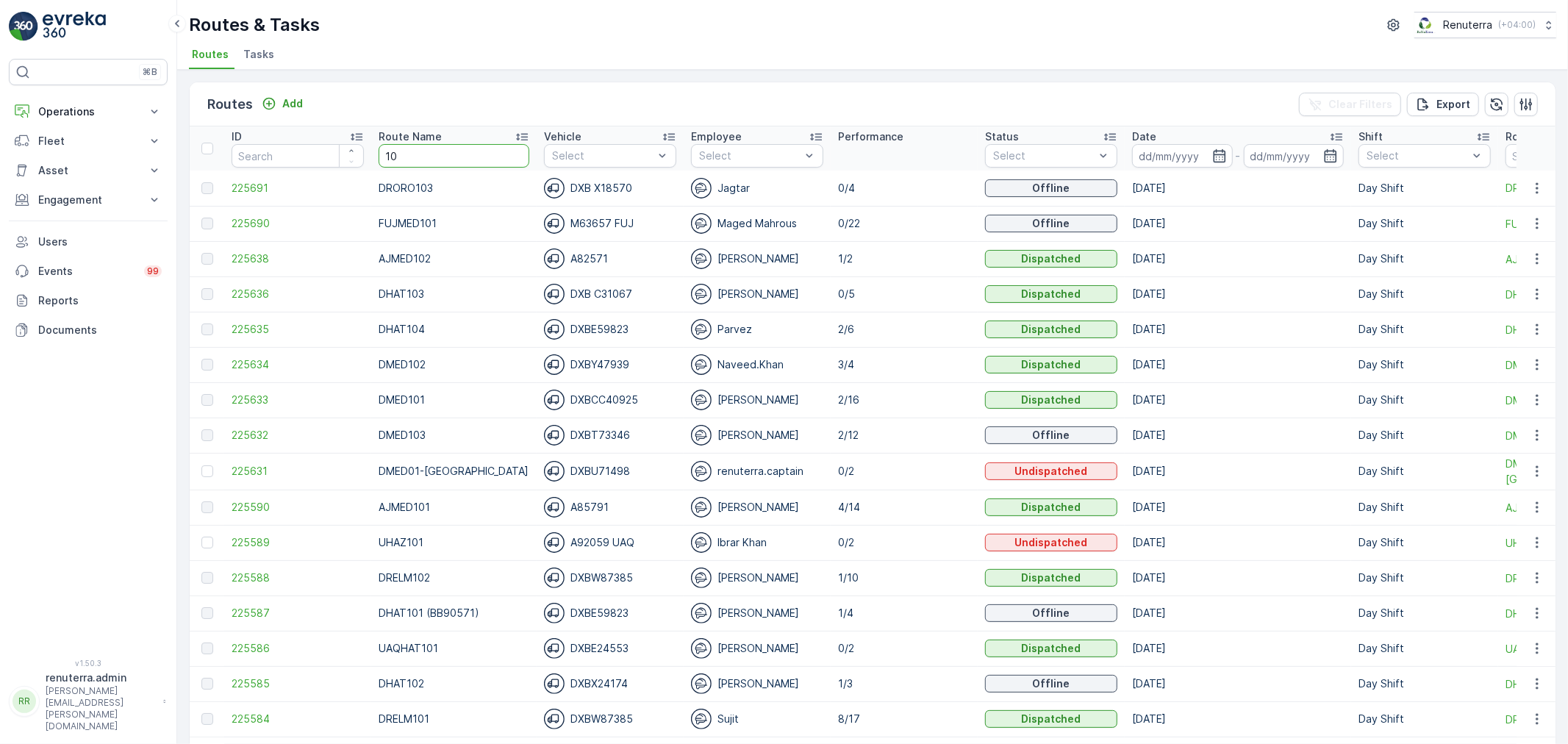
type input "102"
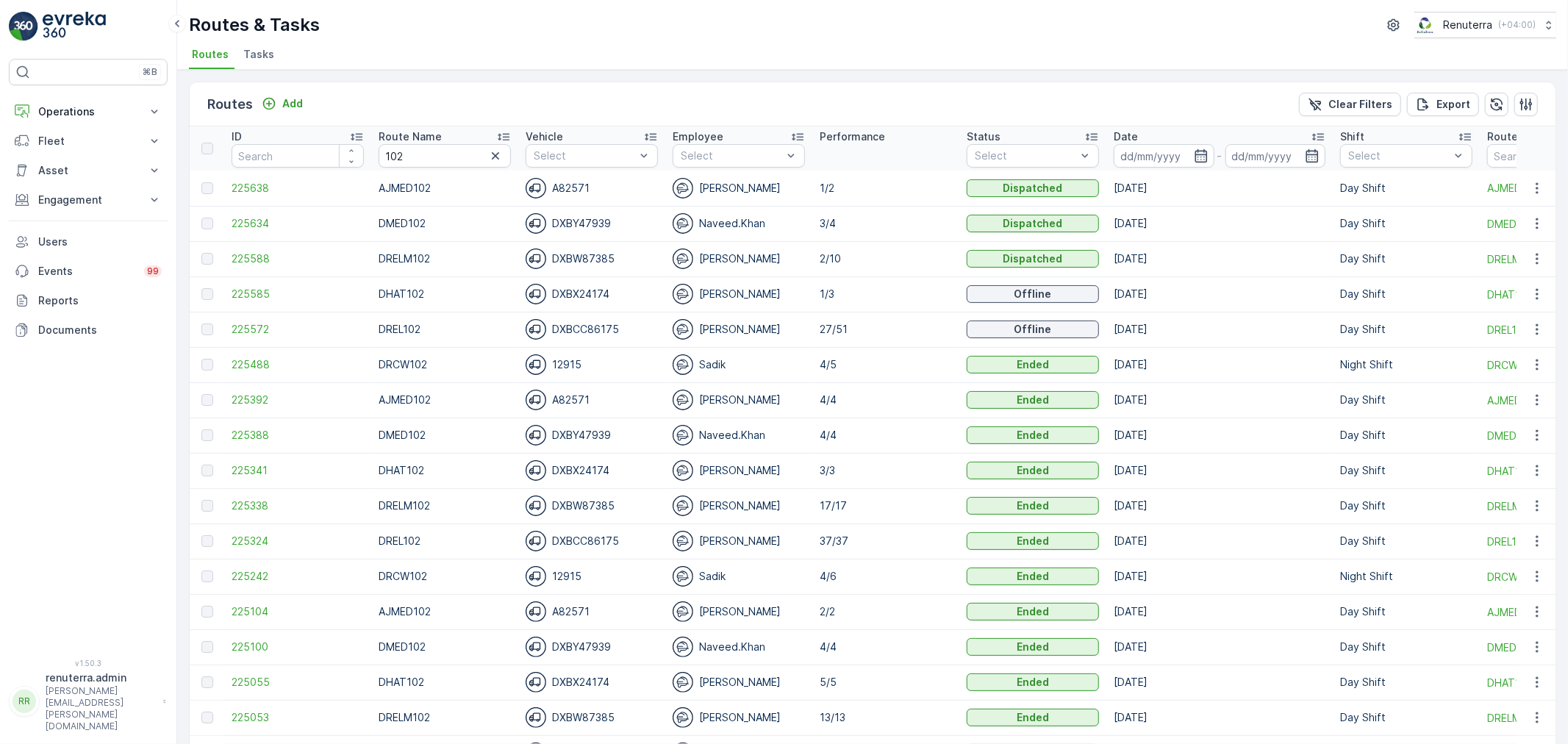
click at [245, 177] on td "225638" at bounding box center [297, 188] width 147 height 35
click at [257, 184] on span "225638" at bounding box center [297, 188] width 132 height 14
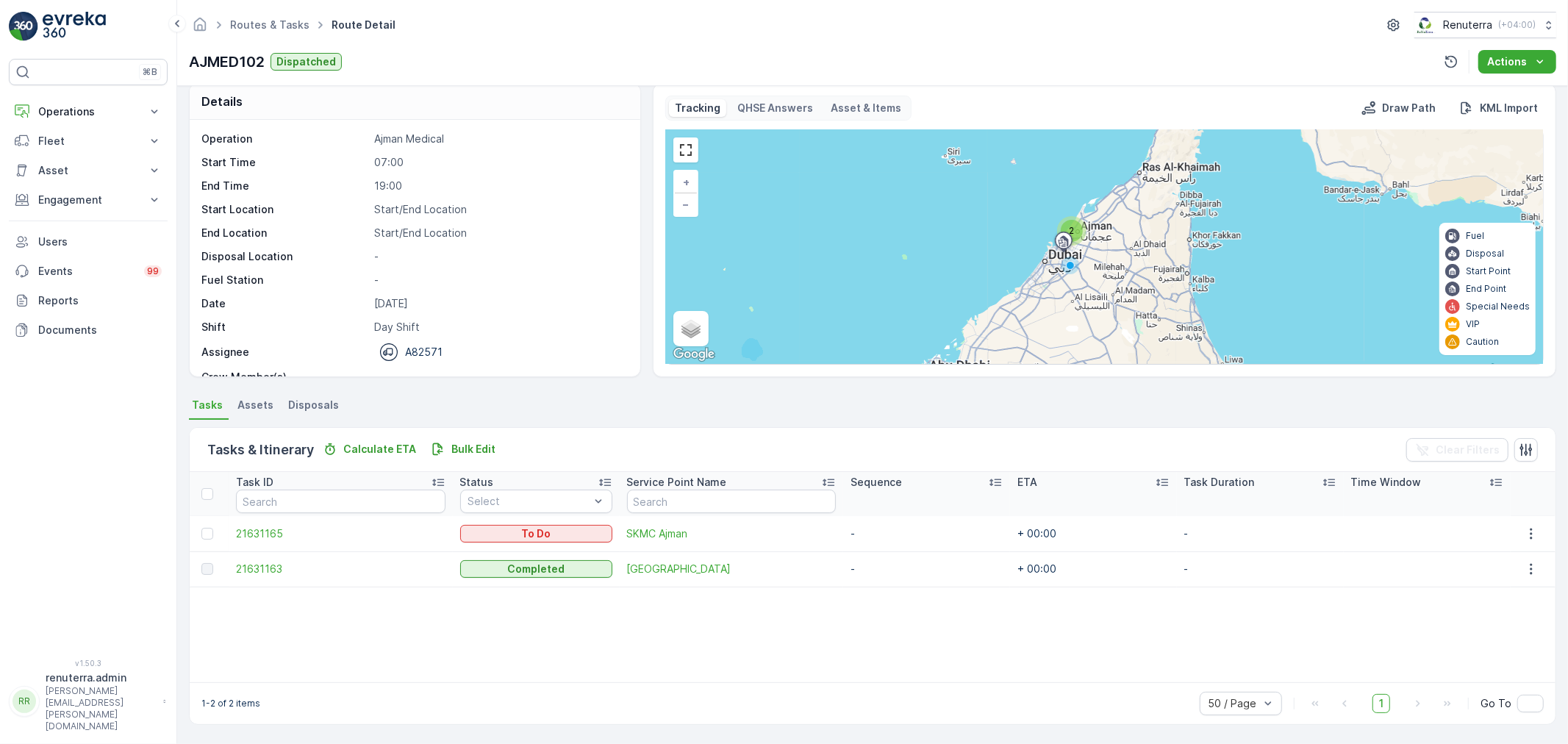
scroll to position [14, 0]
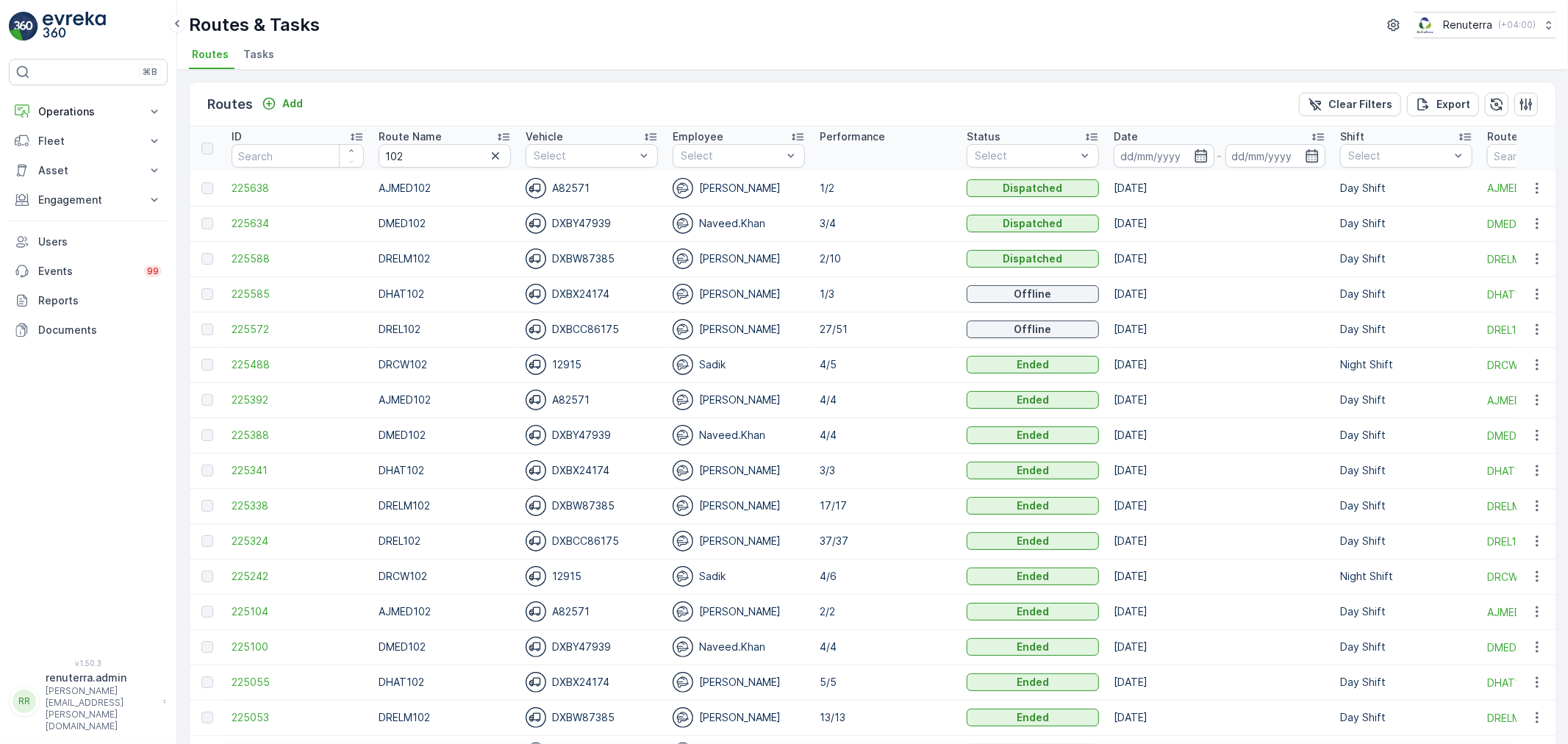
drag, startPoint x: 423, startPoint y: 151, endPoint x: 373, endPoint y: 152, distance: 50.0
click at [373, 152] on th "Route Name 102" at bounding box center [444, 149] width 147 height 44
type input "101"
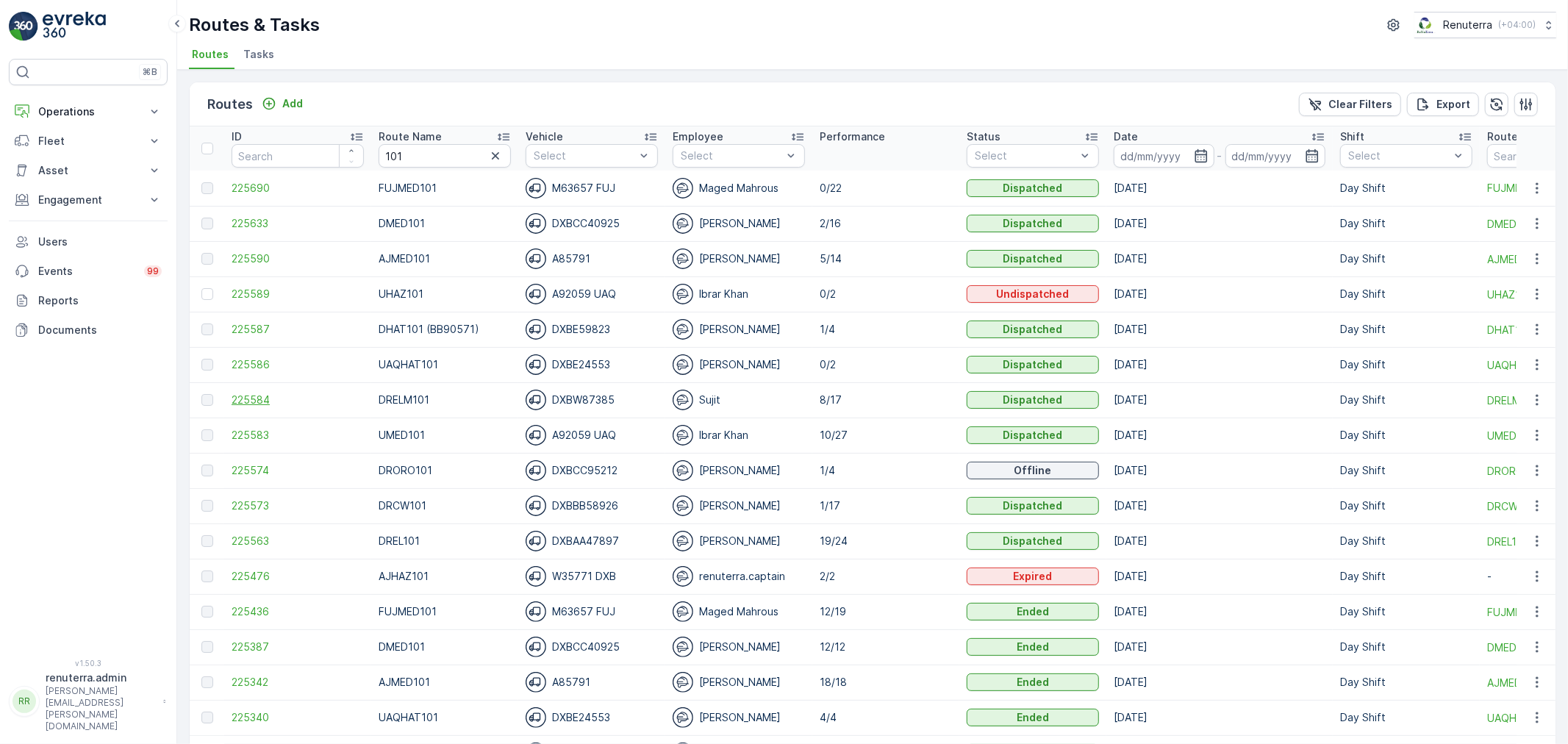
click at [247, 402] on span "225584" at bounding box center [297, 399] width 132 height 14
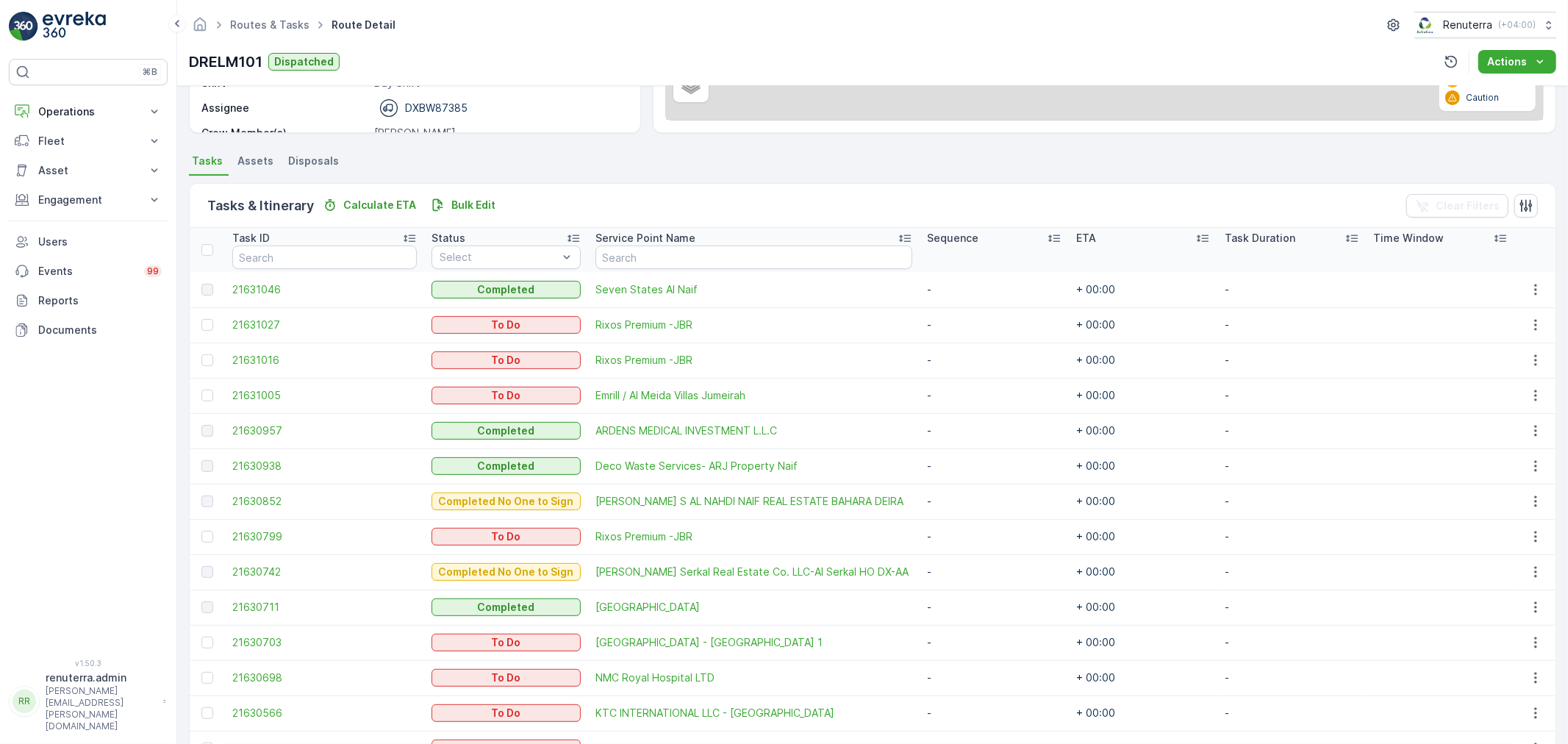
scroll to position [422, 0]
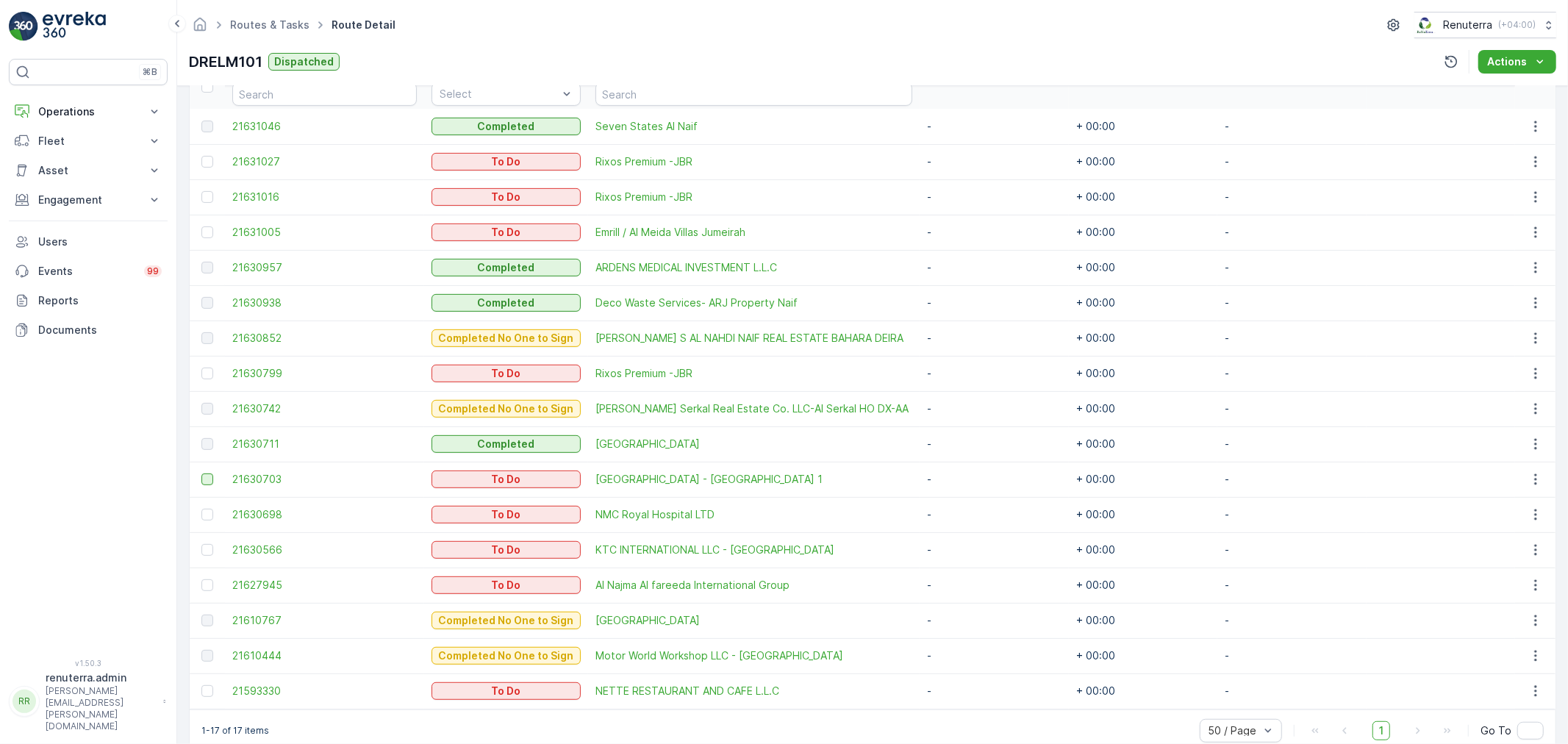
click at [208, 474] on div at bounding box center [207, 479] width 12 height 12
click at [201, 474] on input "checkbox" at bounding box center [201, 474] width 0 height 0
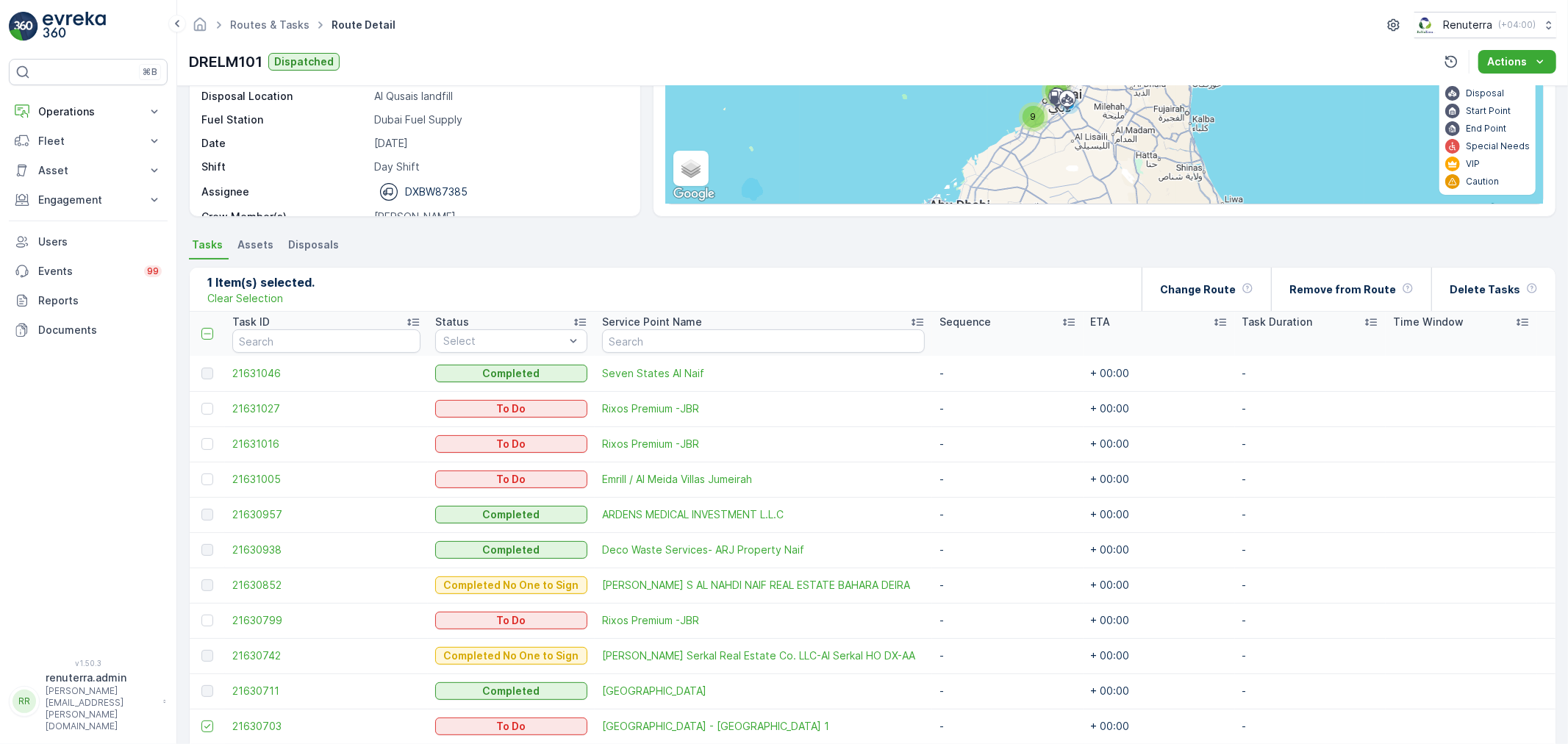
scroll to position [0, 0]
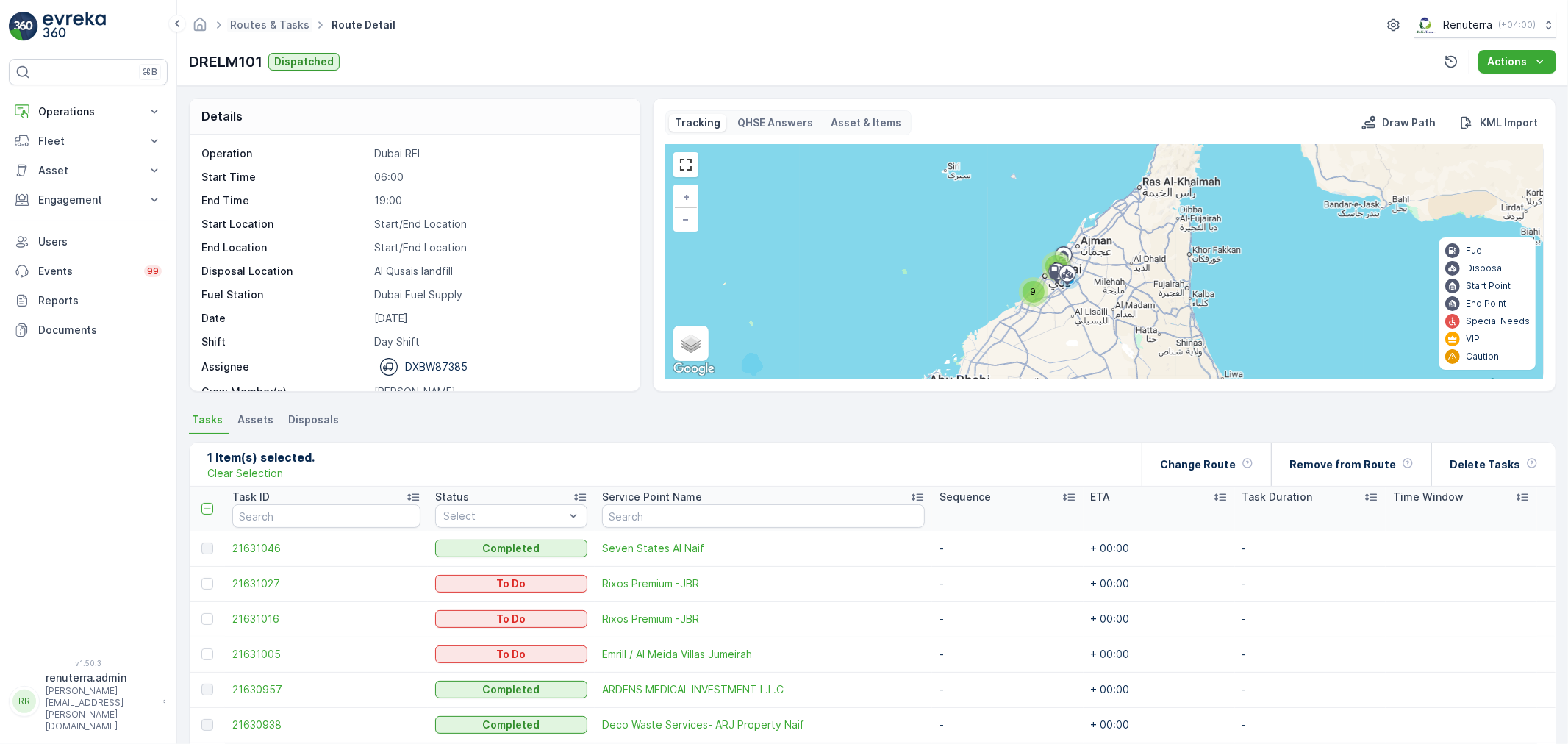
click at [291, 31] on span "Routes & Tasks" at bounding box center [269, 24] width 85 height 14
click at [284, 24] on link "Routes & Tasks" at bounding box center [269, 24] width 80 height 12
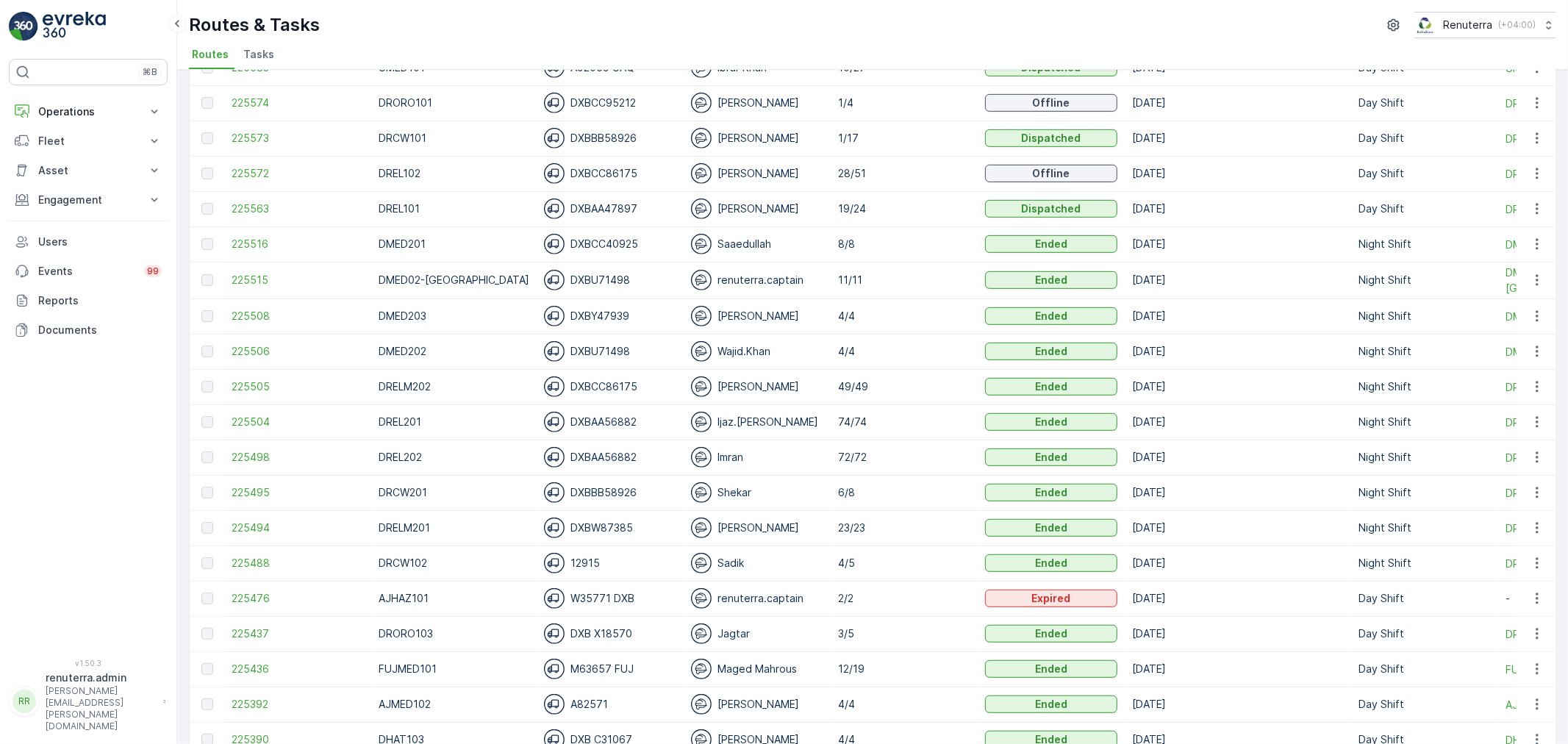
scroll to position [734, 0]
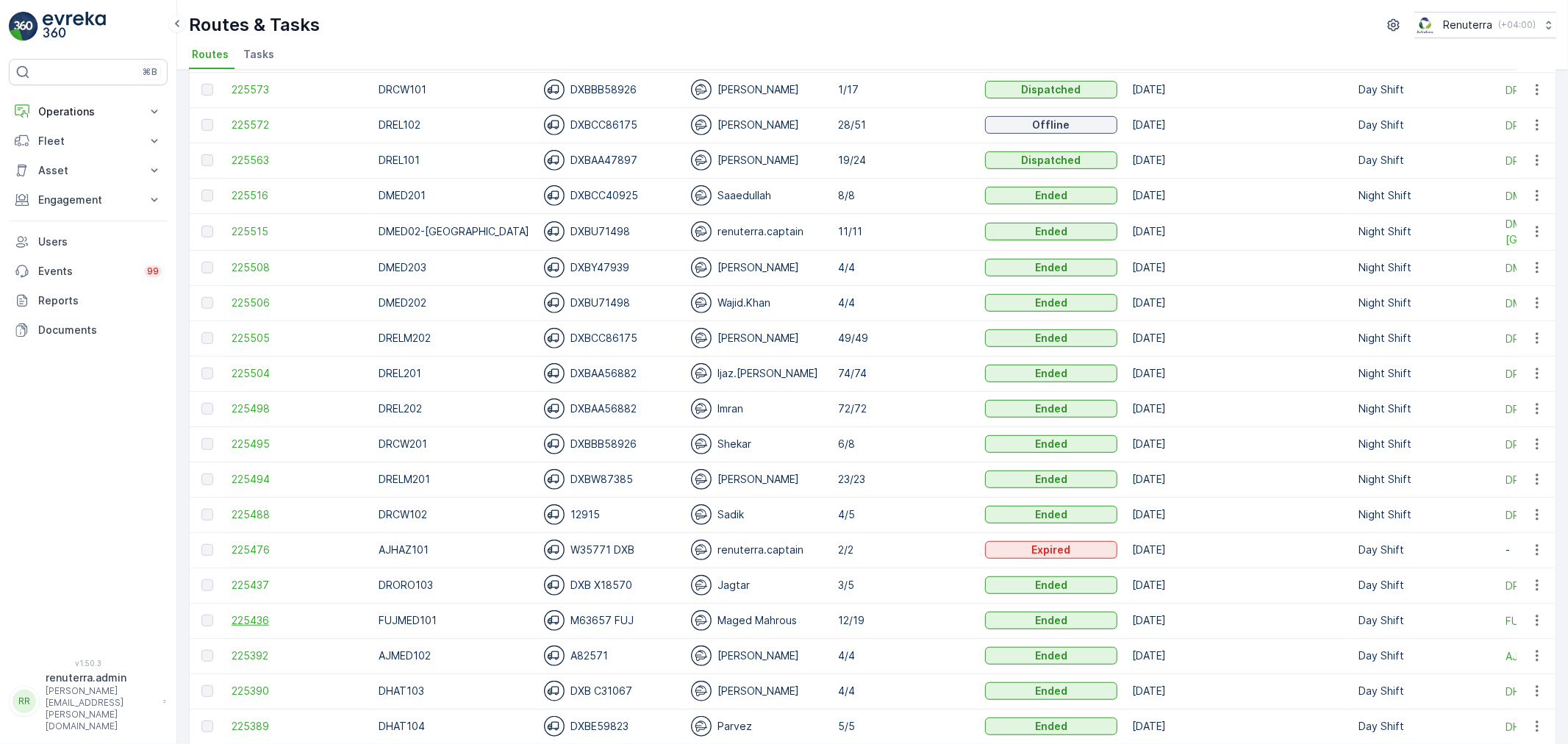
click at [265, 620] on span "225436" at bounding box center [297, 619] width 132 height 14
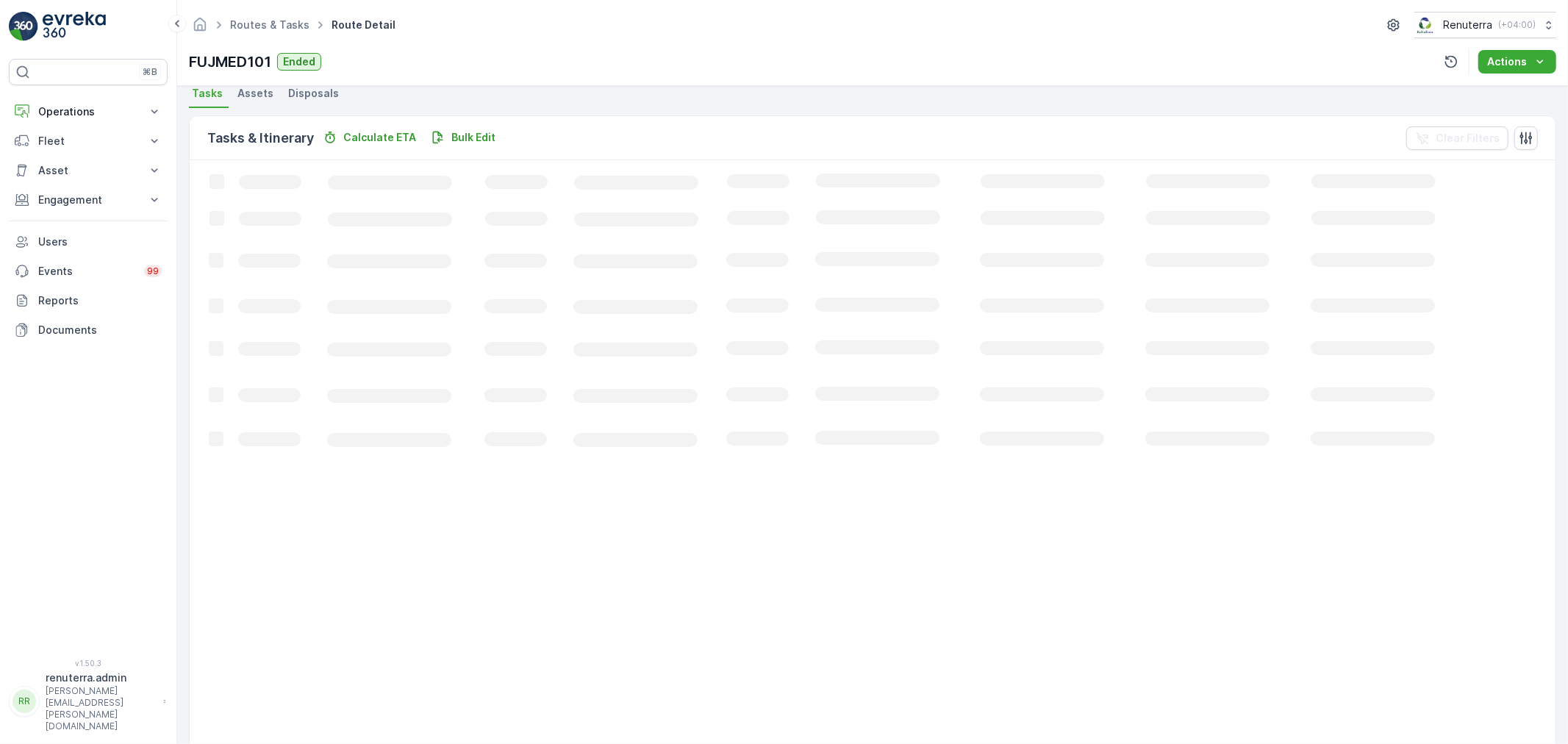
scroll to position [326, 0]
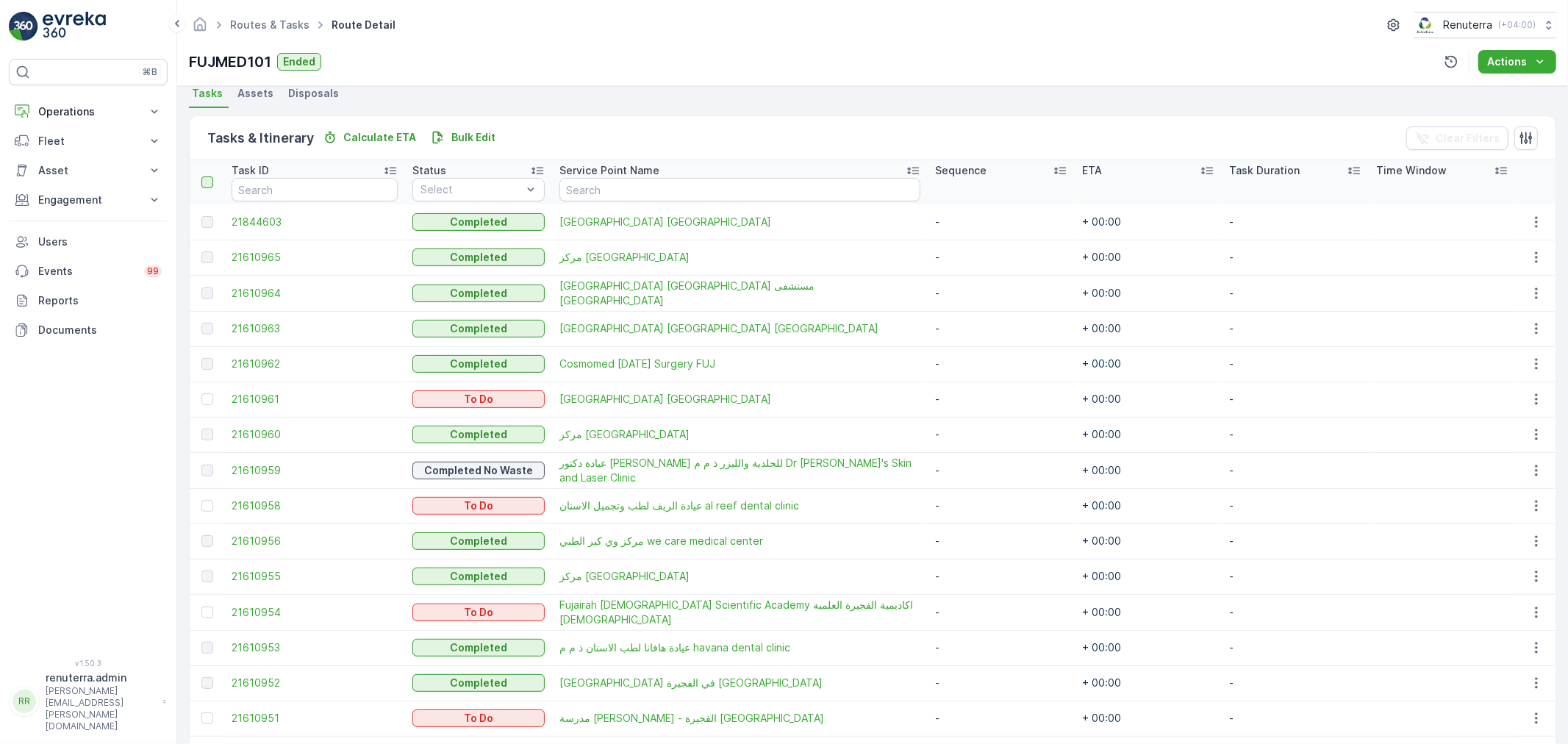
drag, startPoint x: 204, startPoint y: 184, endPoint x: 223, endPoint y: 184, distance: 19.0
click at [204, 182] on div at bounding box center [207, 182] width 12 height 12
click at [209, 176] on input "checkbox" at bounding box center [209, 176] width 0 height 0
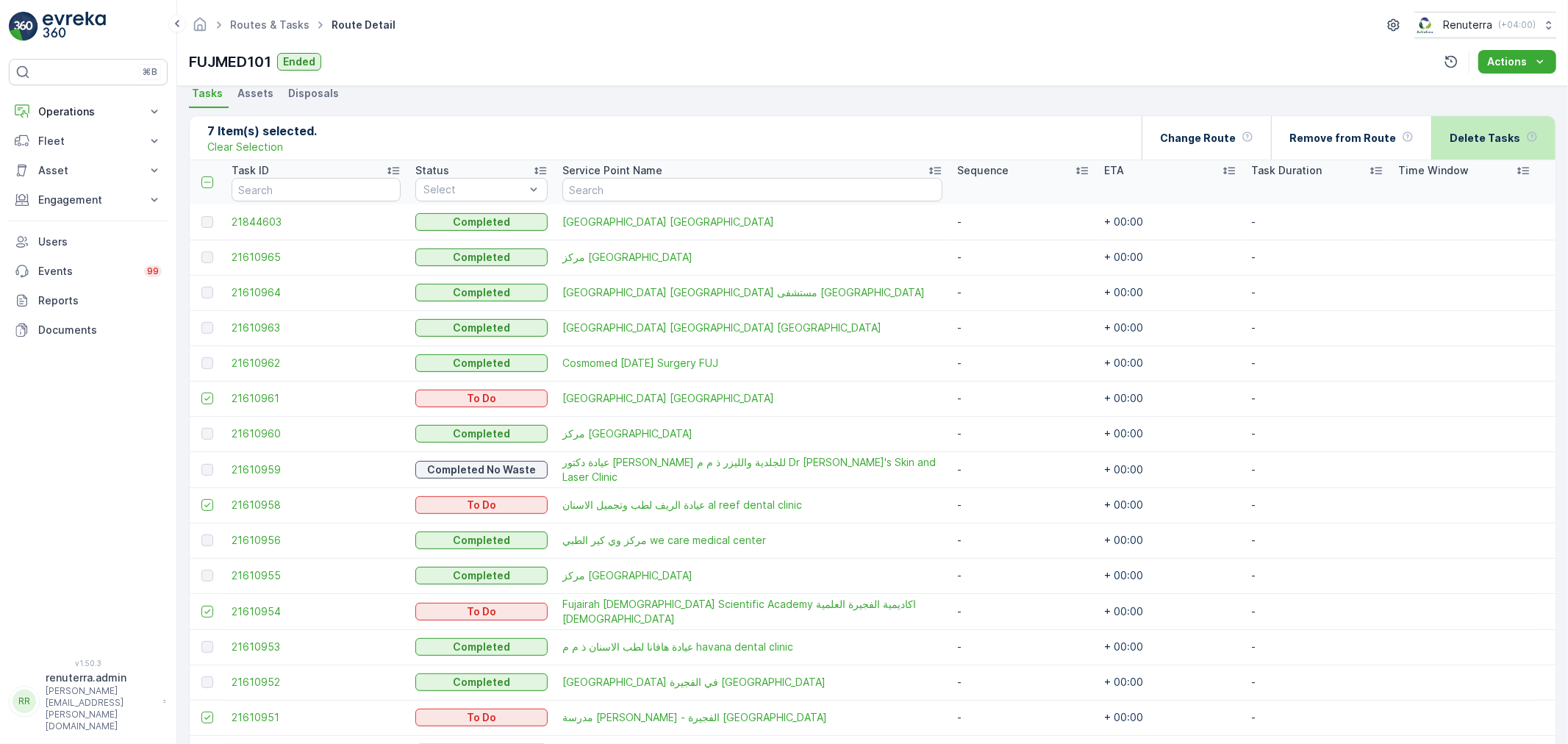
click at [1475, 130] on p "Delete Tasks" at bounding box center [1485, 137] width 71 height 14
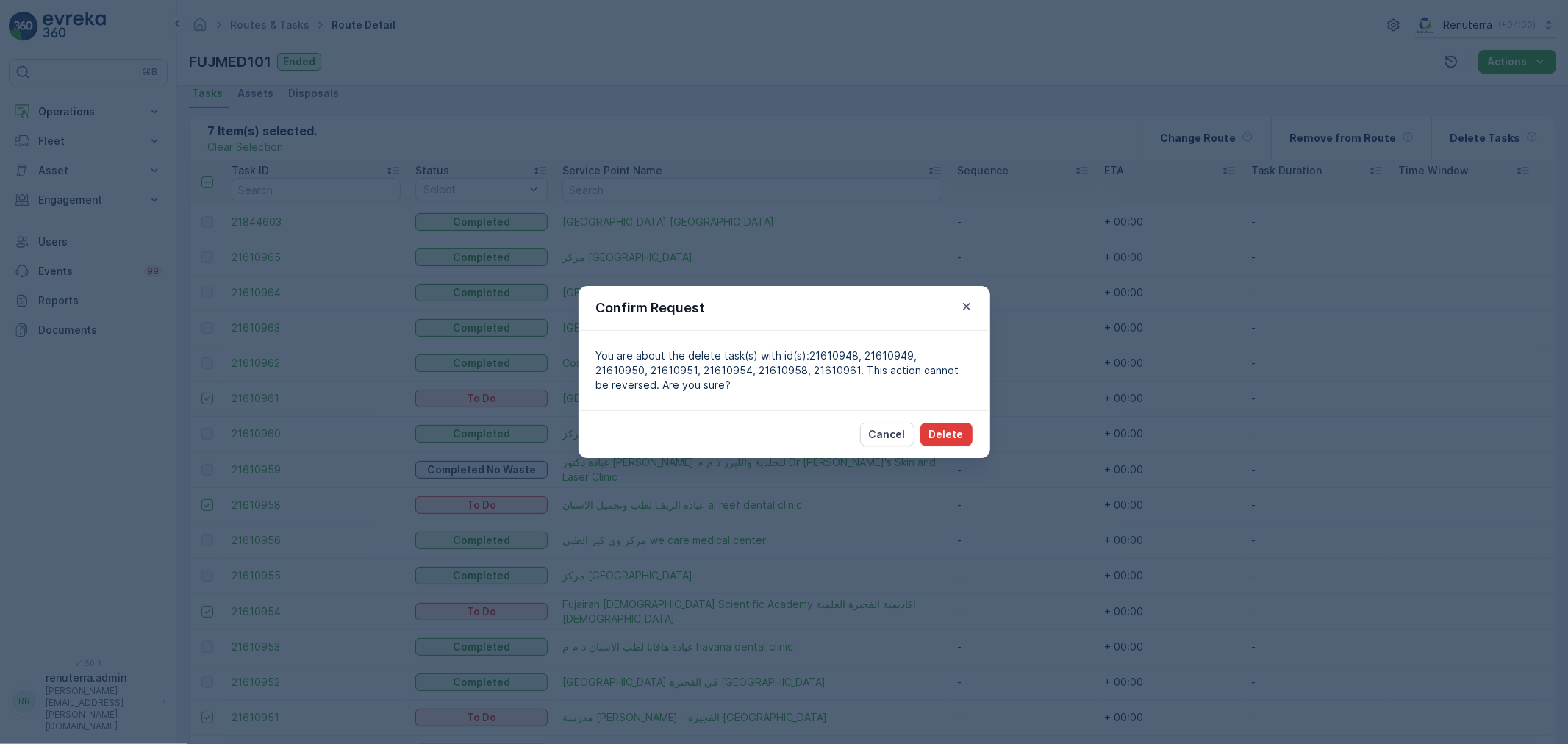
click at [946, 427] on button "Delete" at bounding box center [947, 434] width 52 height 24
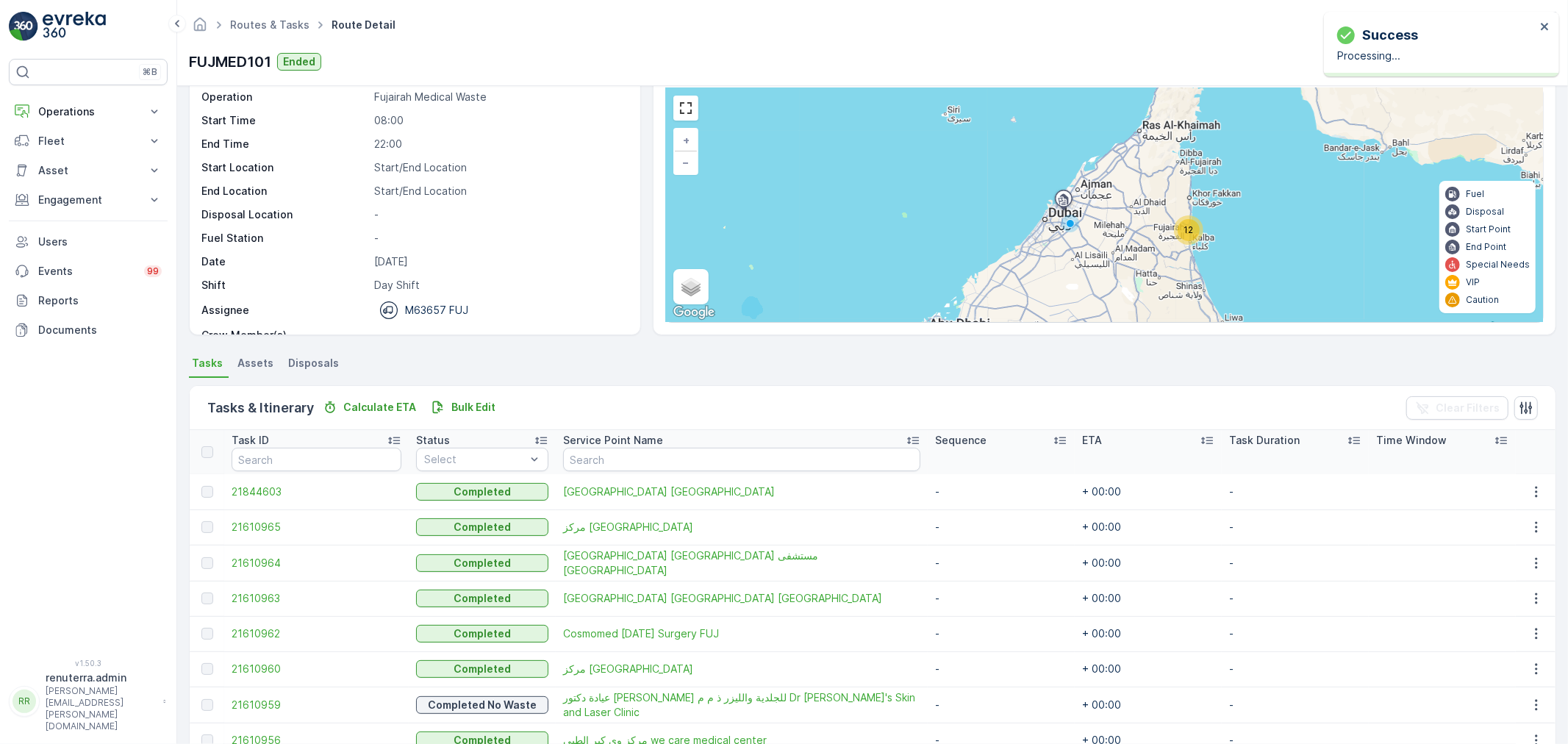
scroll to position [27, 0]
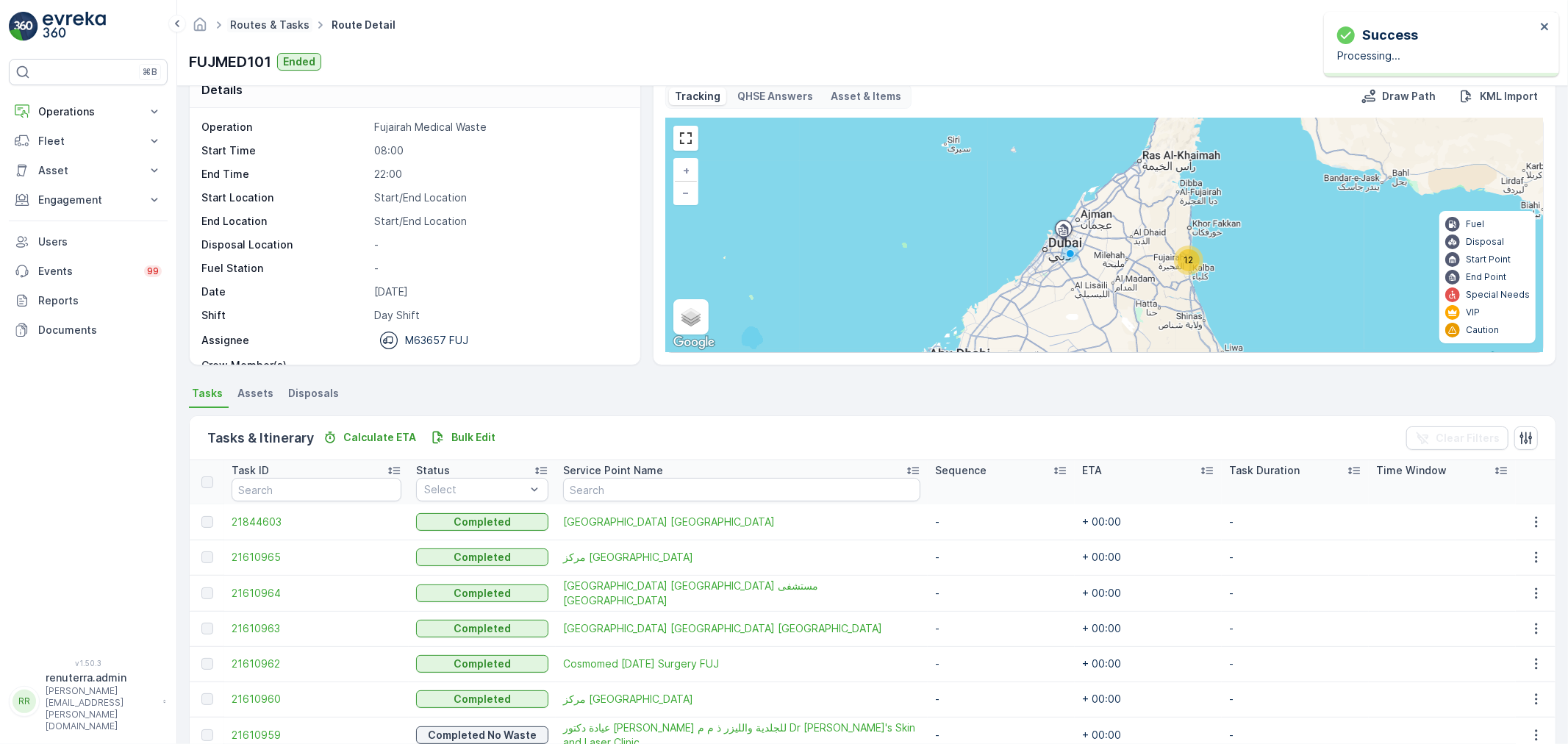
click at [295, 24] on link "Routes & Tasks" at bounding box center [269, 24] width 80 height 12
